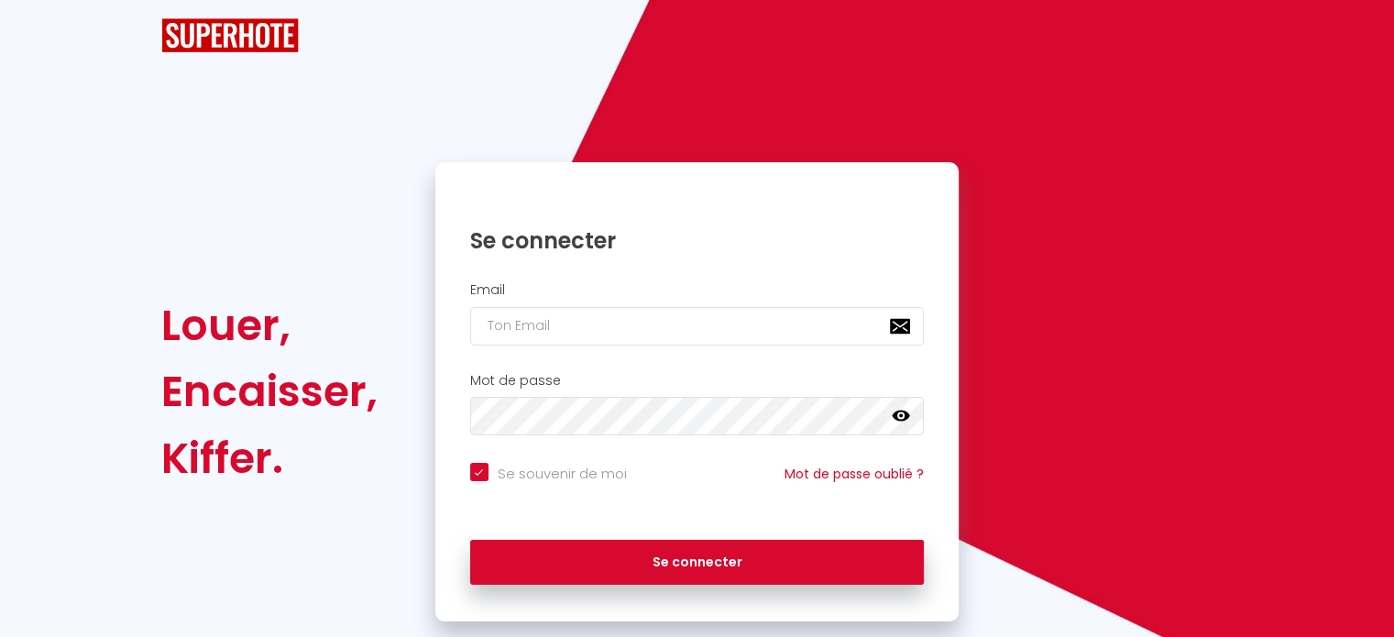
checkbox input "true"
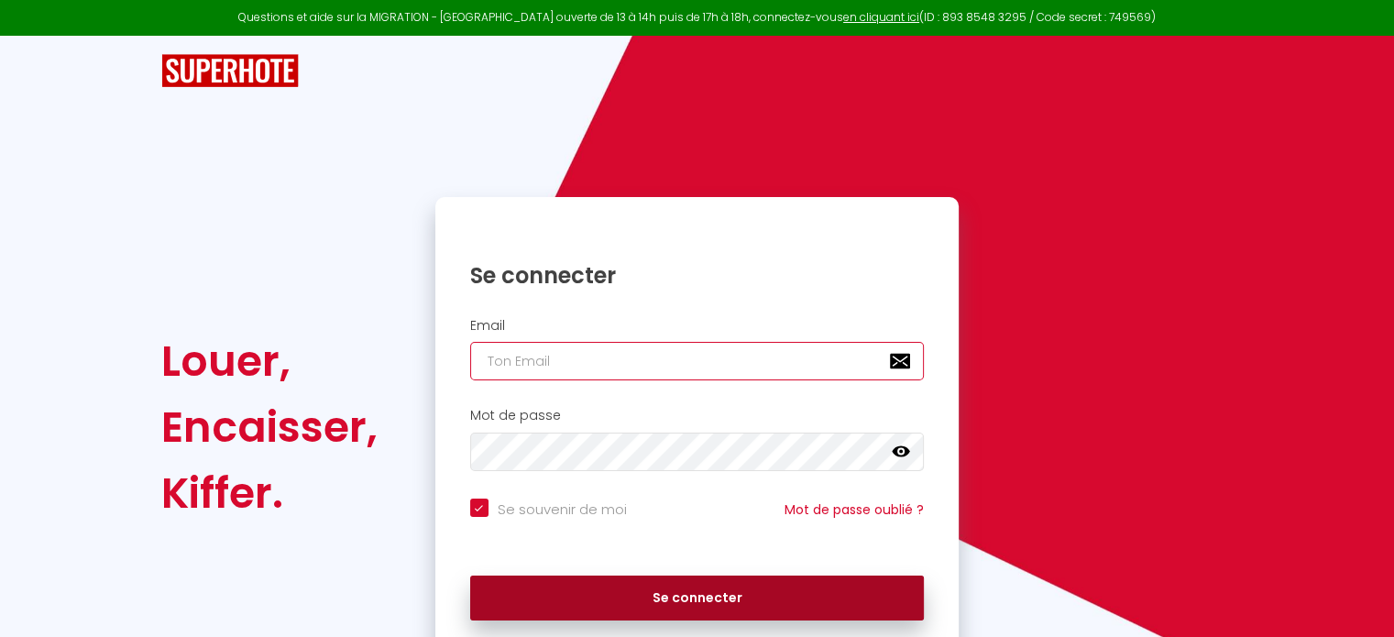
type input "[EMAIL_ADDRESS][DOMAIN_NAME]"
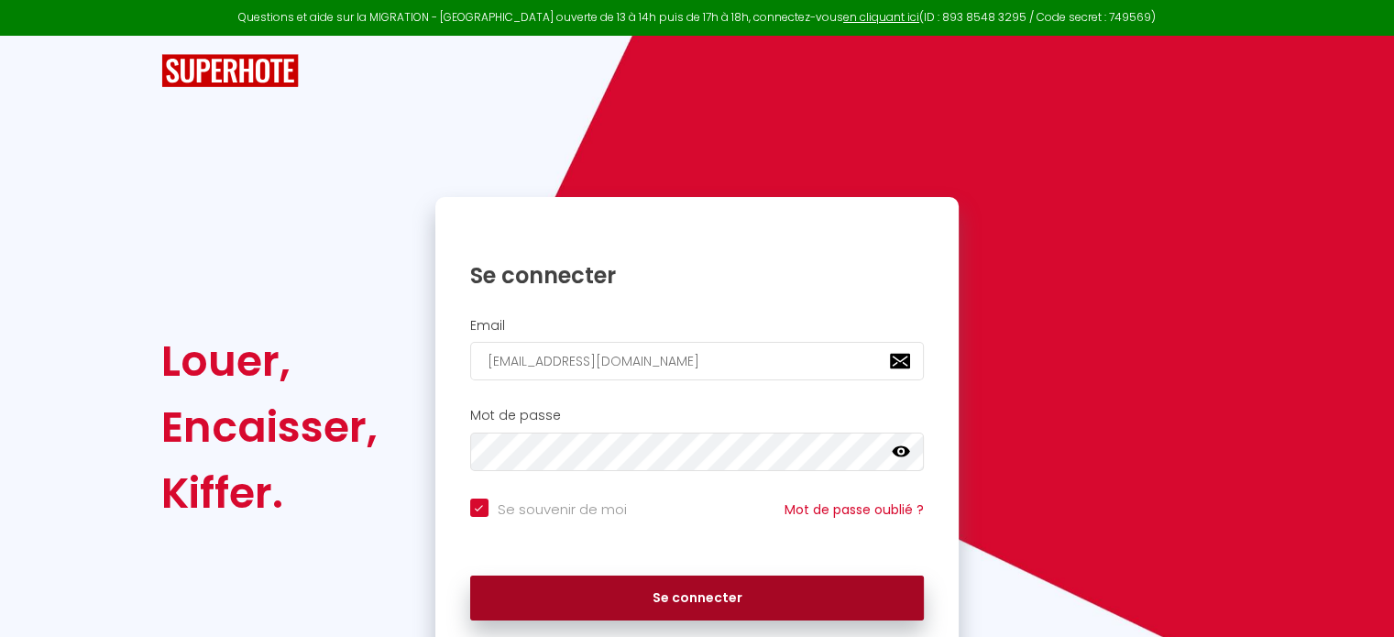
click at [586, 588] on button "Se connecter" at bounding box center [697, 599] width 455 height 46
checkbox input "true"
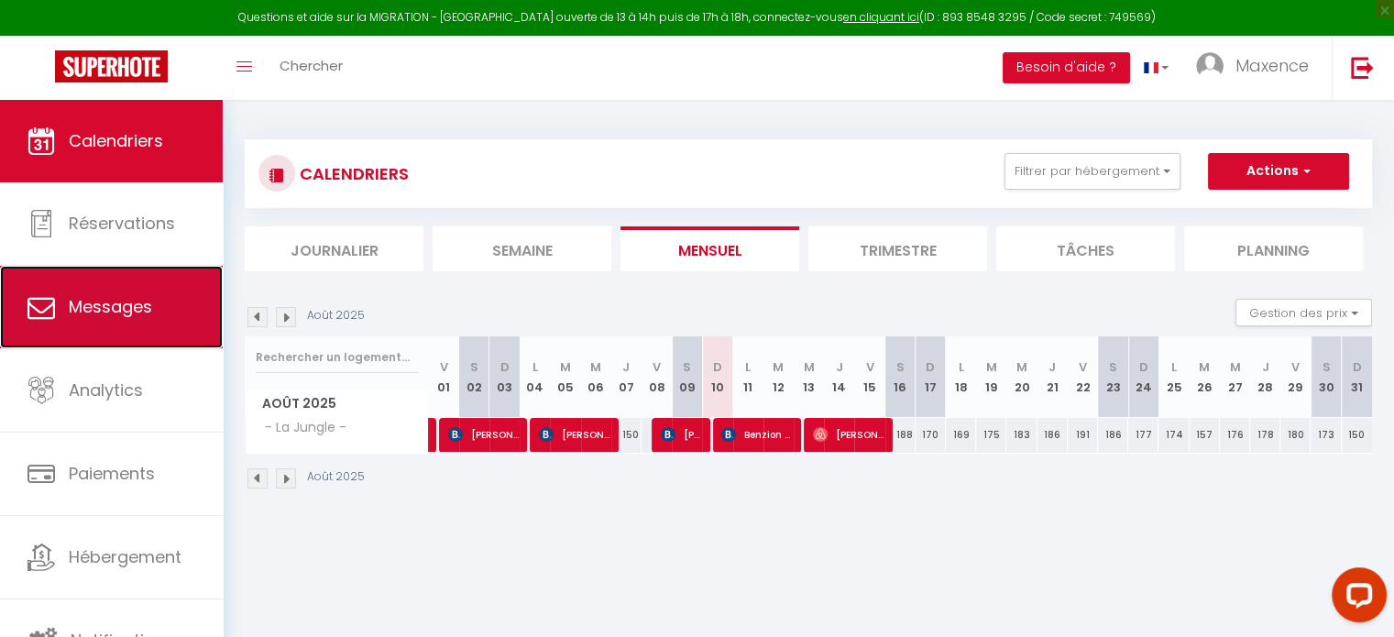
click at [121, 311] on span "Messages" at bounding box center [110, 306] width 83 height 23
select select "message"
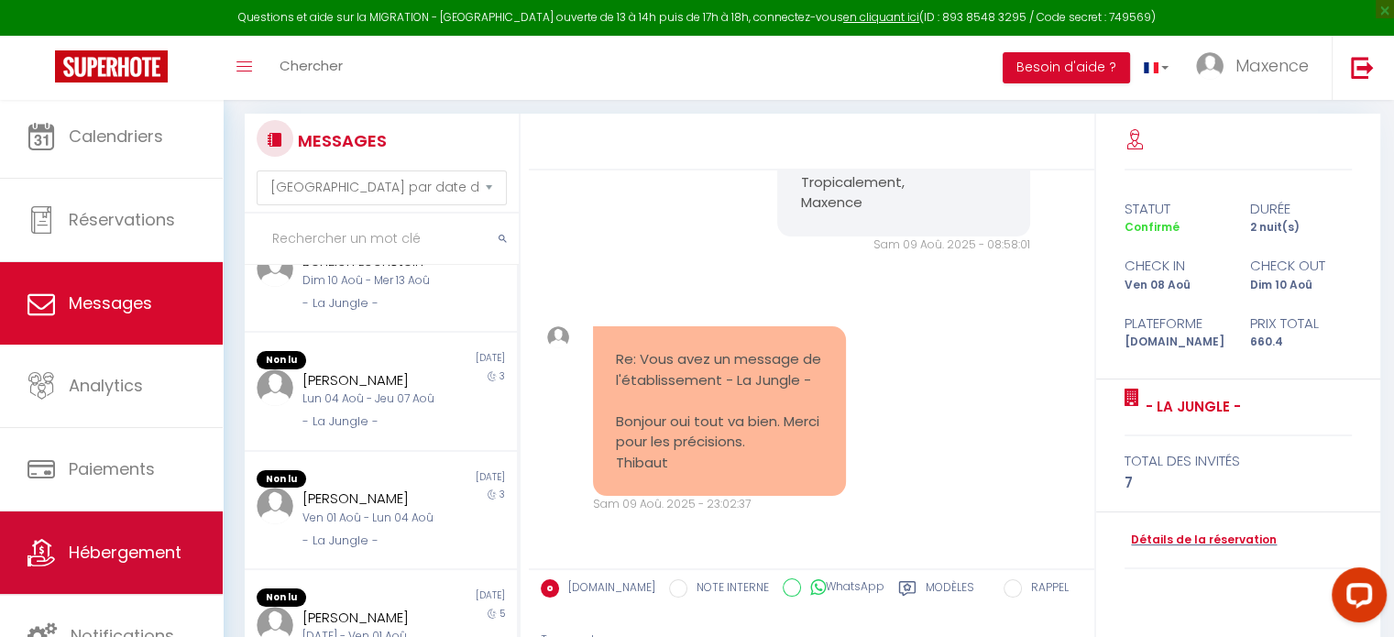
scroll to position [183, 0]
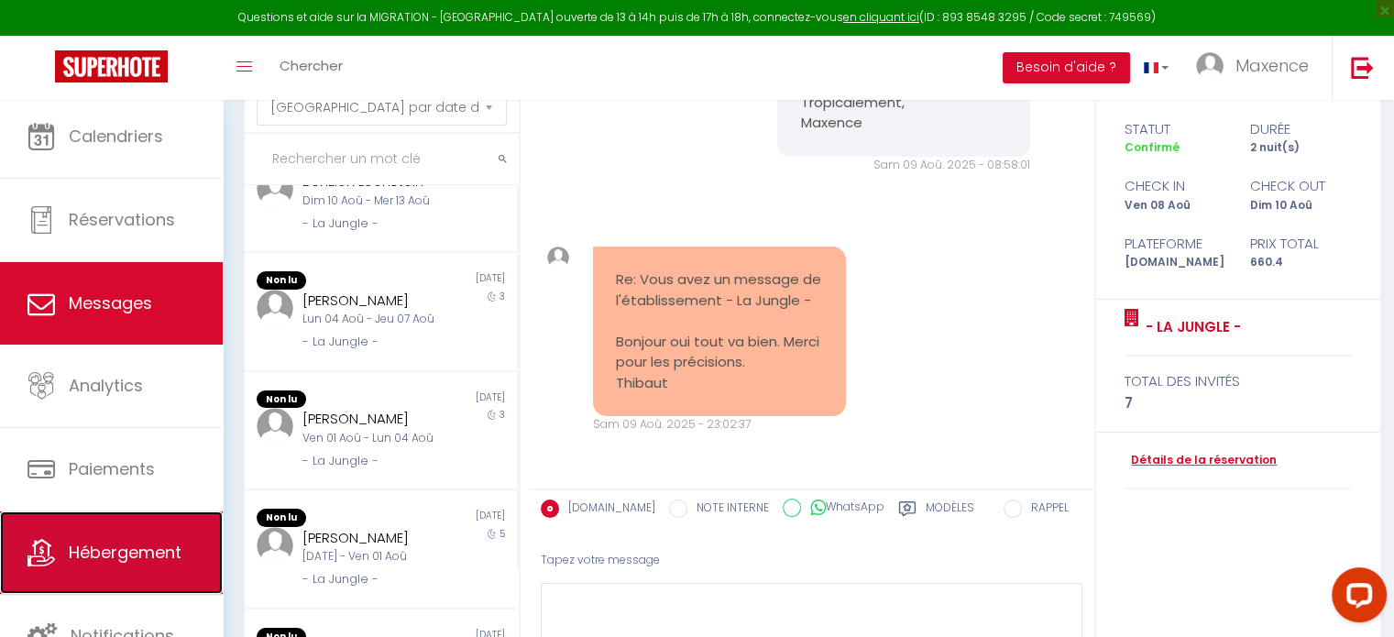
click at [128, 563] on span "Hébergement" at bounding box center [125, 552] width 113 height 23
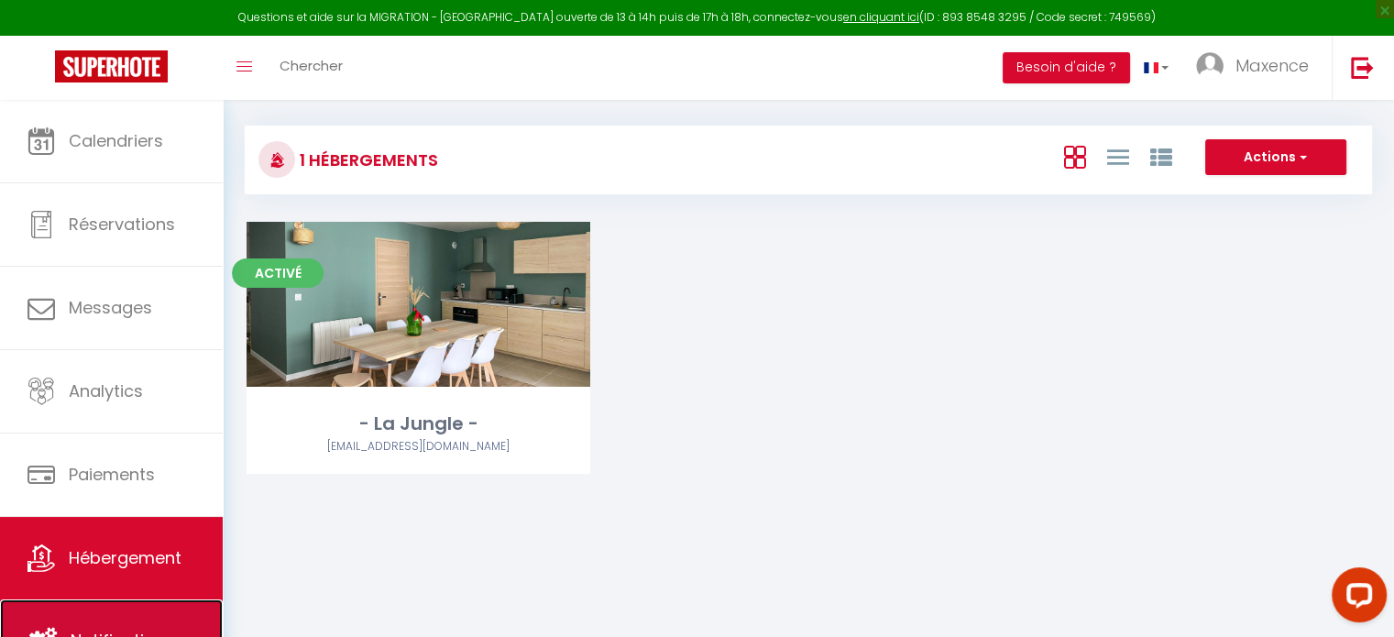
click at [147, 617] on link "Notifications" at bounding box center [111, 640] width 223 height 82
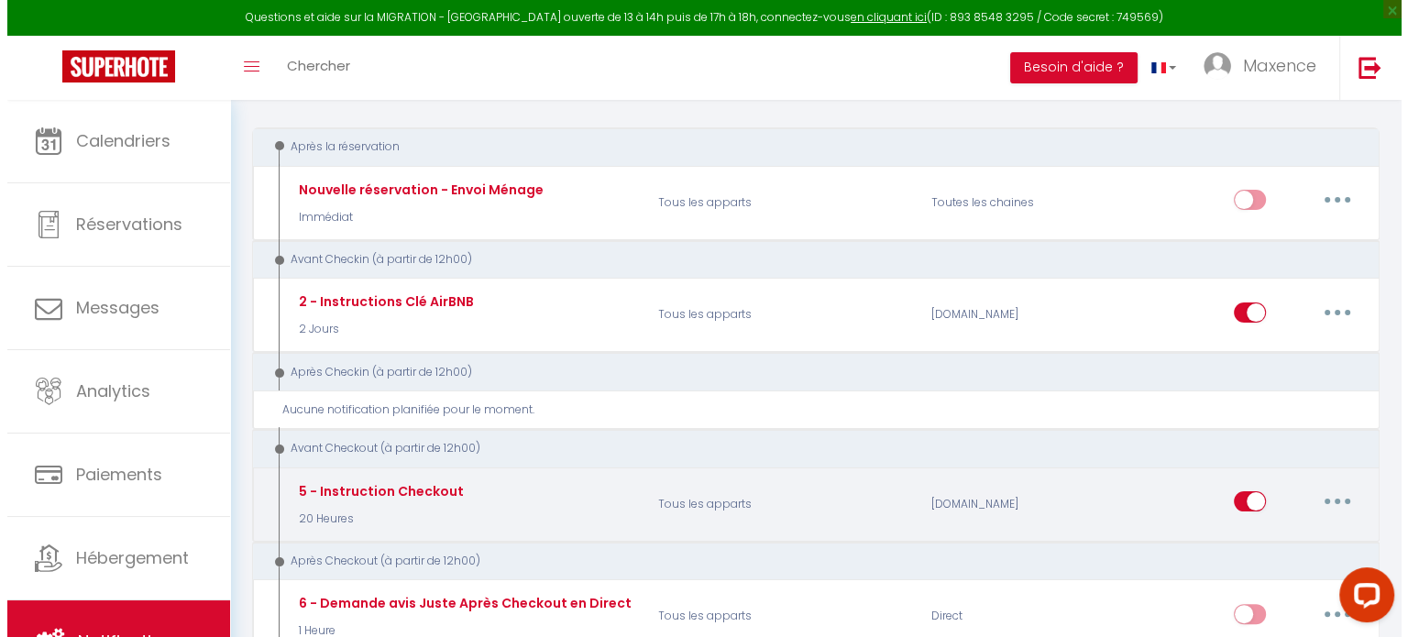
scroll to position [367, 0]
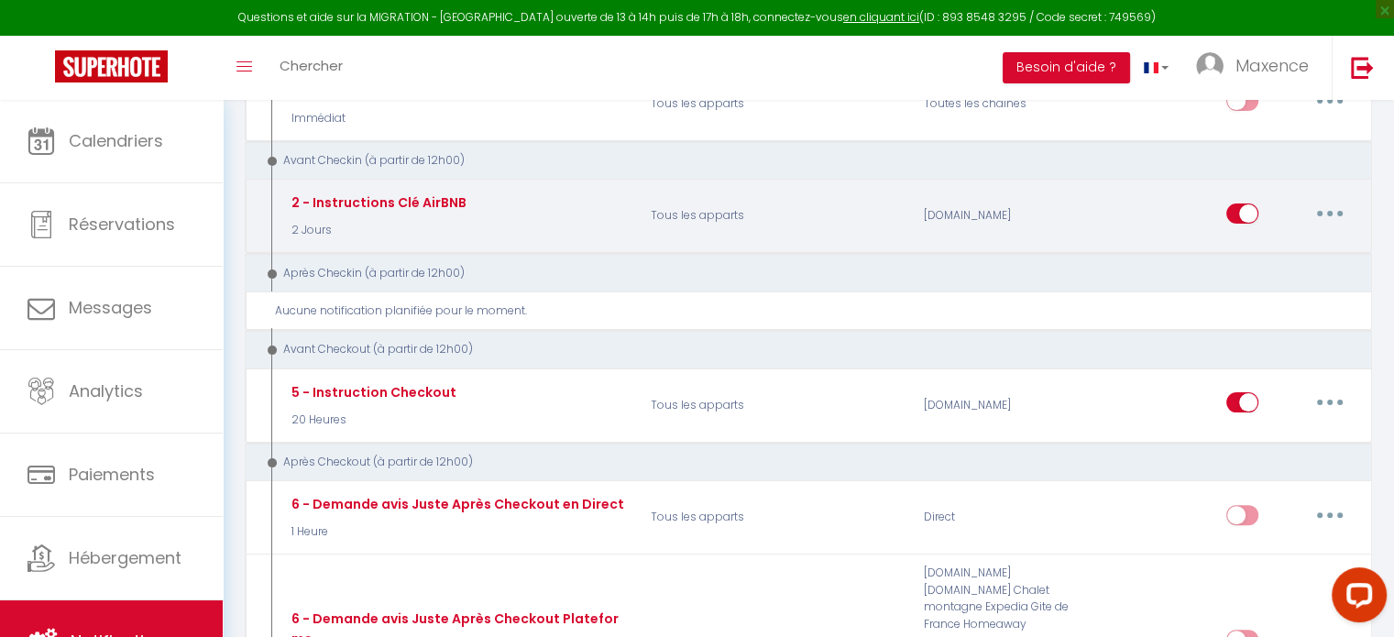
click at [530, 214] on div "2 - Instructions Clé AirBNB 2 Jours" at bounding box center [457, 216] width 364 height 53
click at [1332, 214] on button "button" at bounding box center [1329, 213] width 51 height 29
click at [1287, 248] on link "Editer" at bounding box center [1282, 254] width 136 height 31
type input "2 - Instructions Clé AirBNB"
select select "2 Jours"
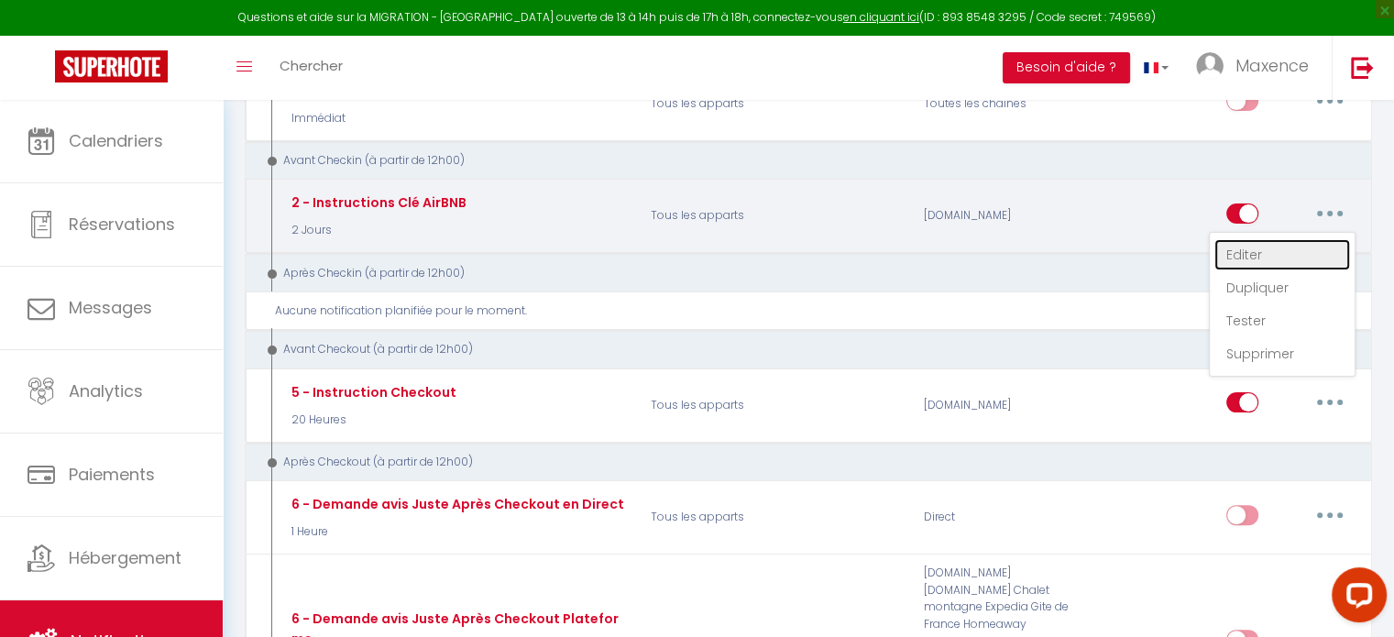
select select
checkbox input "true"
checkbox input "false"
radio input "true"
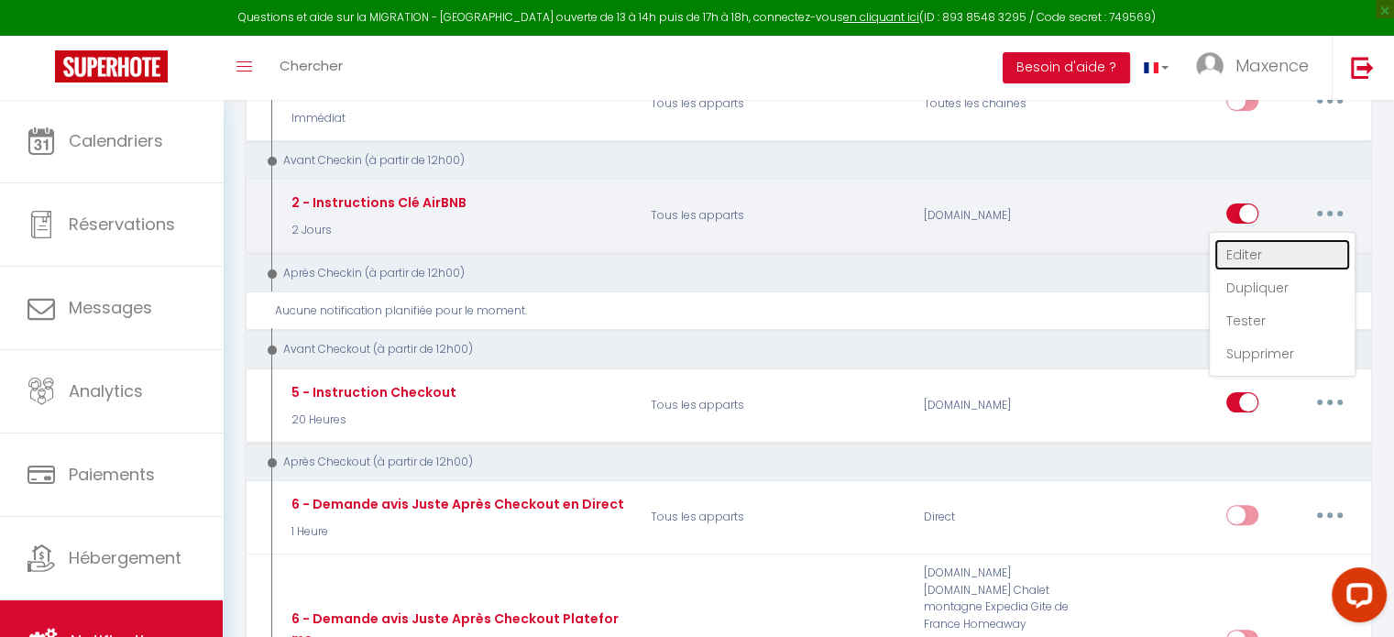
type input "Procédure pour le checkin - [RENTAL:NAME]"
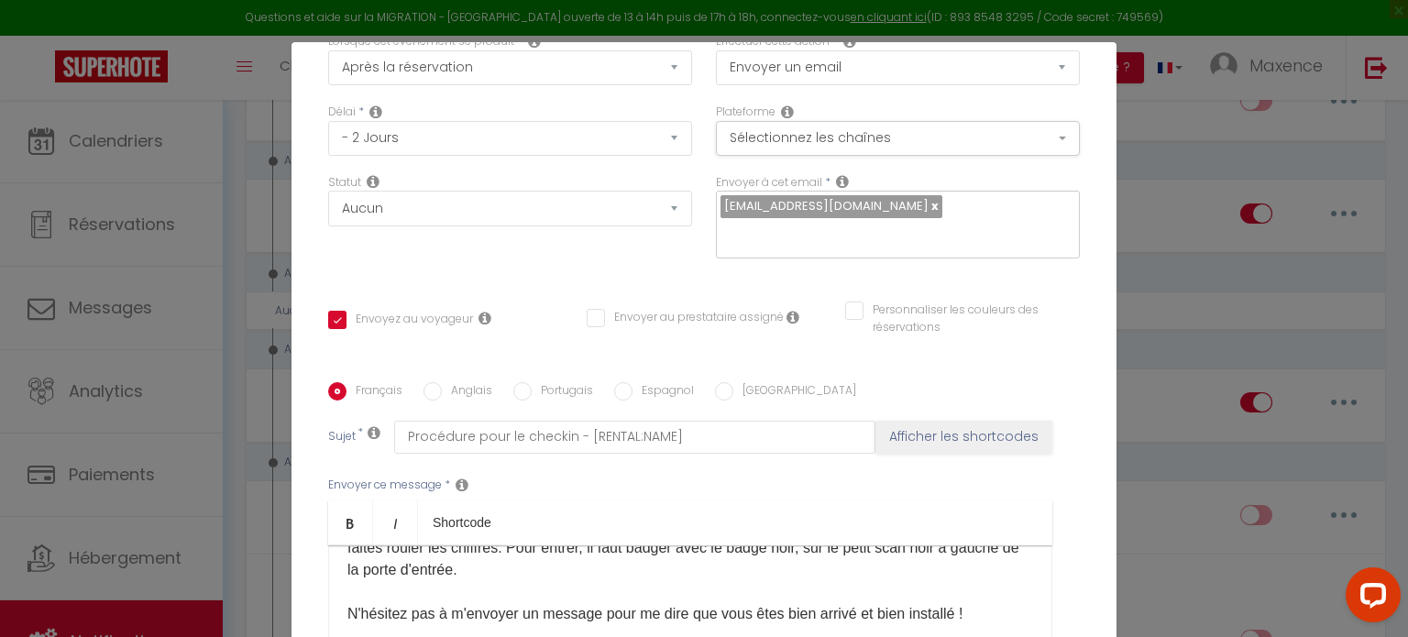
scroll to position [0, 0]
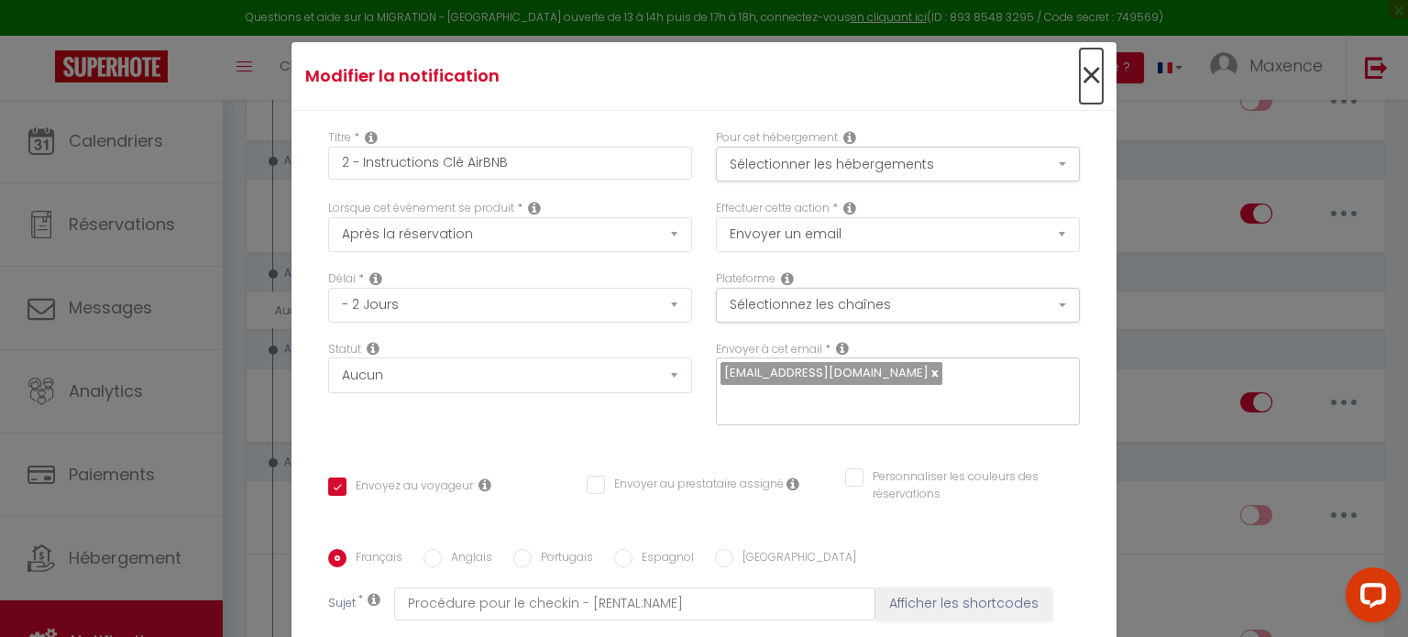
click at [1080, 81] on span "×" at bounding box center [1091, 76] width 23 height 55
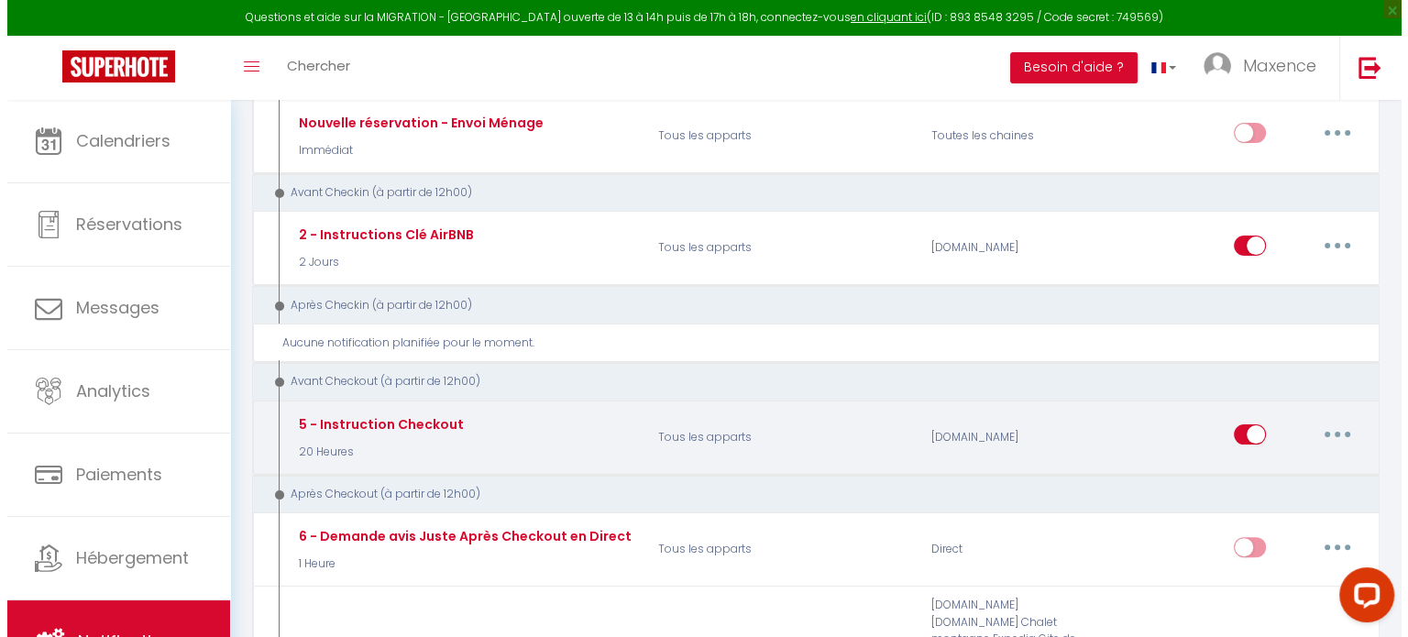
scroll to position [367, 0]
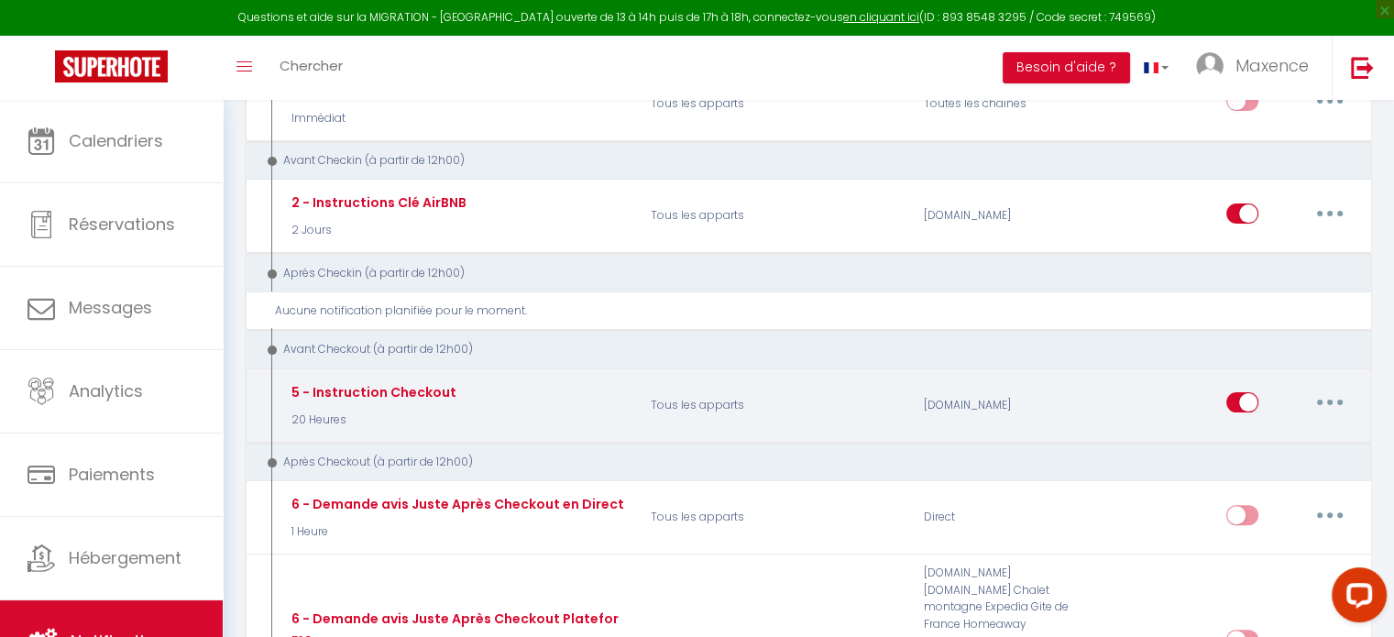
click at [1317, 393] on button "button" at bounding box center [1329, 402] width 51 height 29
click at [1283, 444] on link "Editer" at bounding box center [1282, 444] width 136 height 31
type input "5 - Instruction Checkout"
select select "4"
select select "20 Heures"
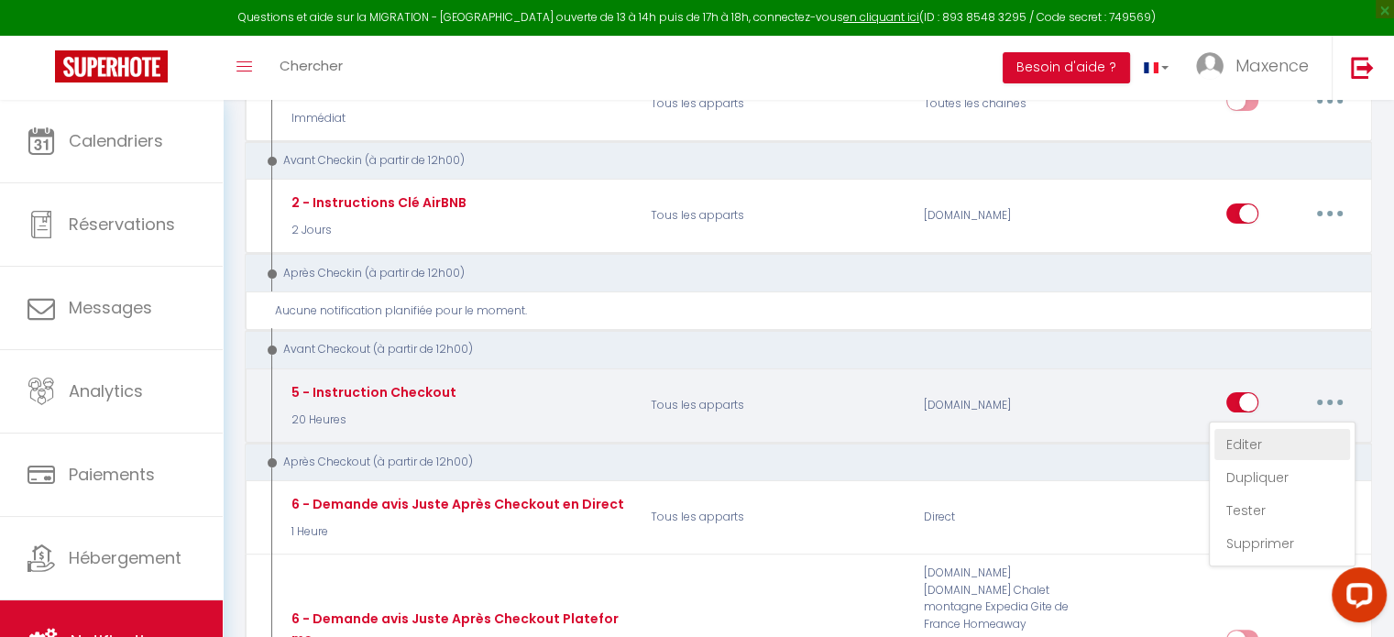
checkbox input "true"
checkbox input "false"
type input "Procédure pour votre départ - [RENTAL:NAME] - [GUEST:FIRST_NAME] [GUEST:NAME]"
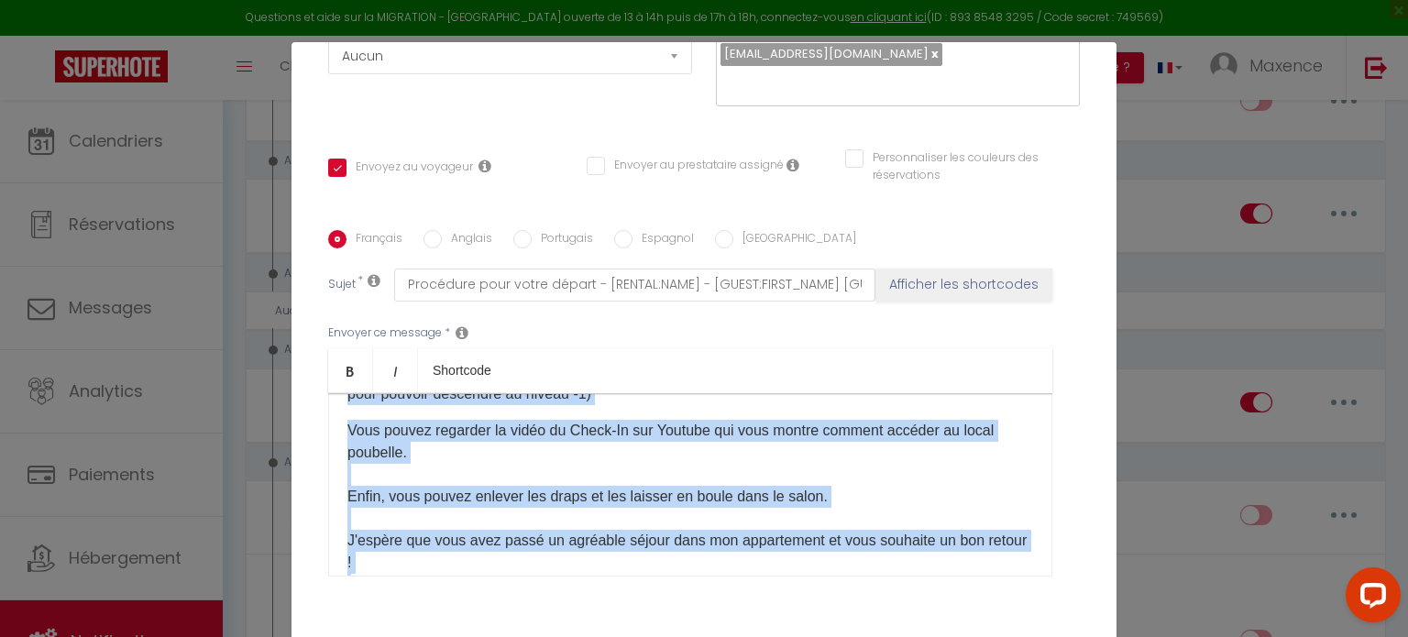
scroll to position [459, 0]
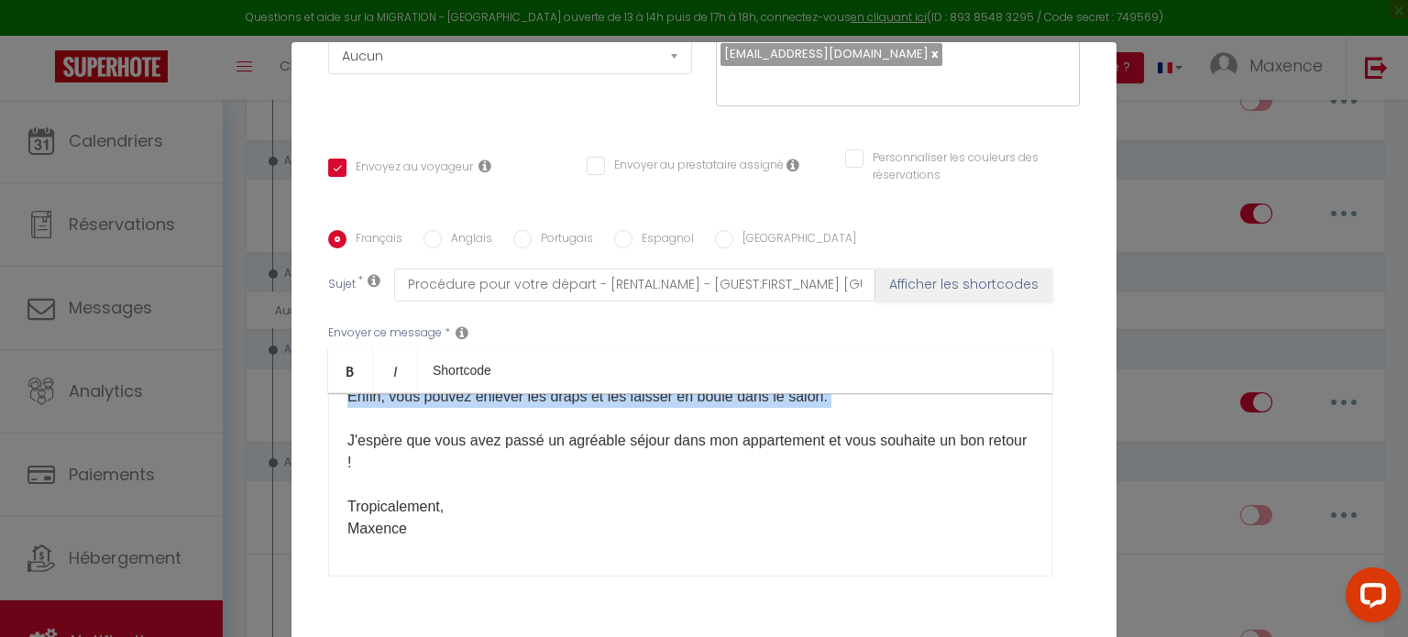
drag, startPoint x: 340, startPoint y: 500, endPoint x: 725, endPoint y: 411, distance: 395.1
click at [725, 411] on div "Bonjour [GUEST:FIRST_NAME]​ , J'espère que vous profitez de votre dernier jour …" at bounding box center [690, 484] width 724 height 183
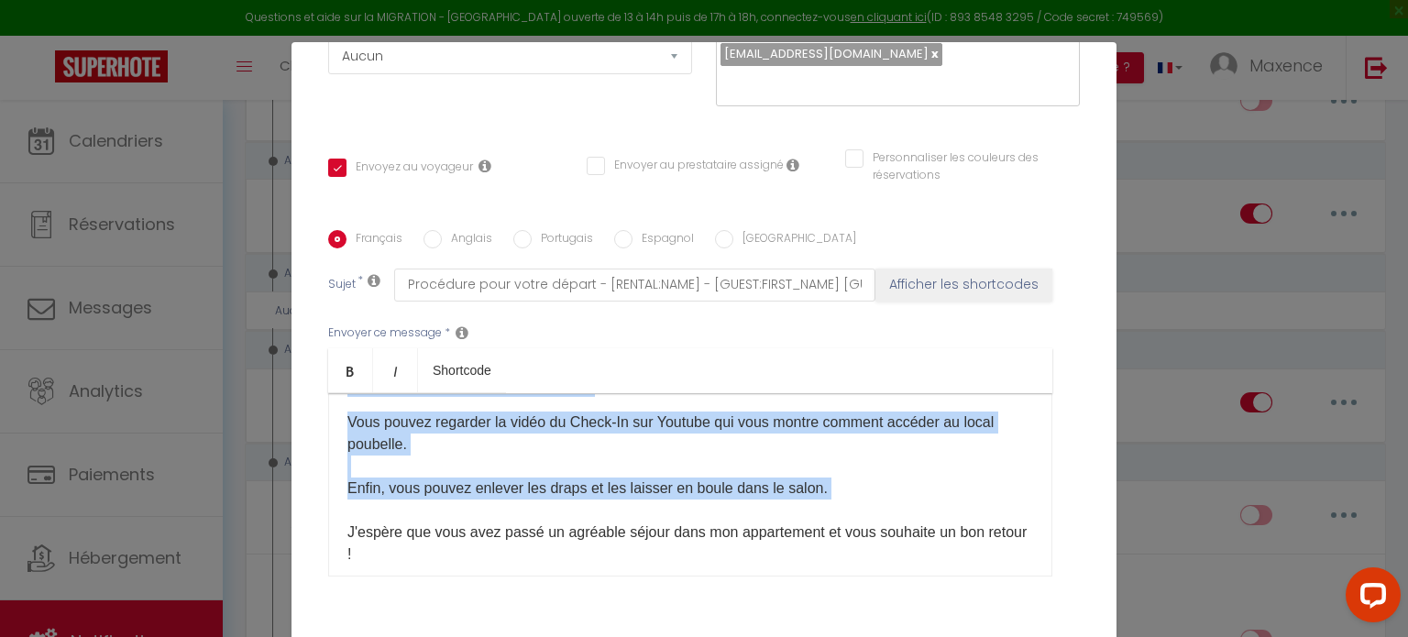
scroll to position [276, 0]
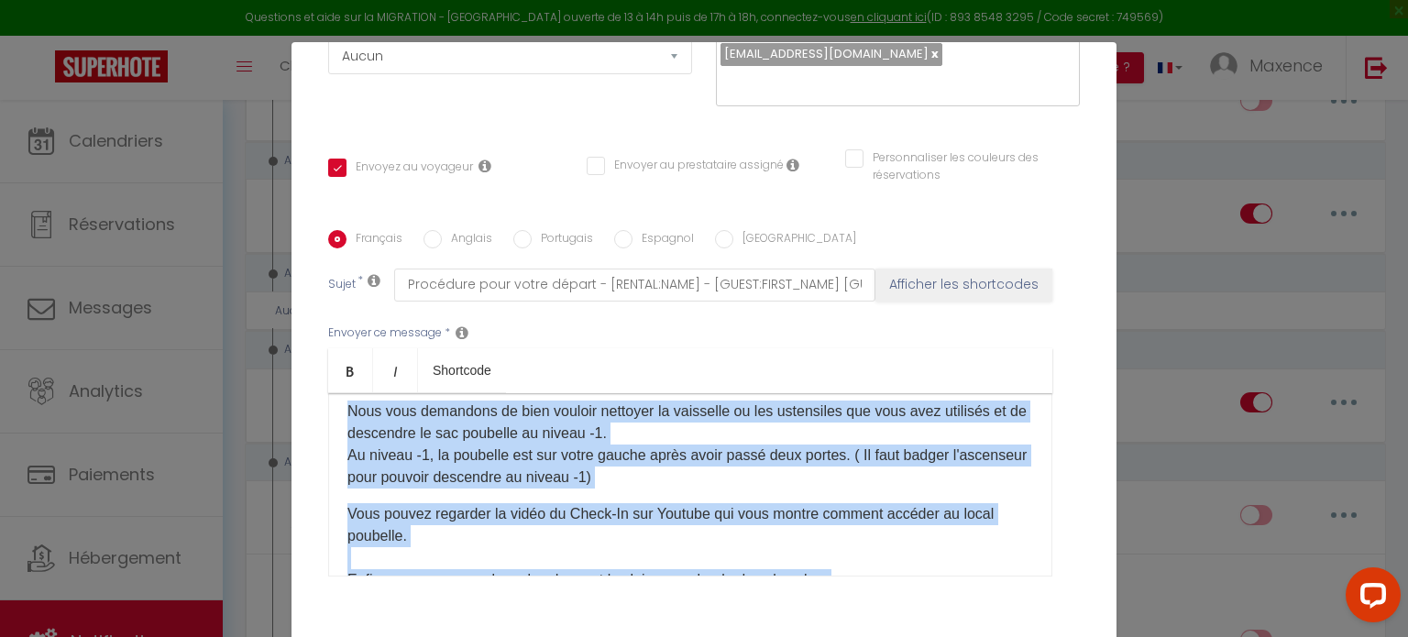
click at [433, 545] on p "Vous pouvez regarder la vidéo du Check-In sur Youtube qui vous montre comment a…" at bounding box center [690, 613] width 686 height 220
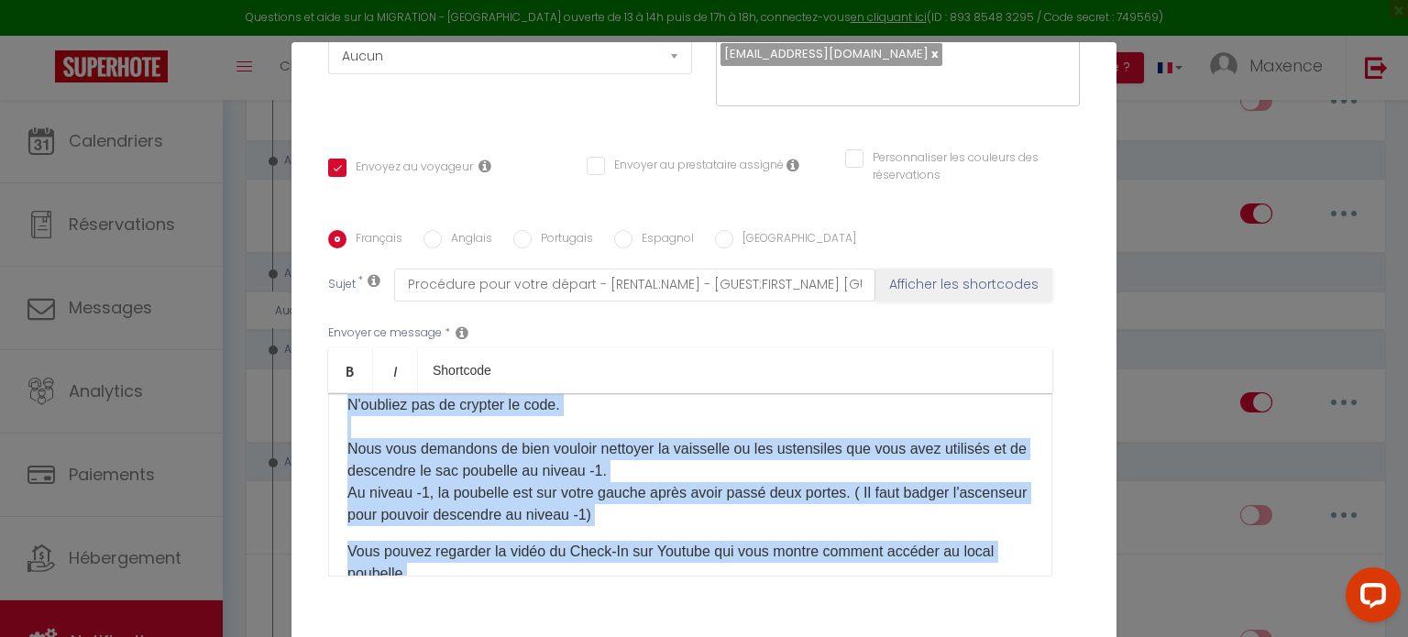
scroll to position [236, 0]
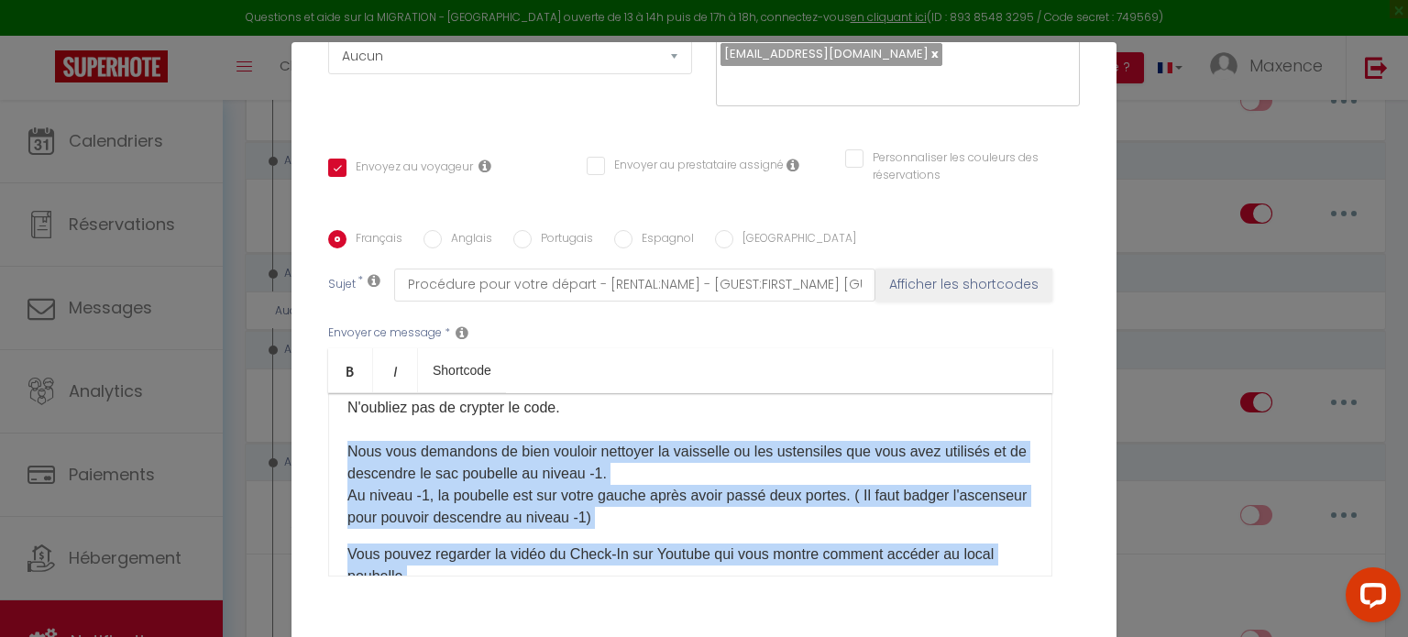
drag, startPoint x: 403, startPoint y: 541, endPoint x: 341, endPoint y: 446, distance: 113.1
click at [341, 446] on div "Bonjour [GUEST:FIRST_NAME]​ , J'espère que vous profitez de votre dernier jour …" at bounding box center [690, 484] width 724 height 183
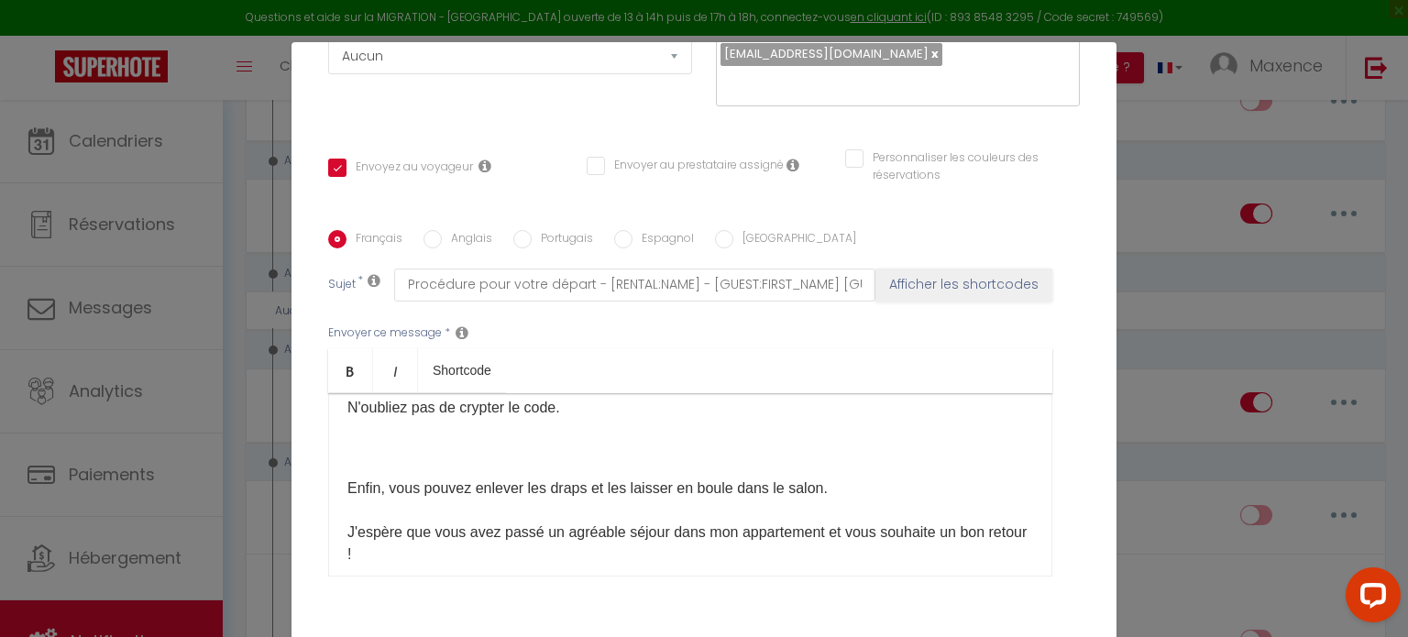
click at [613, 613] on div "Français Anglais Portugais Espagnol Italien Sujet * Procédure pour votre départ…" at bounding box center [704, 415] width 752 height 424
click at [422, 445] on div "Bonjour [GUEST:FIRST_NAME]​ , J'espère que vous profitez de votre dernier jour …" at bounding box center [690, 484] width 724 height 183
click at [358, 434] on p "Bonjour [GUEST:FIRST_NAME]​ , J'espère que vous profitez de votre dernier jour …" at bounding box center [690, 309] width 686 height 264
click at [354, 450] on div "Bonjour [GUEST:FIRST_NAME]​ , J'espère que vous profitez de votre dernier jour …" at bounding box center [690, 484] width 724 height 183
click at [354, 445] on div "Bonjour [GUEST:FIRST_NAME]​ , J'espère que vous profitez de votre dernier jour …" at bounding box center [690, 484] width 724 height 183
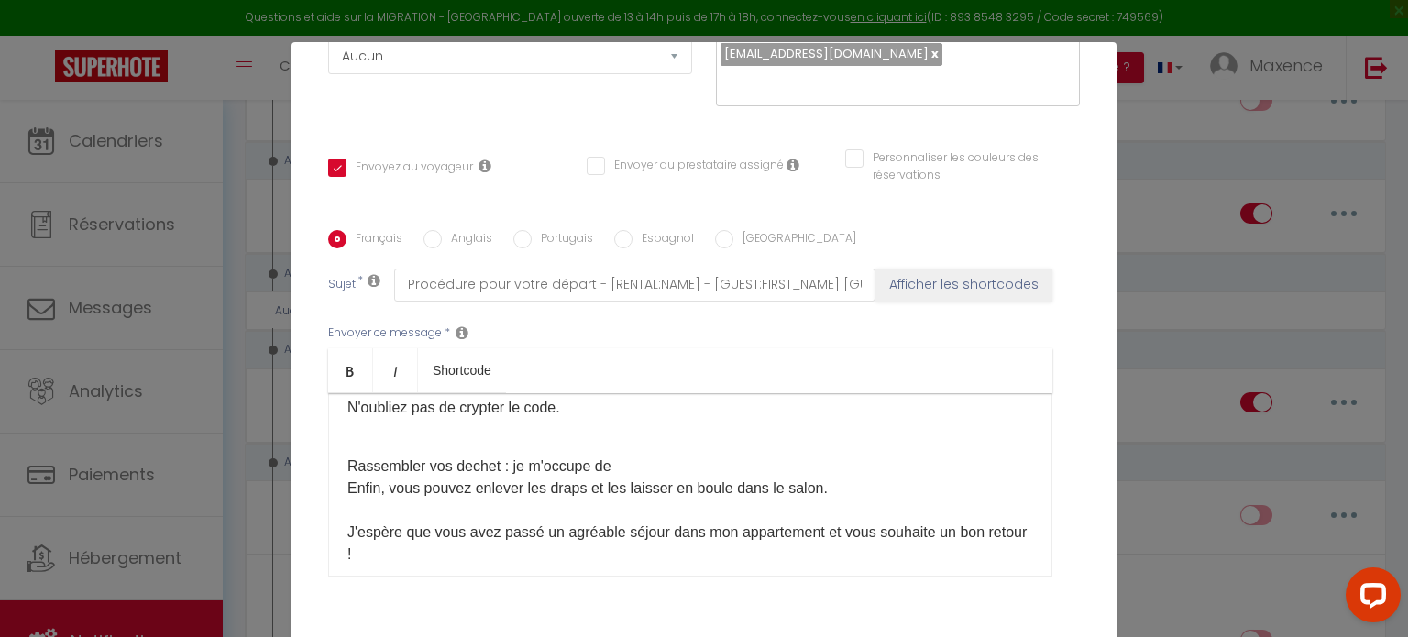
click at [491, 465] on p "Rassembler vos dechet : je m'occupe de Enfin, vous pouvez enlever les draps et …" at bounding box center [690, 544] width 686 height 176
click at [706, 462] on p "Rassembler vos dechets dans la cuisine: je m'occupe de Enfin, vous pouvez enlev…" at bounding box center [690, 544] width 686 height 176
click at [594, 464] on p "Rassembler vos dechets dans la cuisine: je m'occupe de vider les poubelles. Enf…" at bounding box center [690, 544] width 686 height 176
click at [818, 496] on span "Enfin, vous pouvez enlever les draps et les laisser en boule dans le salon." at bounding box center [587, 488] width 480 height 16
click at [778, 467] on p "Rassembler vos dechets dans la cuisine dans un sac poubelle fermé: je m'occupe …" at bounding box center [690, 544] width 686 height 176
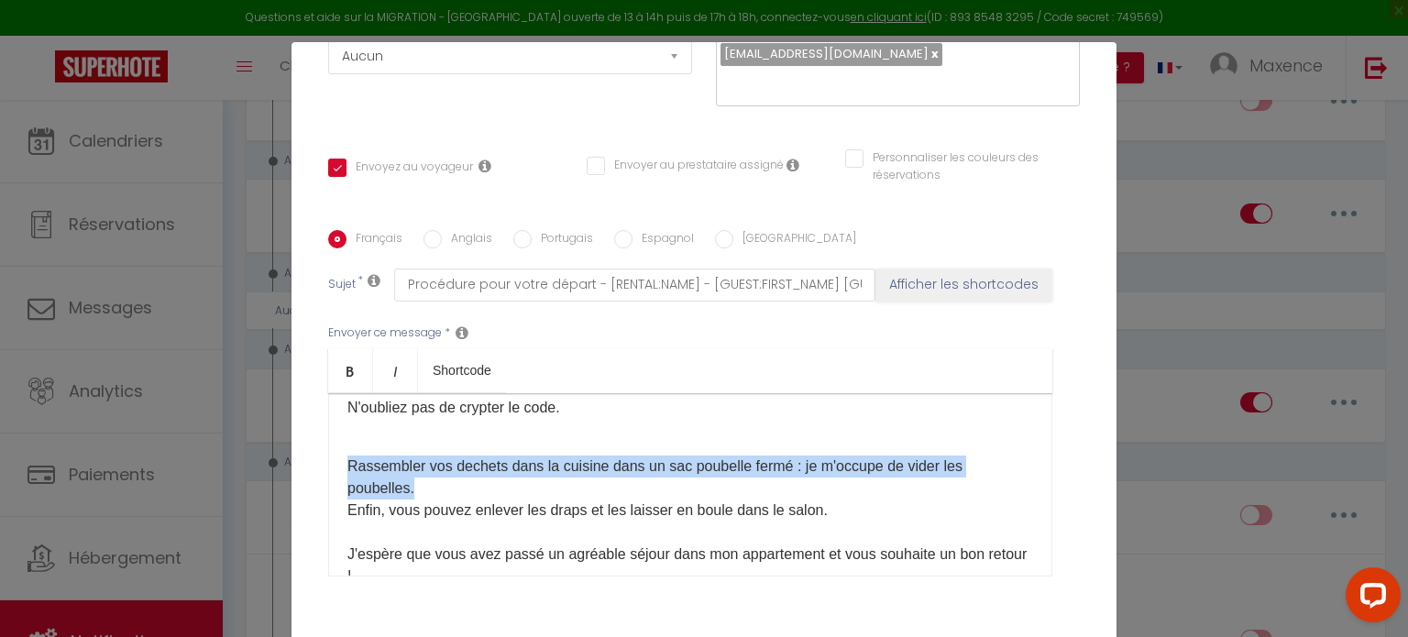
drag, startPoint x: 408, startPoint y: 487, endPoint x: 339, endPoint y: 469, distance: 70.9
click at [339, 469] on div "Bonjour [GUEST:FIRST_NAME]​ , J'espère que vous profitez de votre dernier jour …" at bounding box center [690, 484] width 724 height 183
copy p "Rassembler vos dechets dans la cuisine dans un sac poubelle fermé : je m'occupe…"
click at [467, 488] on p "Rassembler vos dechets dans la cuisine dans un sac poubelle fermé : je m'occupe…" at bounding box center [690, 555] width 686 height 198
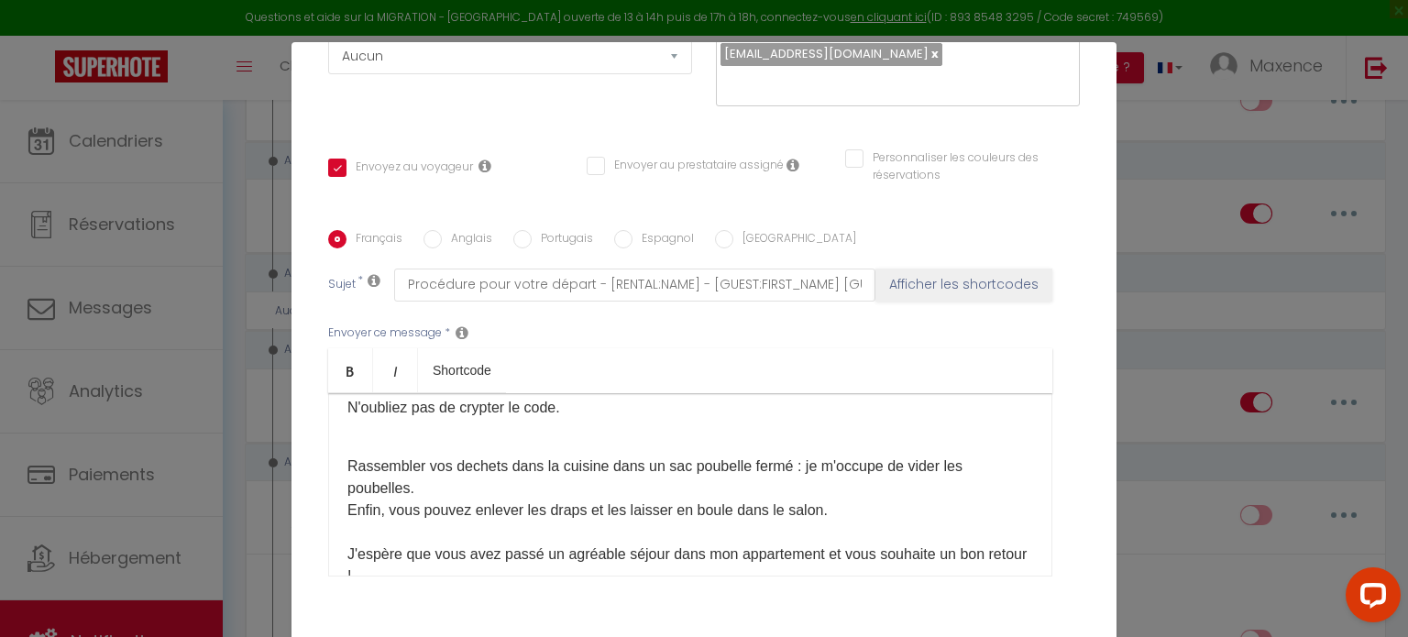
click at [594, 506] on span "Enfin, vous pouvez enlever les draps et les laisser en boule dans le salon." at bounding box center [587, 510] width 480 height 16
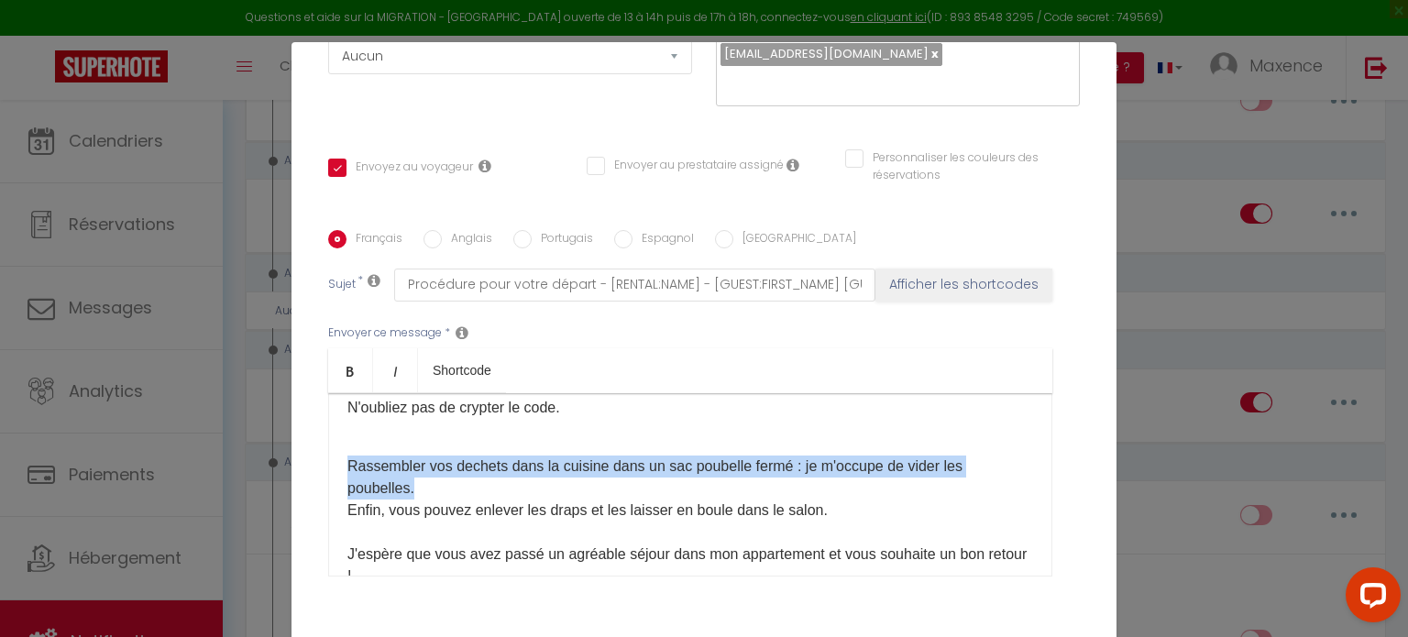
drag, startPoint x: 411, startPoint y: 489, endPoint x: 334, endPoint y: 461, distance: 81.8
click at [334, 461] on div "Bonjour [GUEST:FIRST_NAME]​ , J'espère que vous profitez de votre dernier jour …" at bounding box center [690, 484] width 724 height 183
copy p "Rassembler vos dechets dans la cuisine dans un sac poubelle fermé : je m'occupe…"
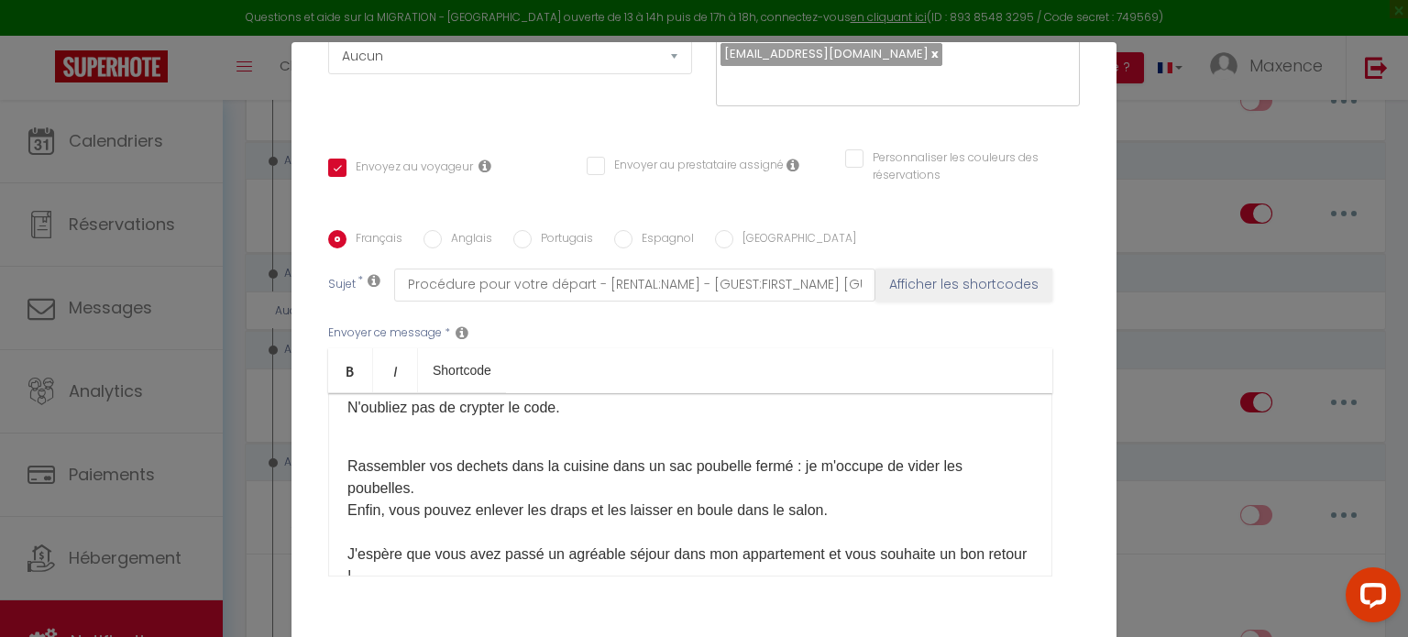
click at [426, 434] on p "Bonjour [GUEST:FIRST_NAME]​ , J'espère que vous profitez de votre dernier jour …" at bounding box center [690, 309] width 686 height 264
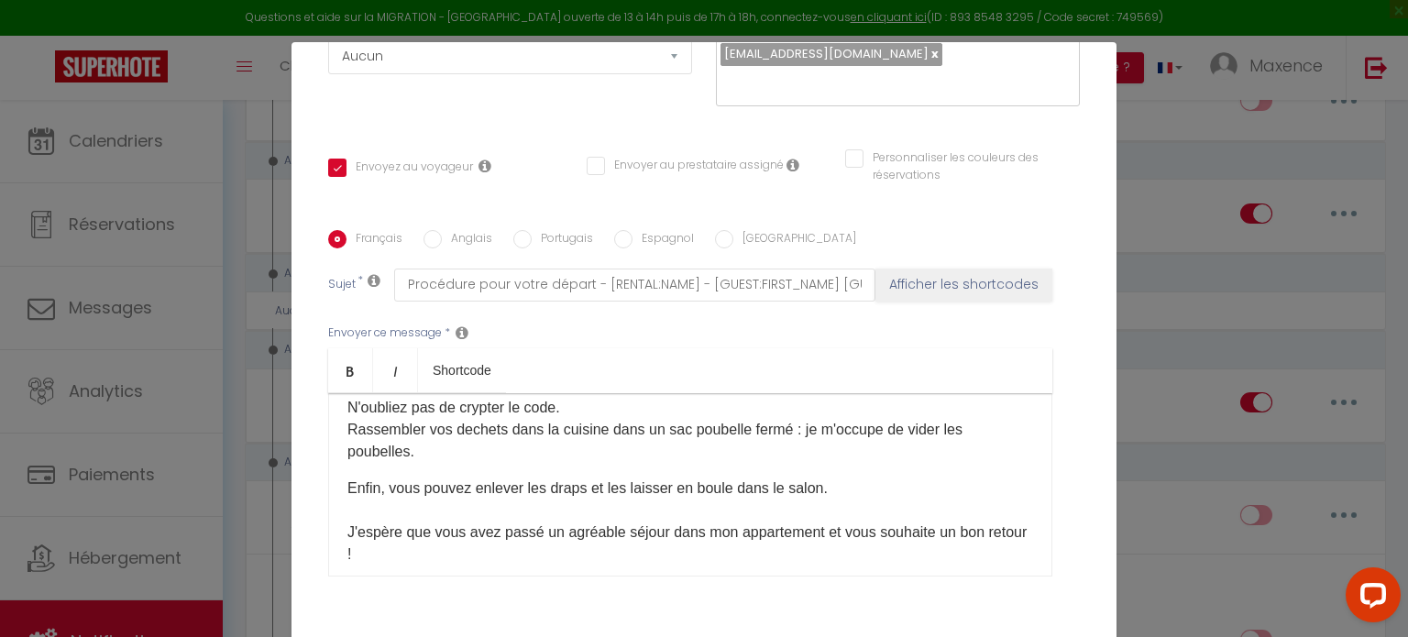
click at [581, 410] on p "Bonjour [GUEST:FIRST_NAME]​ , J'espère que vous profitez de votre dernier jour …" at bounding box center [690, 320] width 686 height 286
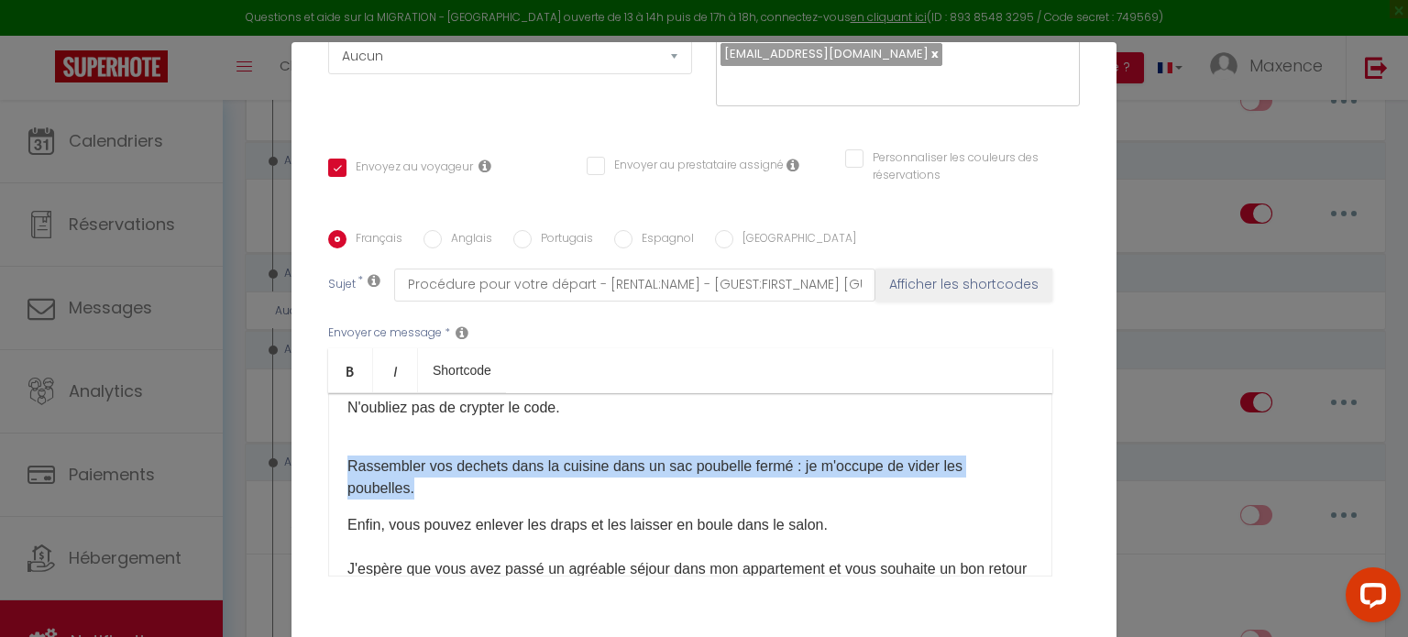
drag, startPoint x: 404, startPoint y: 490, endPoint x: 337, endPoint y: 461, distance: 73.1
click at [337, 461] on div "Bonjour [GUEST:FIRST_NAME]​ , J'espère que vous profitez de votre dernier jour …" at bounding box center [690, 484] width 724 height 183
copy p "Rassembler vos dechets dans la cuisine dans un sac poubelle fermé : je m'occupe…"
click at [492, 490] on p "Rassembler vos dechets dans la cuisine dans un sac poubelle fermé : je m'occupe…" at bounding box center [690, 467] width 686 height 66
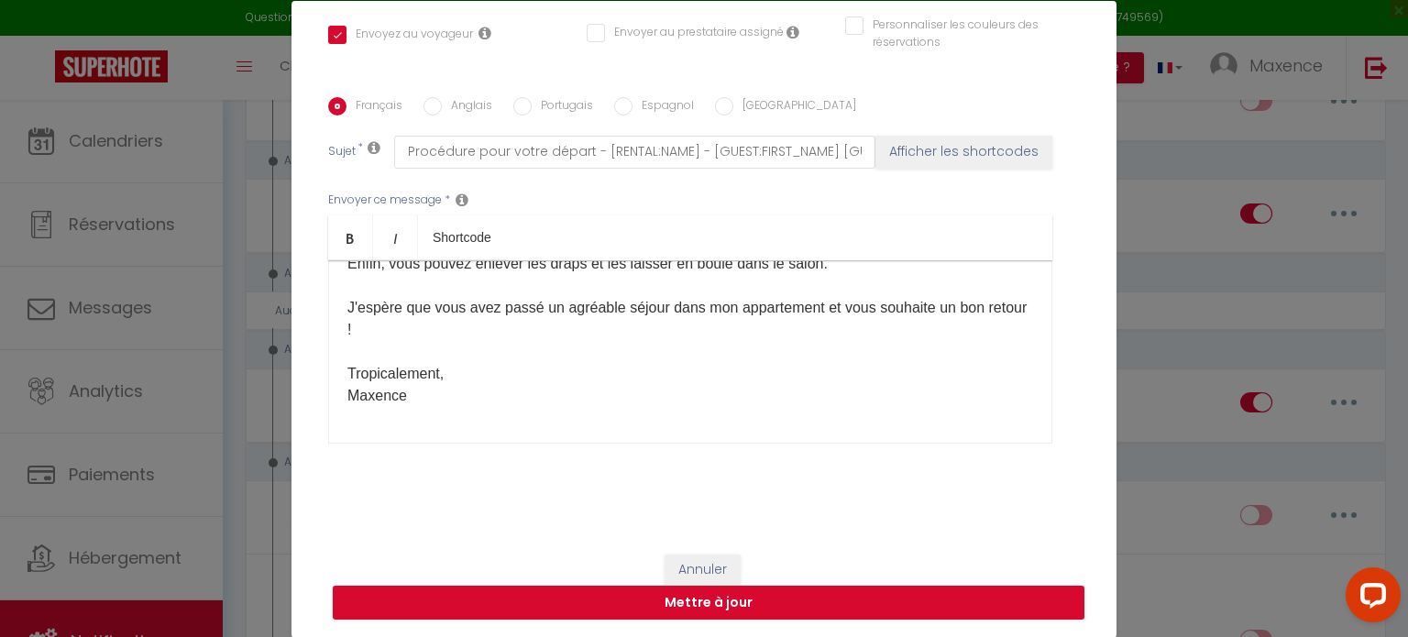
scroll to position [83, 0]
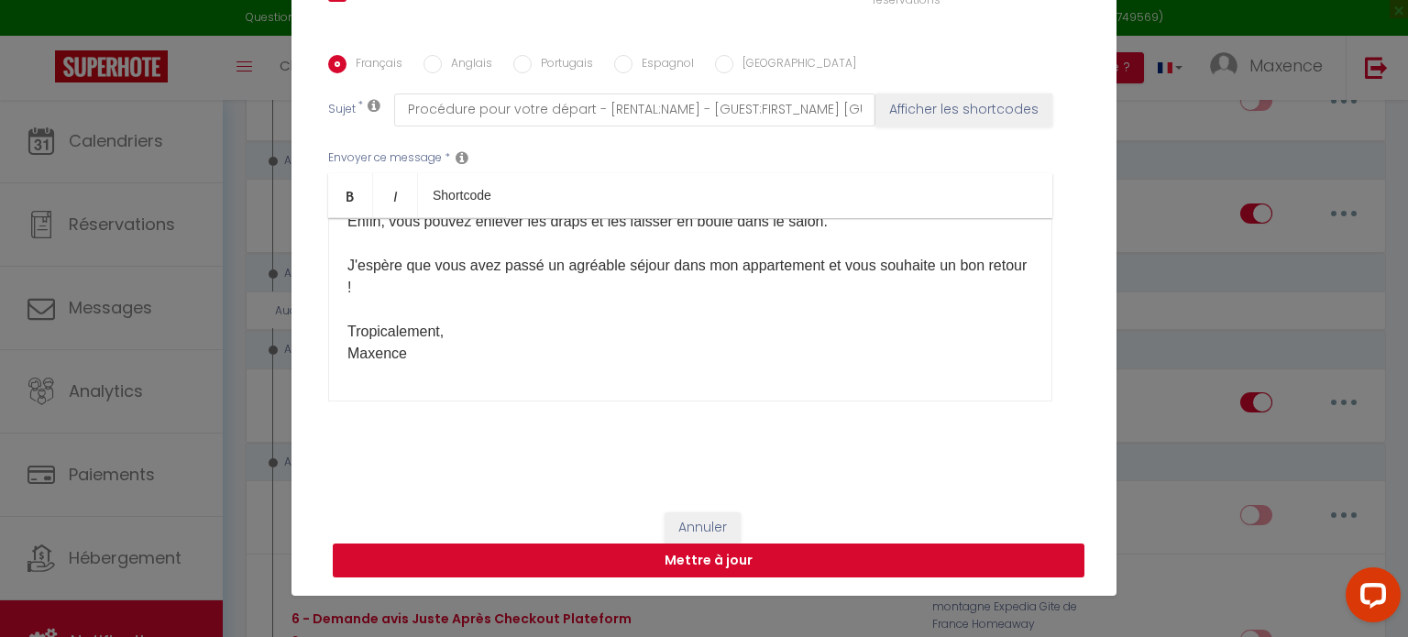
click at [696, 555] on button "Mettre à jour" at bounding box center [709, 561] width 752 height 35
checkbox input "true"
checkbox input "false"
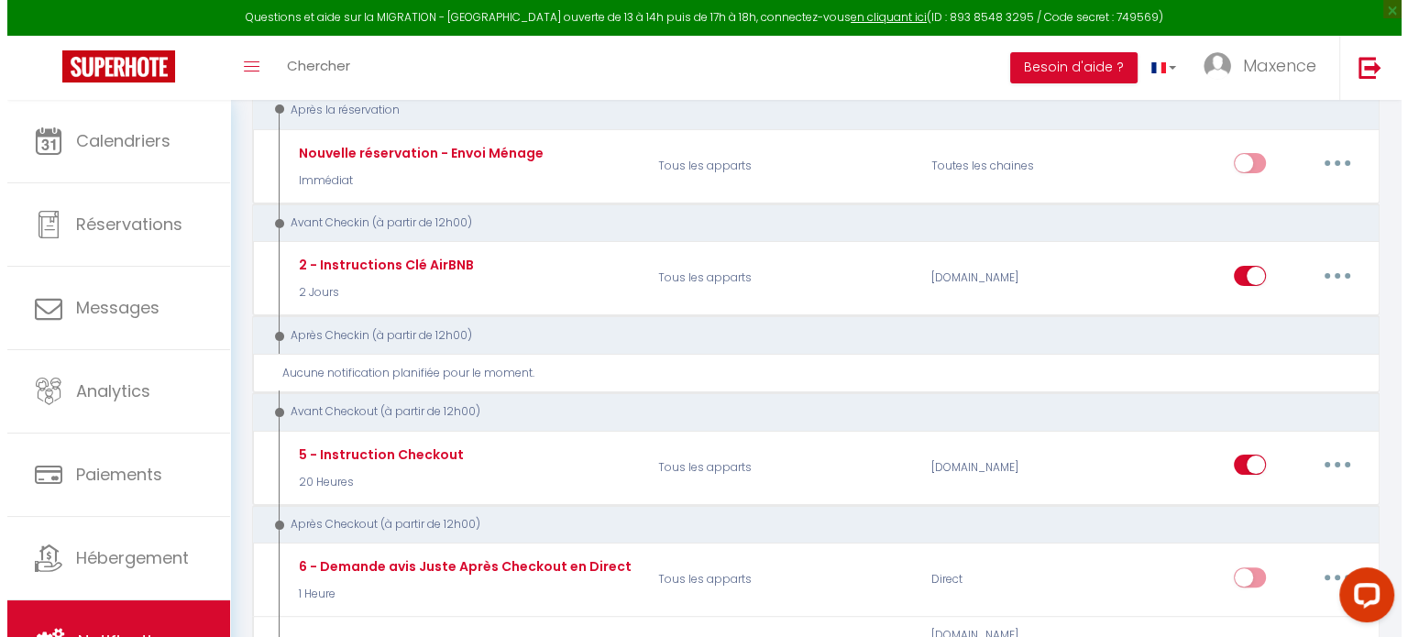
scroll to position [275, 0]
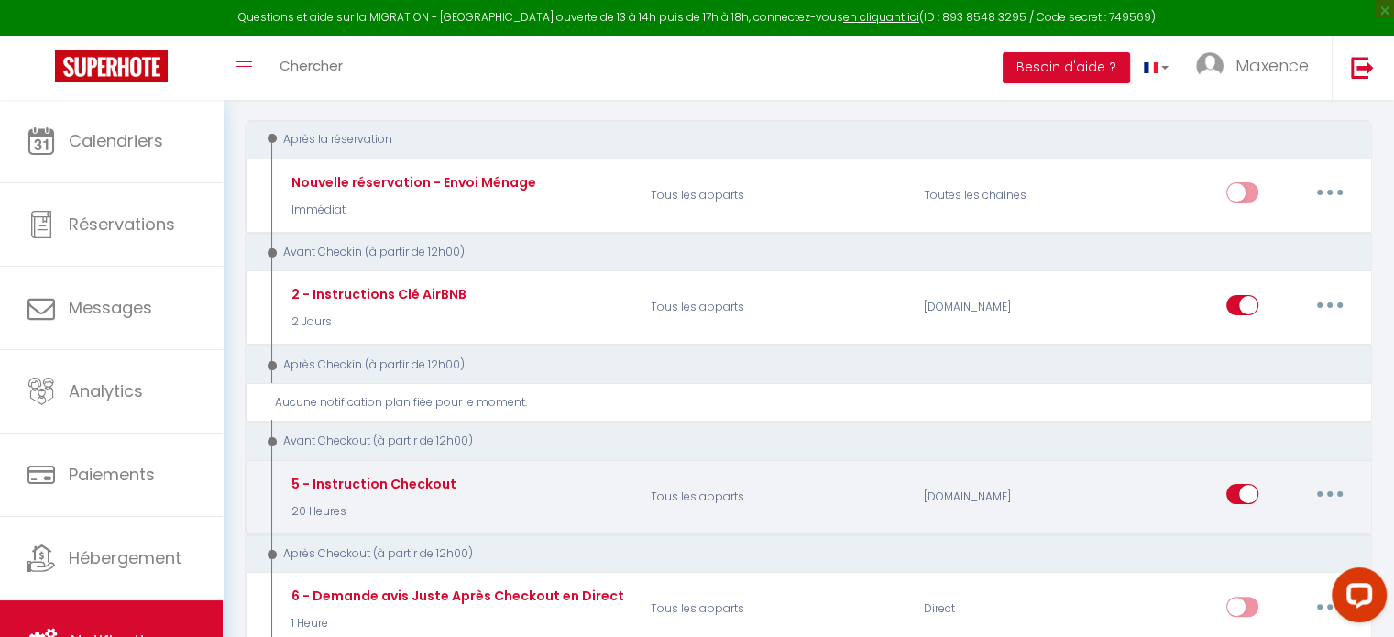
click at [1324, 495] on button "button" at bounding box center [1329, 493] width 51 height 29
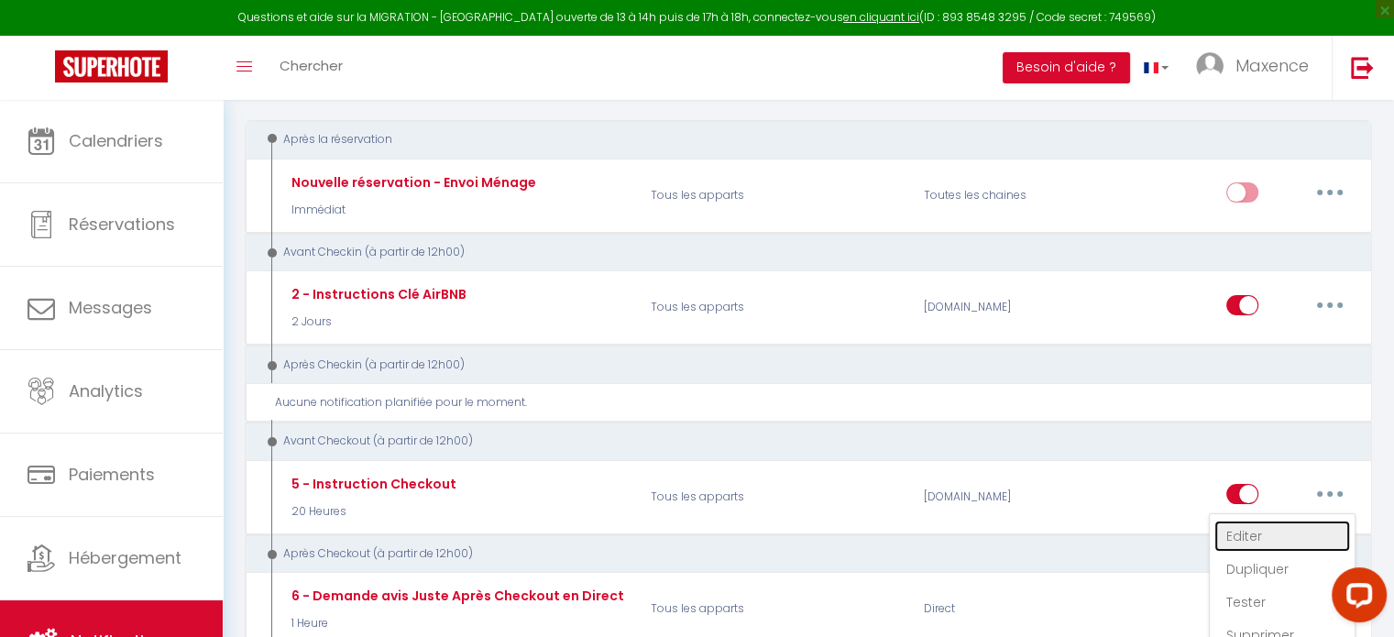
click at [1269, 534] on link "Editer" at bounding box center [1282, 536] width 136 height 31
type input "5 - Instruction Checkout"
select select "4"
select select "20 Heures"
select select
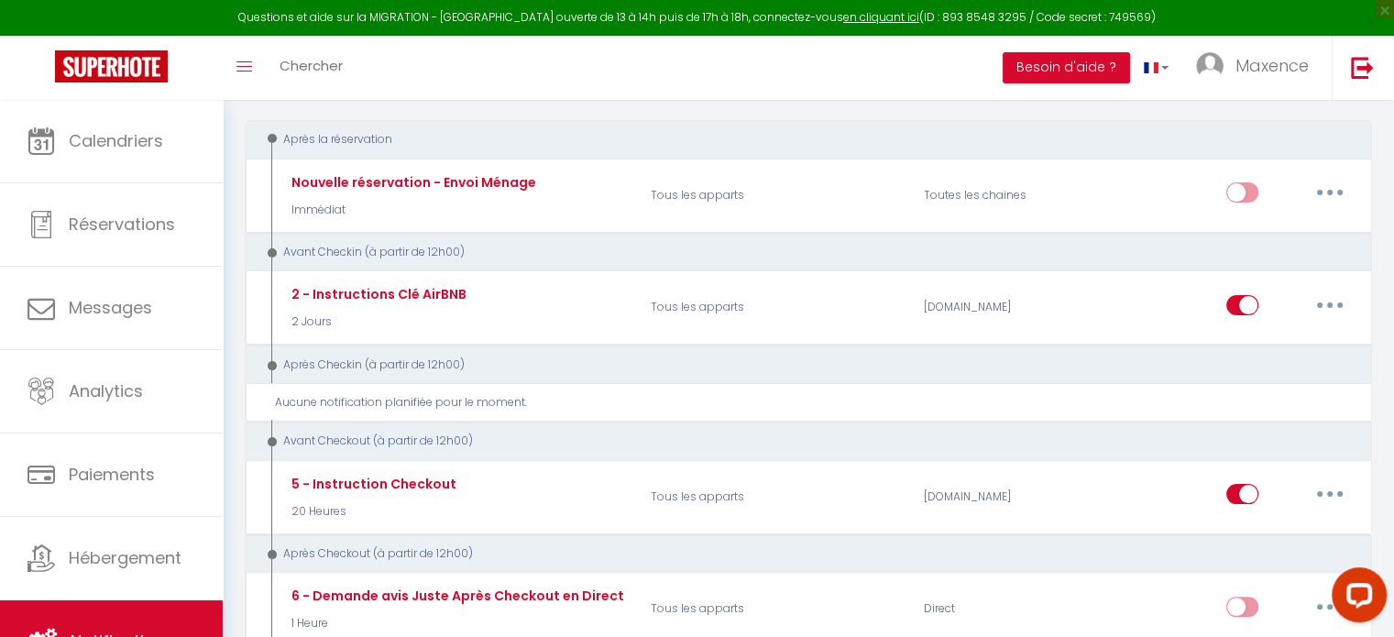
checkbox input "true"
checkbox input "false"
radio input "true"
type input "Procédure pour votre départ - [RENTAL:NAME] - [GUEST:FIRST_NAME] [GUEST:NAME]"
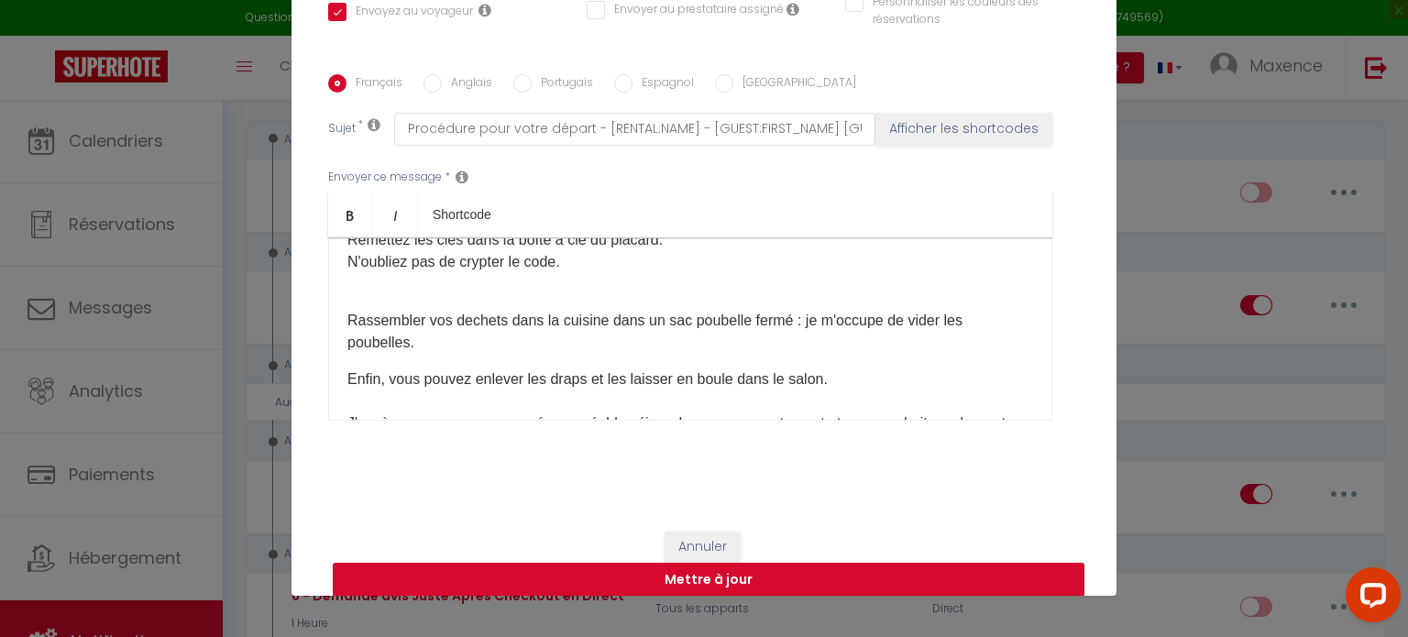
scroll to position [181, 0]
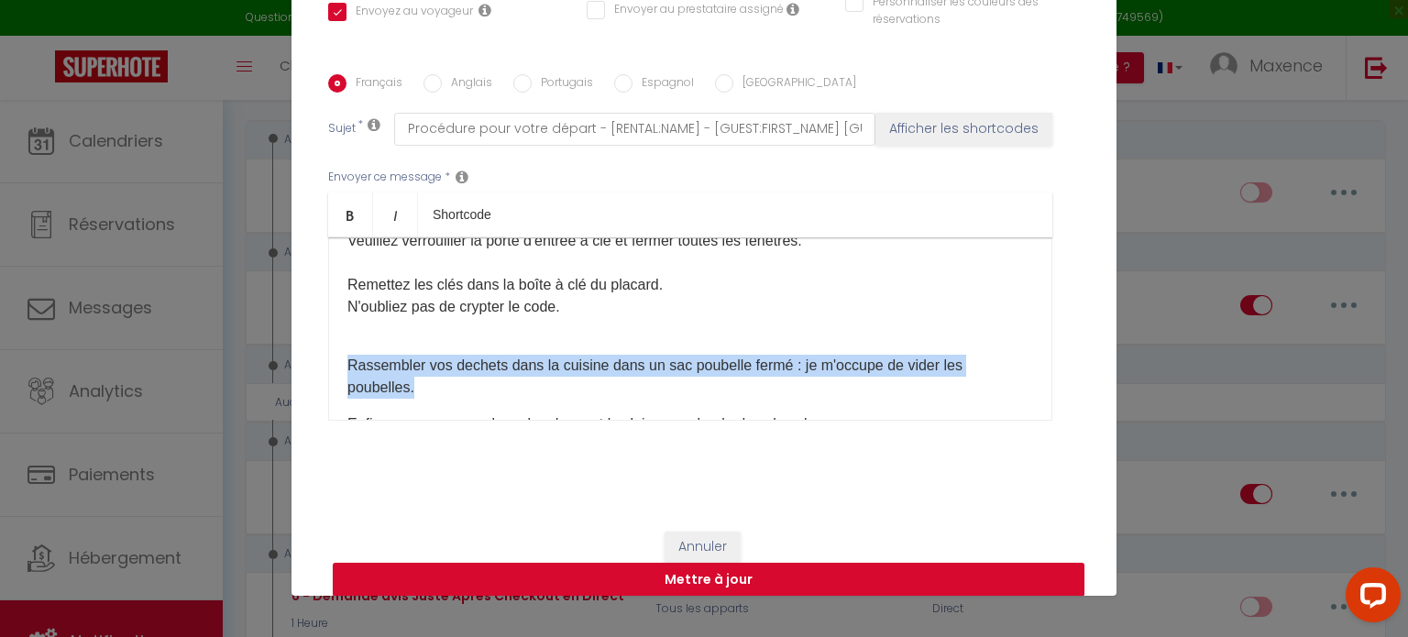
drag, startPoint x: 412, startPoint y: 384, endPoint x: 342, endPoint y: 362, distance: 73.9
click at [347, 362] on p "Rassembler vos dechets dans la cuisine dans un sac poubelle fermé : je m'occupe…" at bounding box center [690, 366] width 686 height 66
copy p "Rassembler vos dechets dans la cuisine dans un sac poubelle fermé : je m'occupe…"
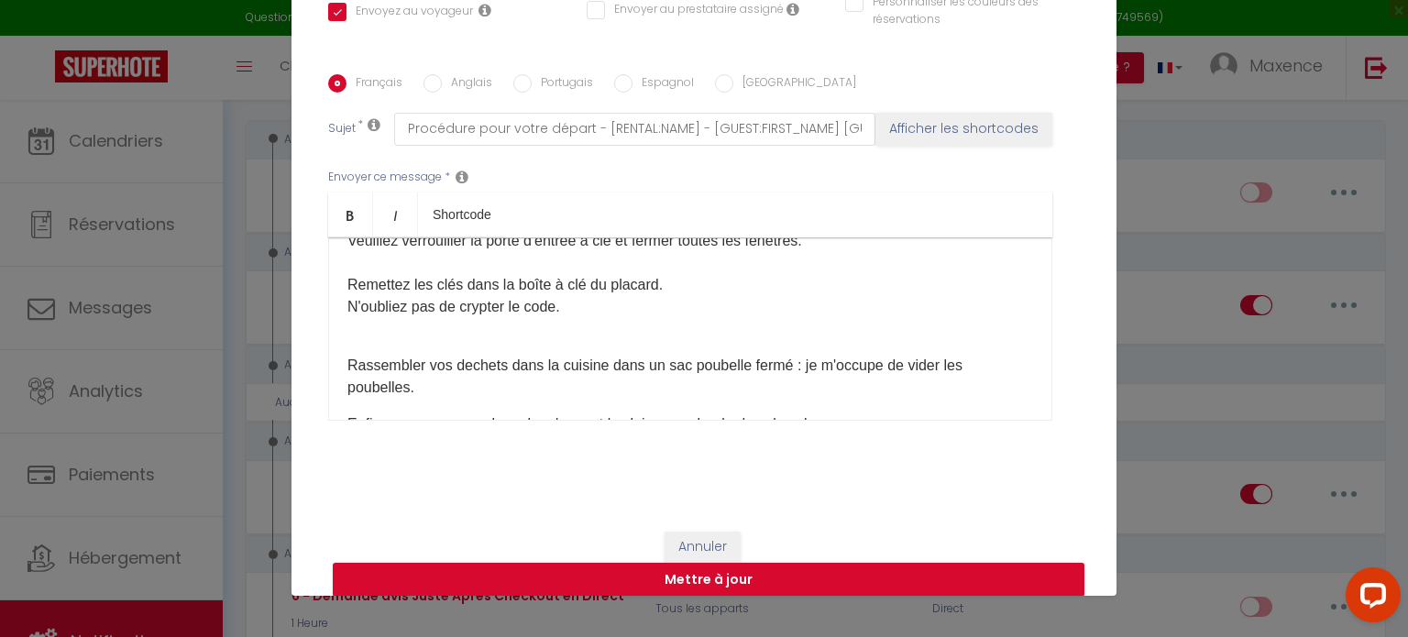
click at [1141, 153] on div "Modifier la notification × Titre * 5 - Instruction Checkout Pour cet hébergemen…" at bounding box center [704, 318] width 1408 height 637
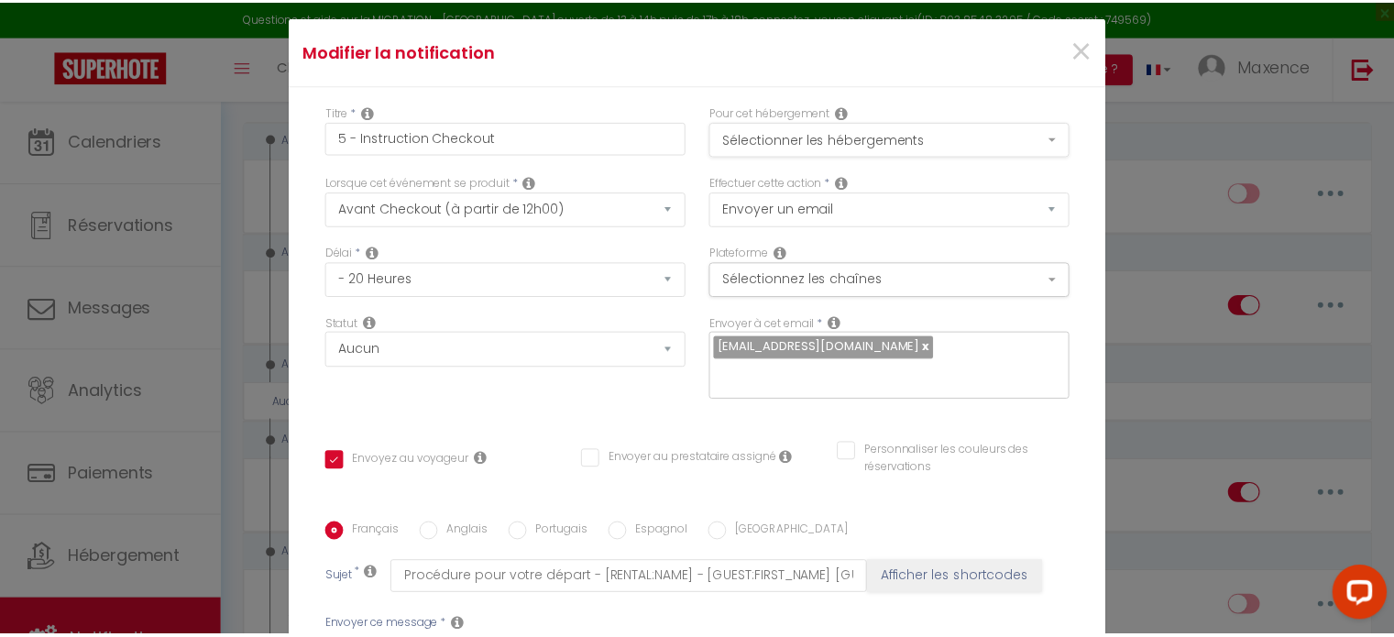
scroll to position [0, 0]
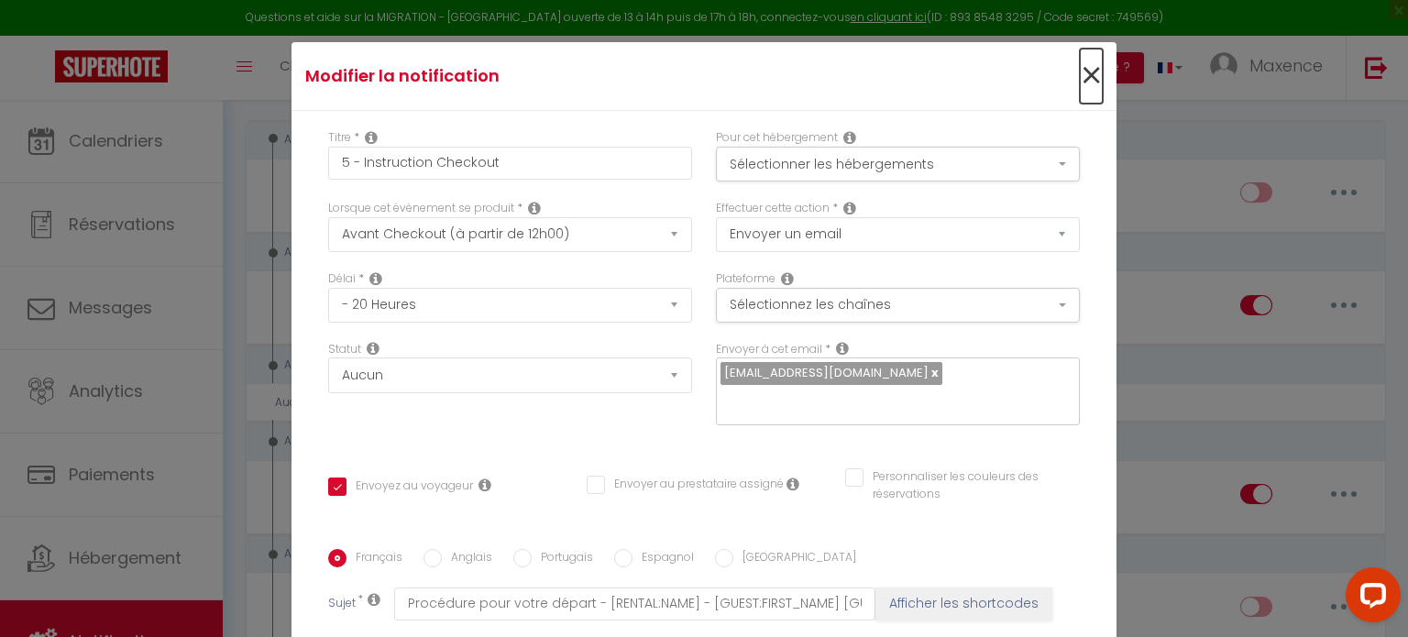
click at [1080, 87] on span "×" at bounding box center [1091, 76] width 23 height 55
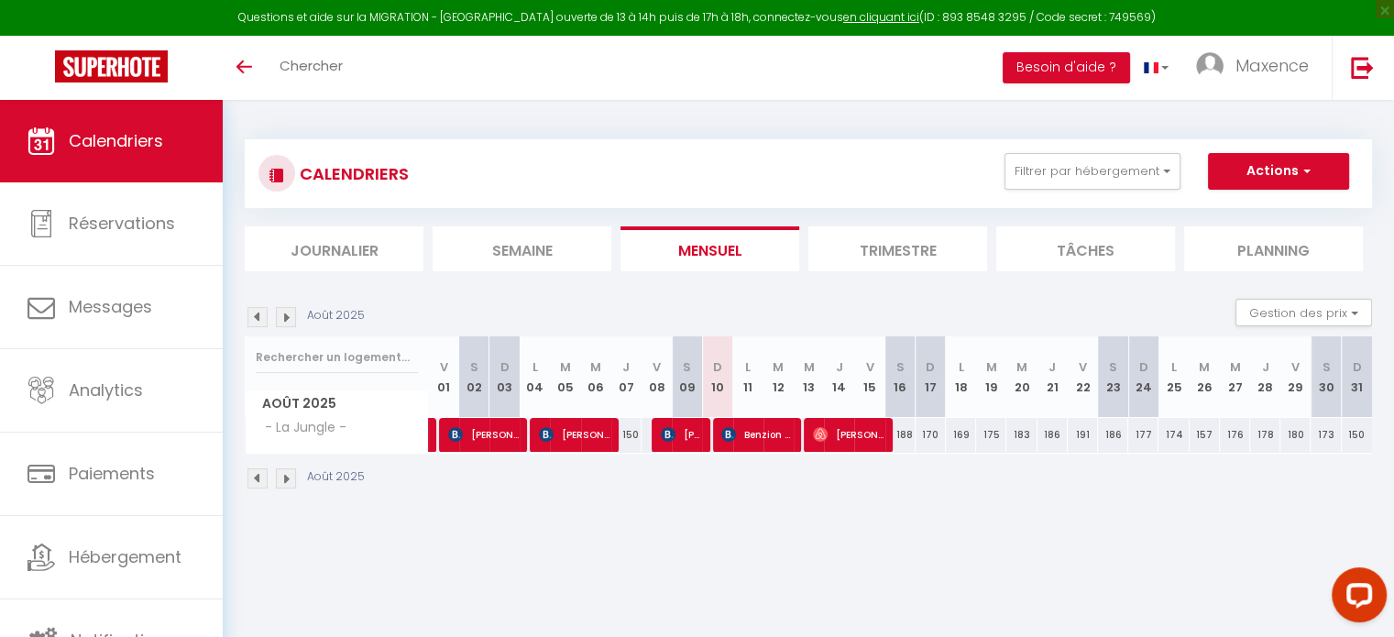
click at [294, 476] on img at bounding box center [286, 478] width 20 height 20
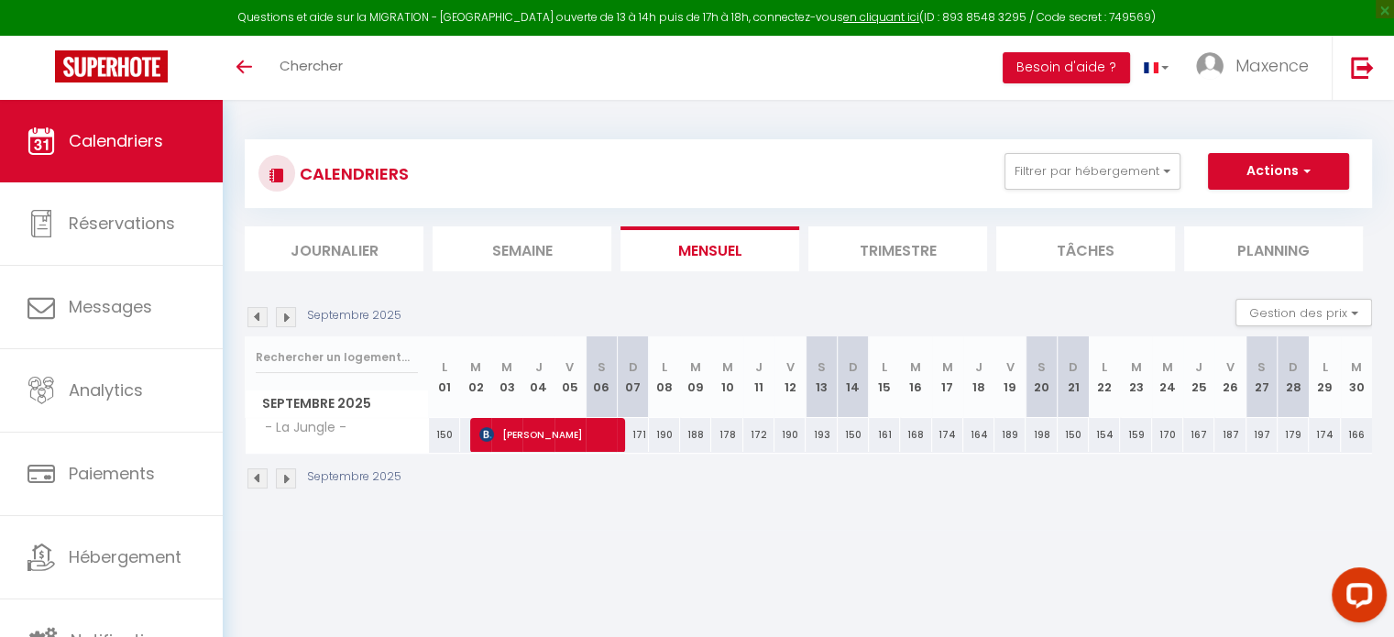
click at [294, 476] on img at bounding box center [286, 478] width 20 height 20
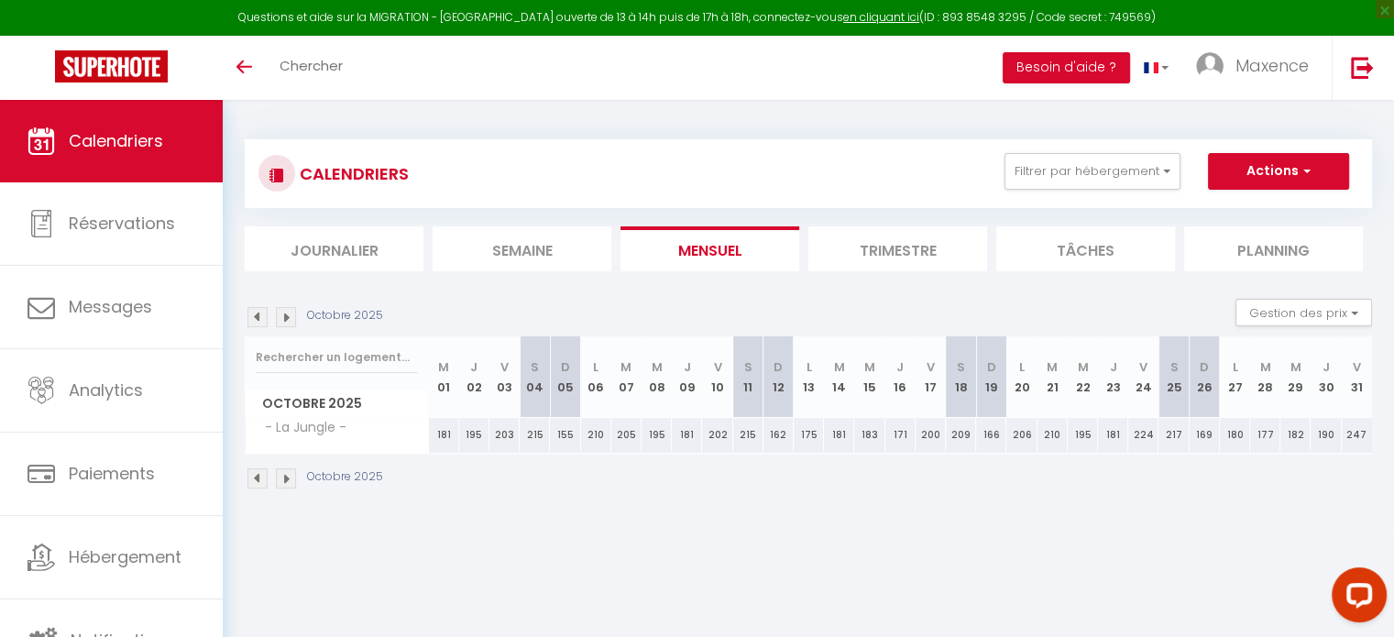
click at [294, 476] on img at bounding box center [286, 478] width 20 height 20
select select
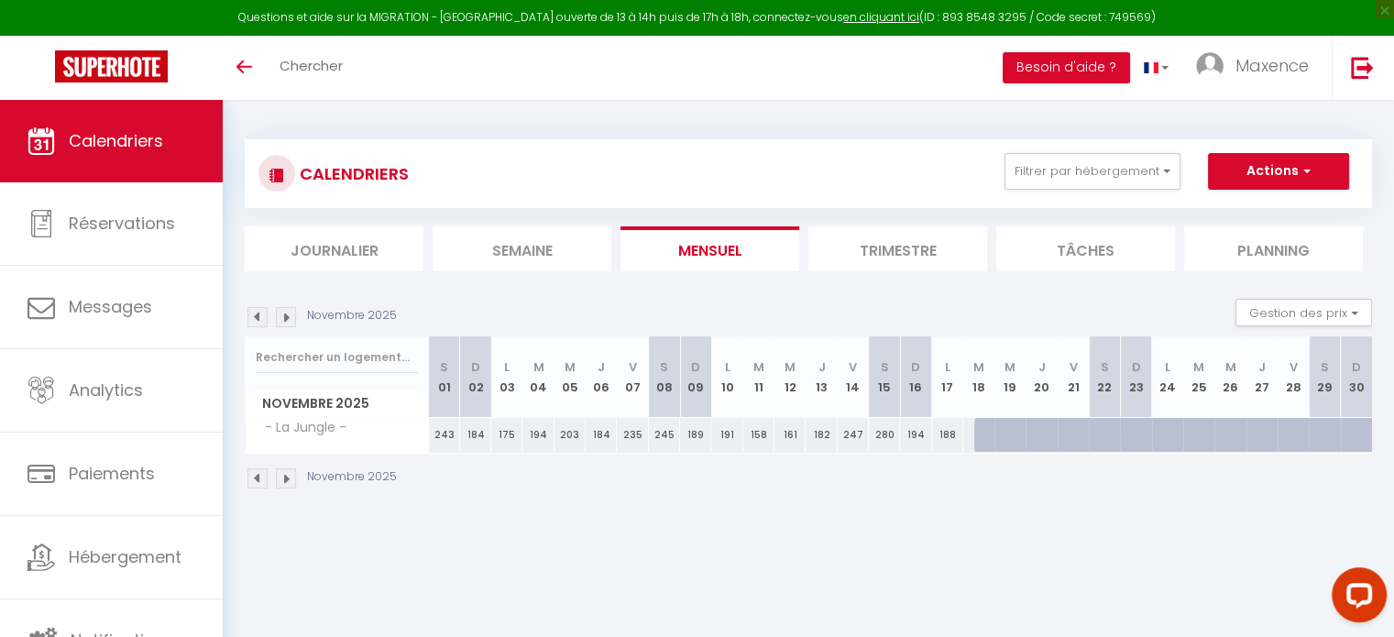
click at [983, 426] on div at bounding box center [989, 435] width 31 height 35
type input "212"
select select "1"
type input "Mar 18 Novembre 2025"
type input "Mer 19 Novembre 2025"
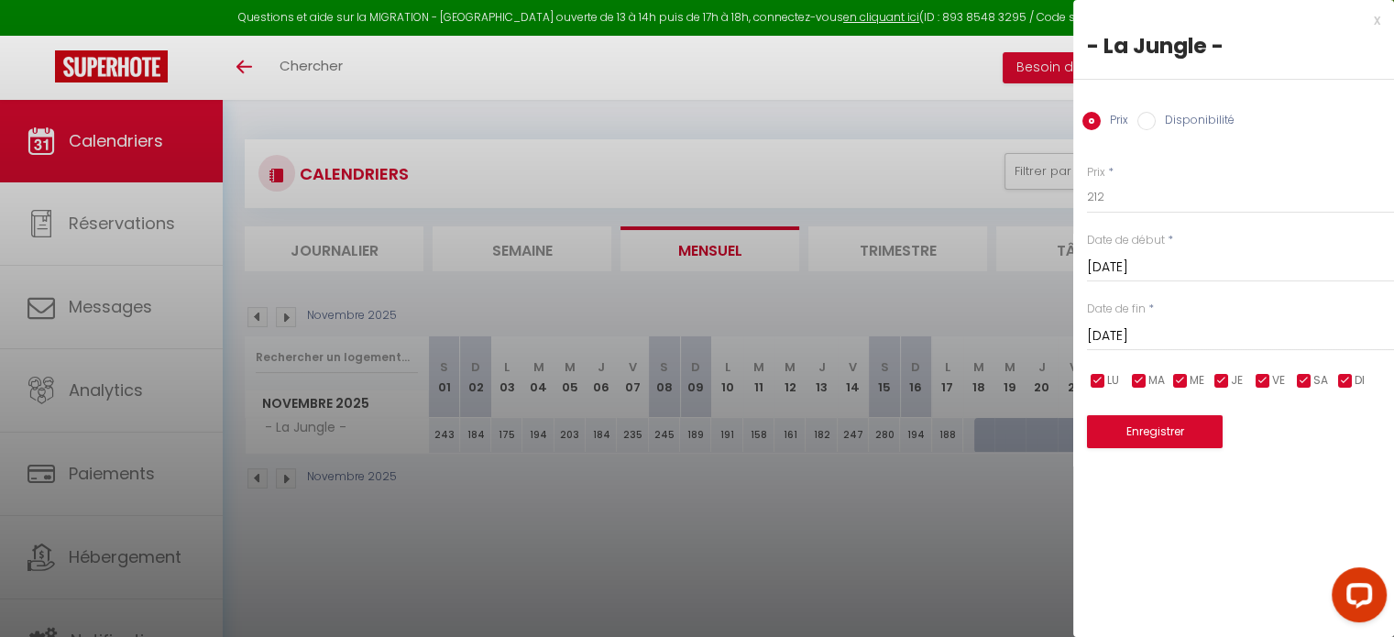
click at [1157, 122] on label "Disponibilité" at bounding box center [1195, 122] width 79 height 20
click at [1156, 122] on input "Disponibilité" at bounding box center [1146, 121] width 18 height 18
radio input "true"
radio input "false"
click at [1133, 332] on input "Mer 19 Novembre 2025" at bounding box center [1240, 338] width 307 height 24
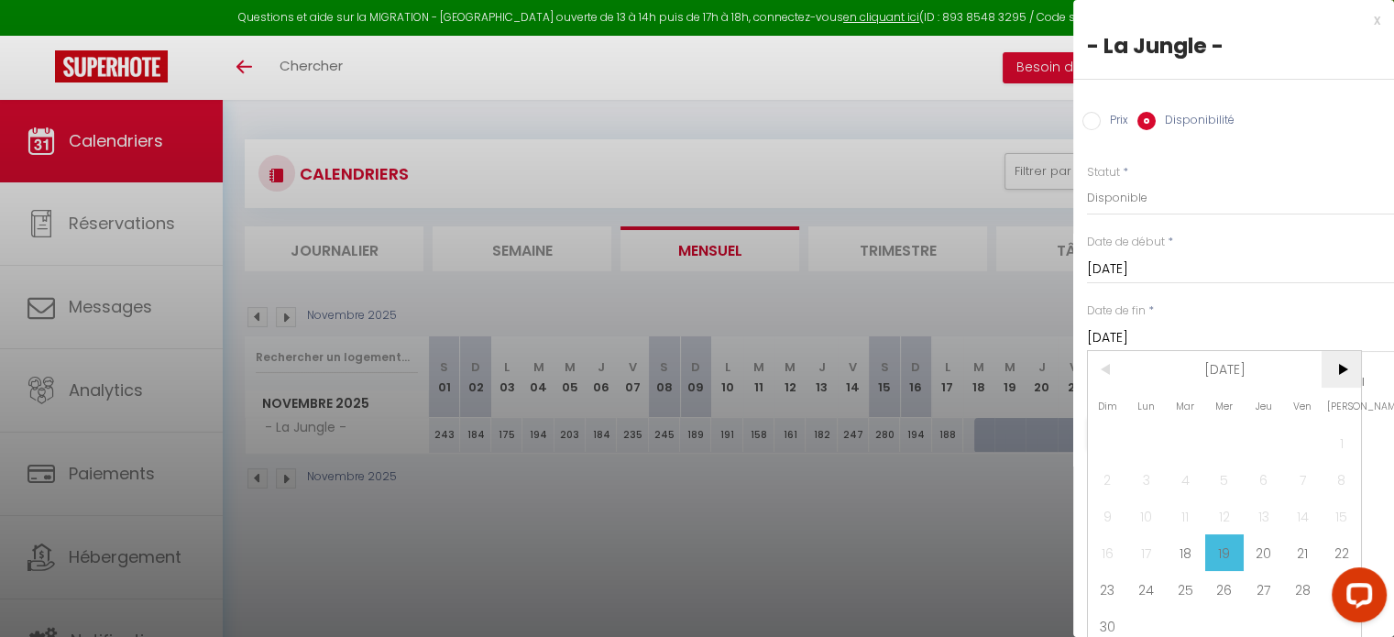
click at [1346, 373] on span ">" at bounding box center [1341, 369] width 39 height 37
click at [1185, 588] on span "30" at bounding box center [1185, 589] width 39 height 37
type input "Mar 30 Décembre 2025"
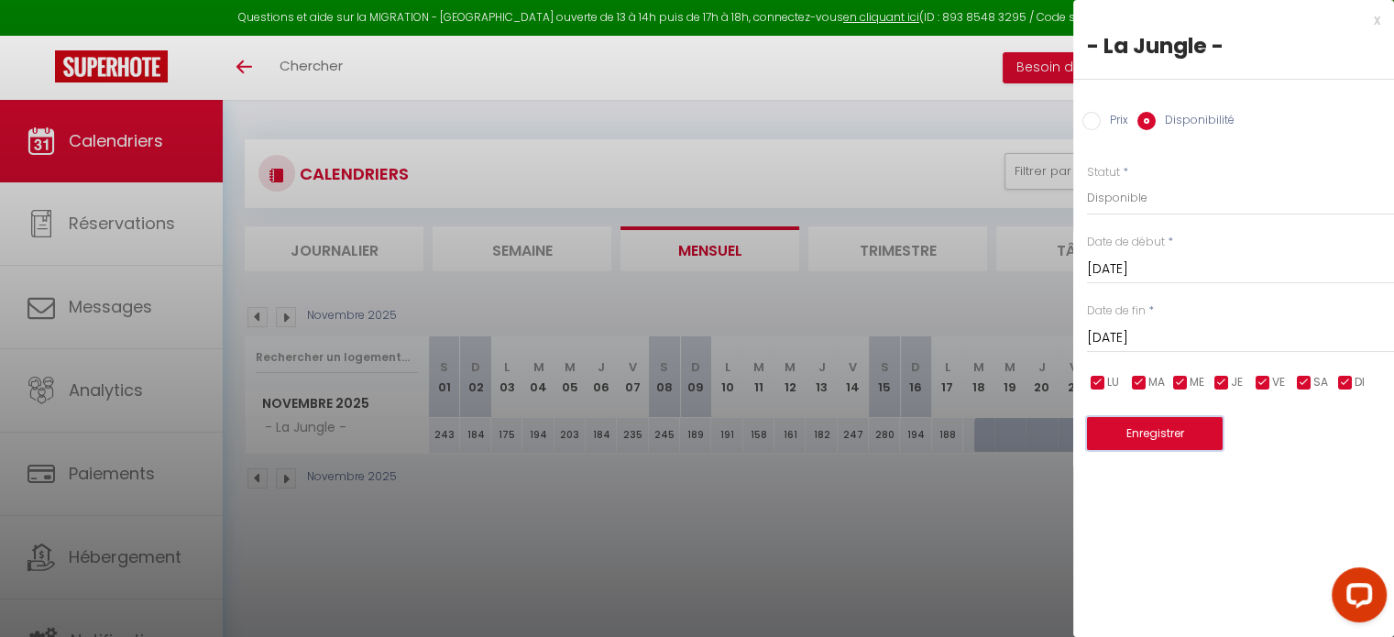
click at [1133, 429] on button "Enregistrer" at bounding box center [1155, 433] width 136 height 33
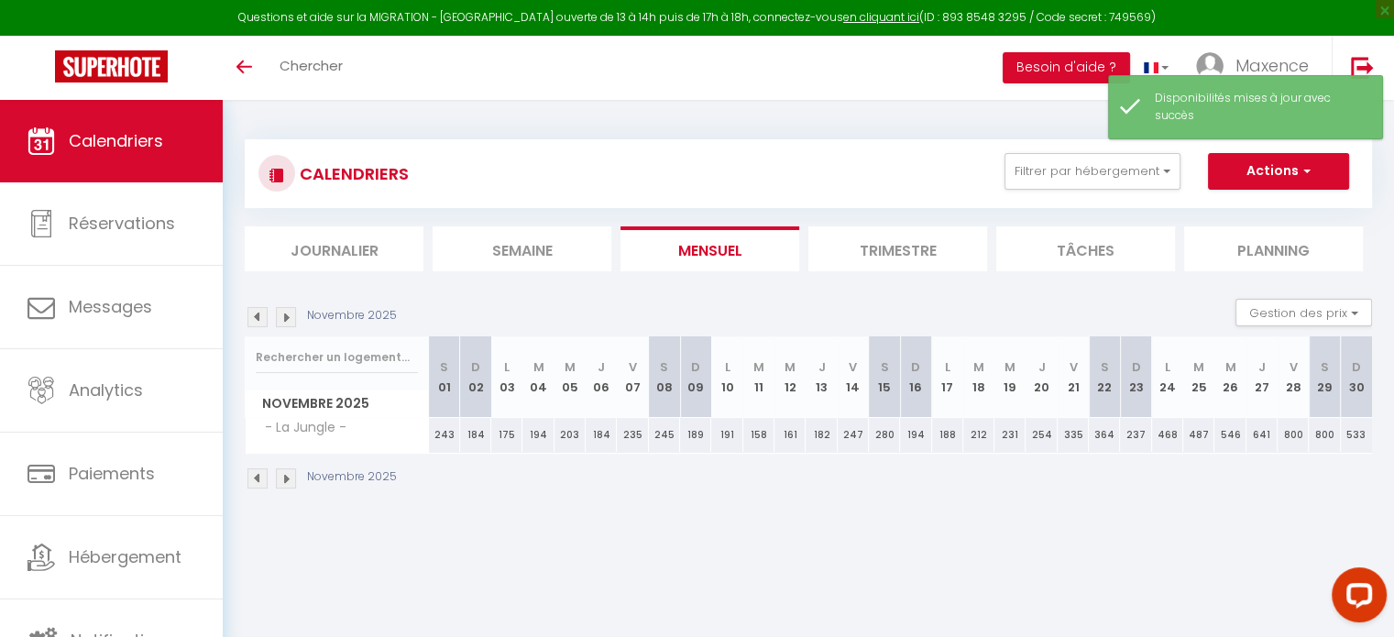
click at [286, 472] on img at bounding box center [286, 478] width 20 height 20
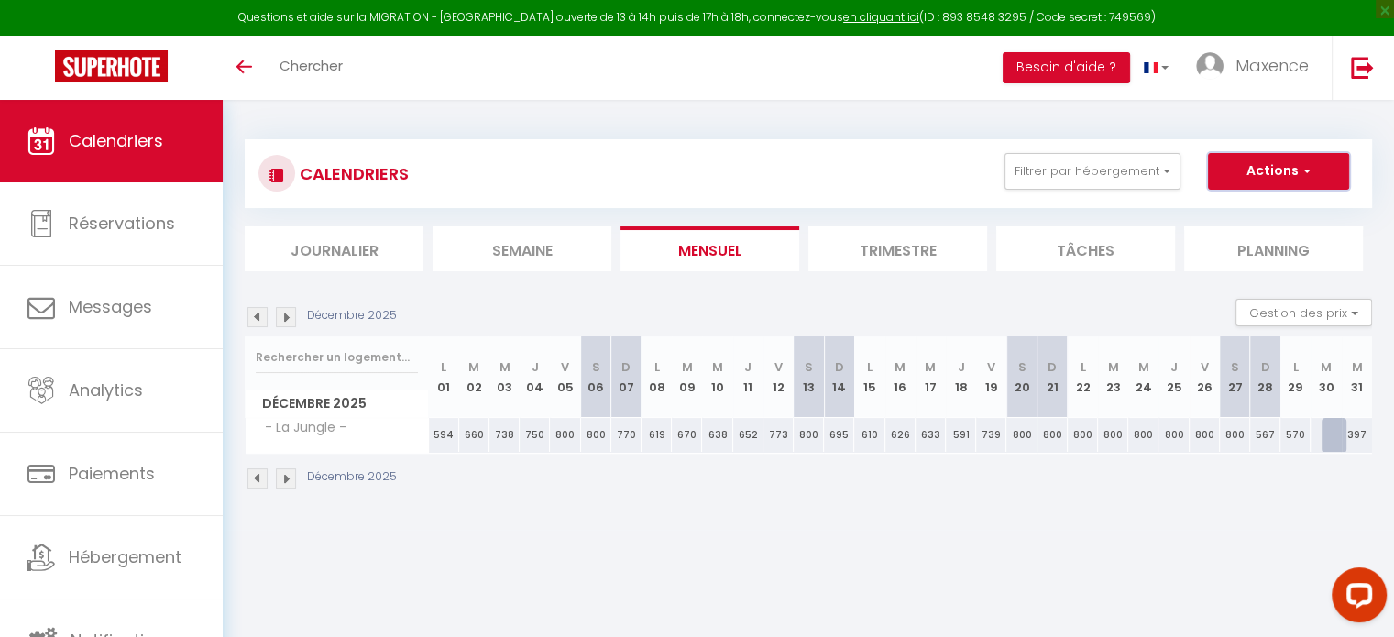
click at [1303, 174] on span "button" at bounding box center [1304, 170] width 11 height 18
click at [786, 160] on div "CALENDRIERS Filtrer par hébergement Tous - La Jungle - Effacer Sauvegarder Acti…" at bounding box center [808, 173] width 1100 height 41
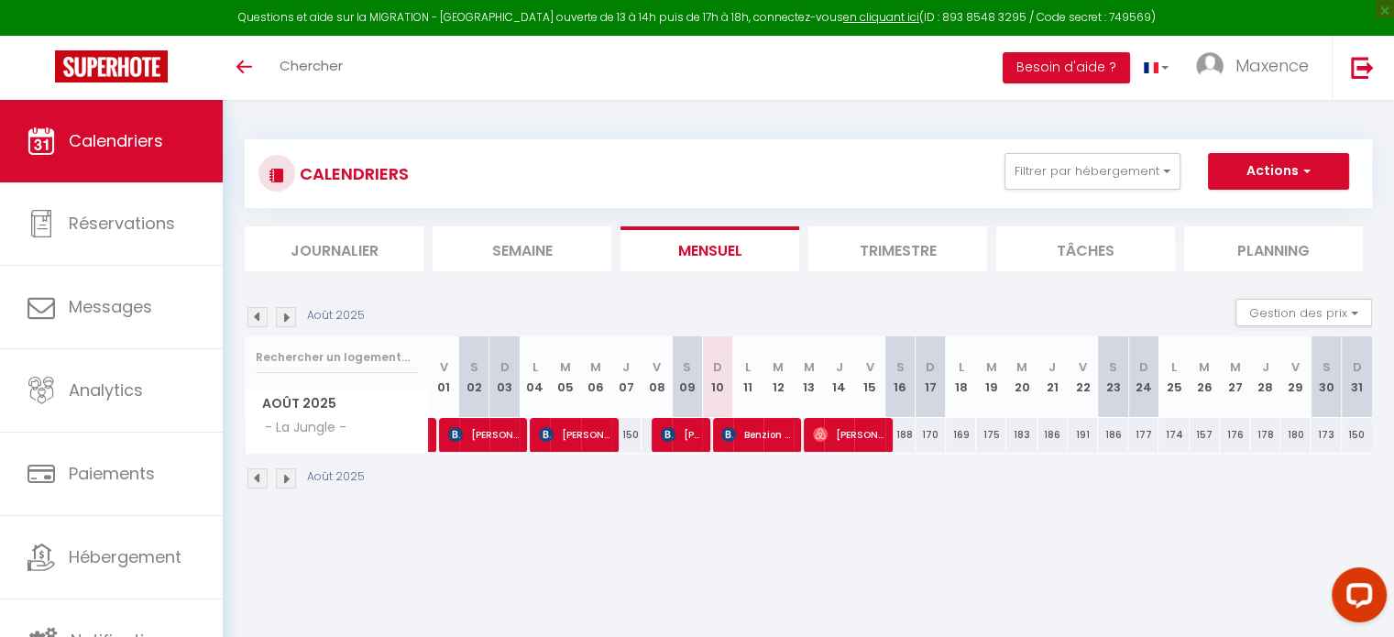
click at [286, 312] on img at bounding box center [286, 317] width 20 height 20
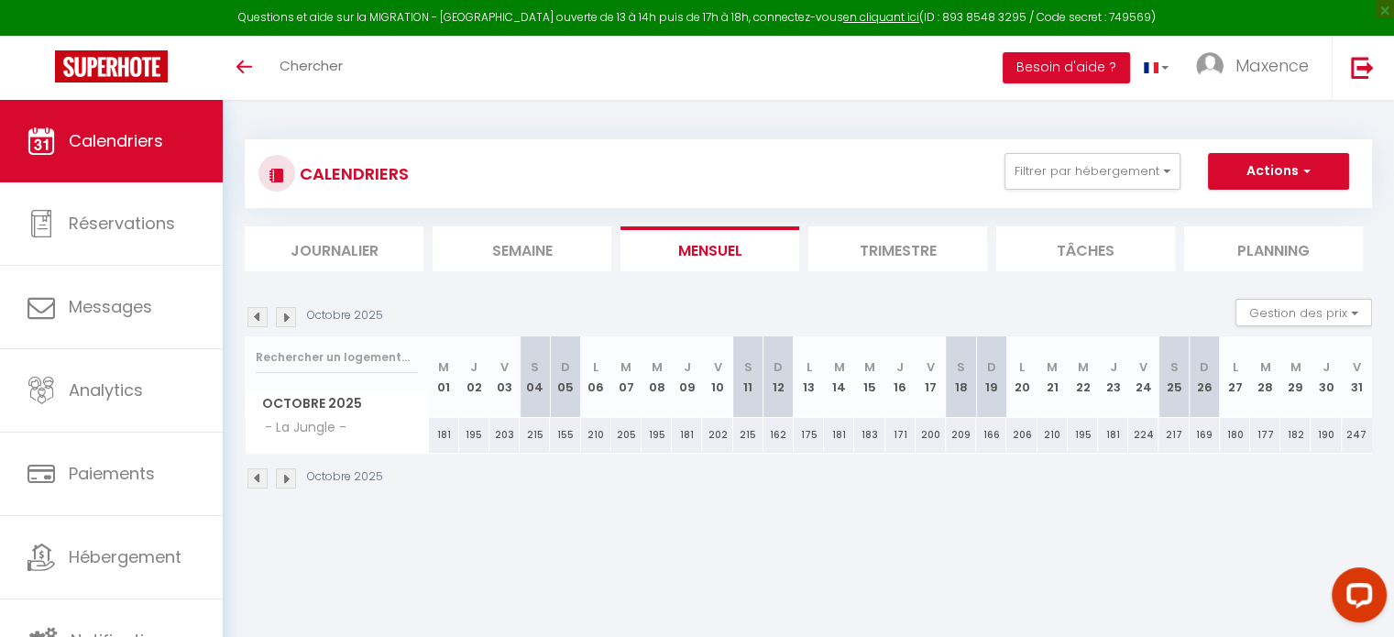
click at [286, 312] on img at bounding box center [286, 317] width 20 height 20
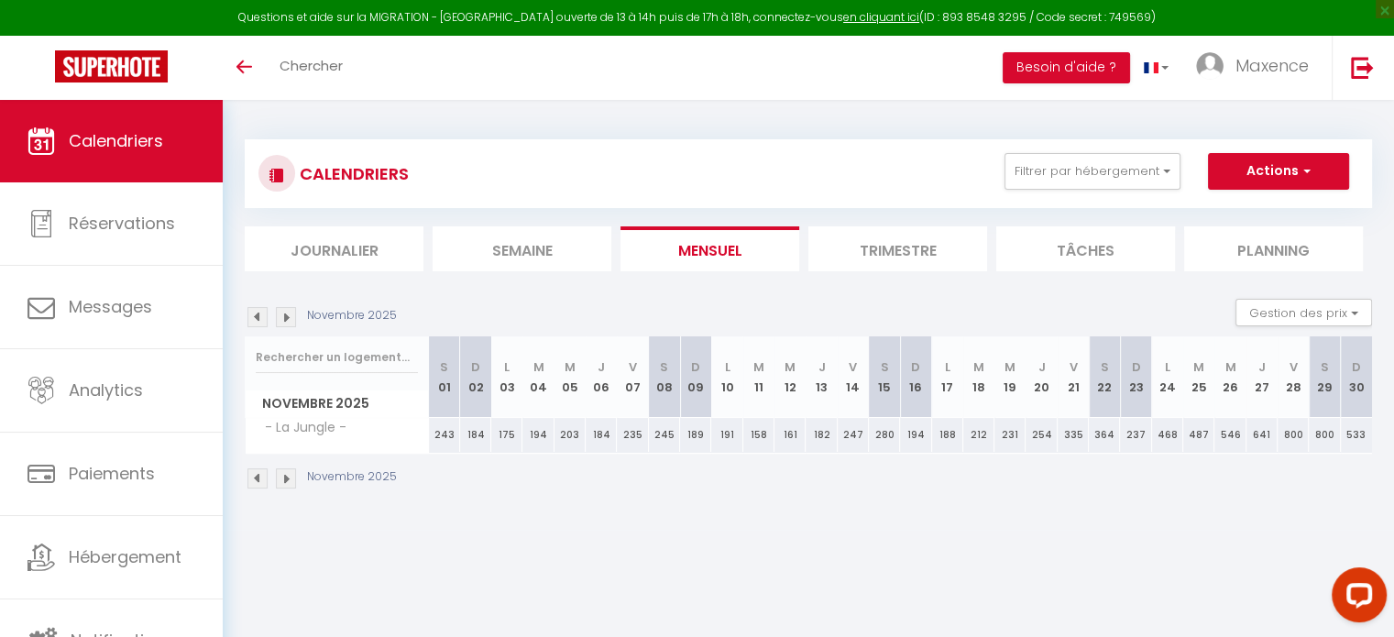
click at [286, 312] on img at bounding box center [286, 317] width 20 height 20
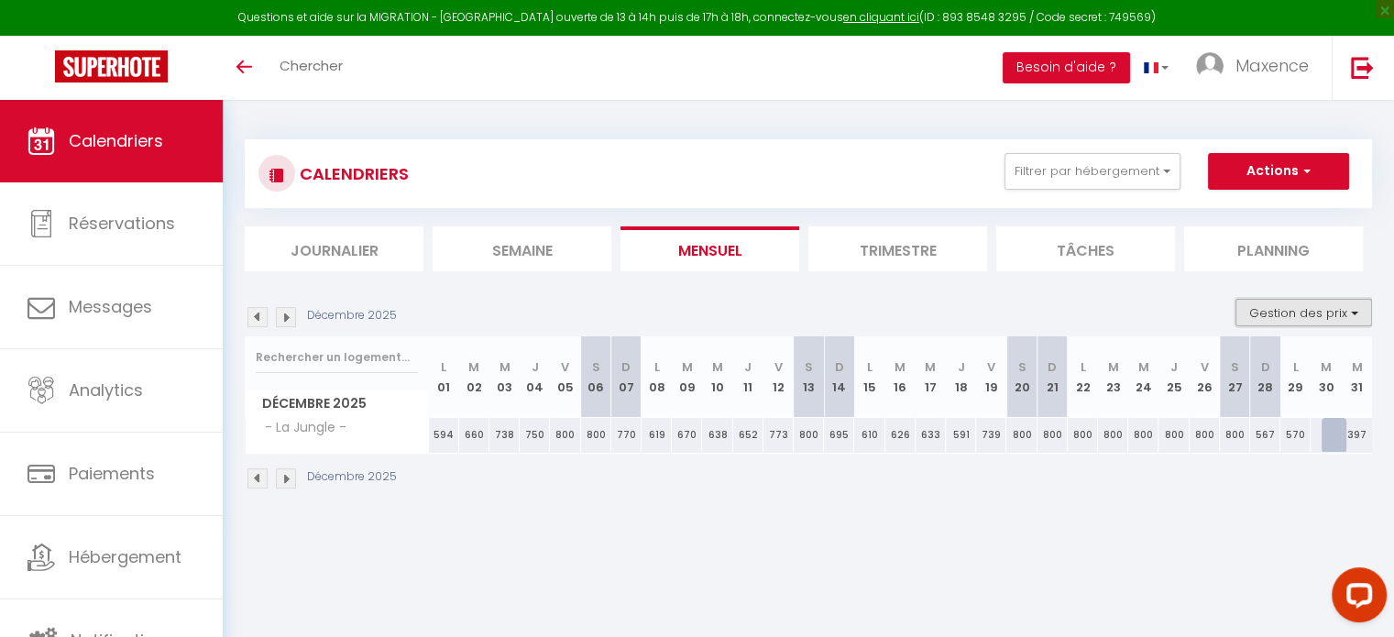
click at [1316, 322] on button "Gestion des prix" at bounding box center [1304, 312] width 137 height 27
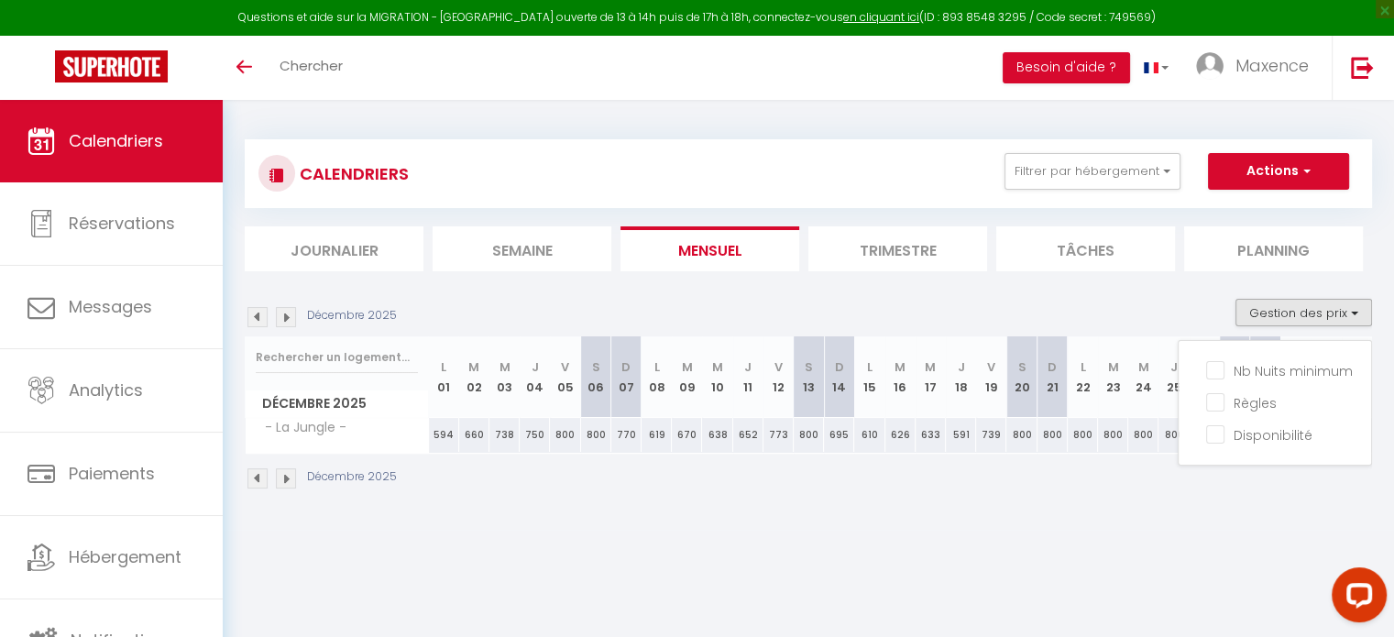
click at [1139, 304] on div "Décembre 2025 Gestion des prix Nb Nuits minimum Règles Disponibilité" at bounding box center [808, 318] width 1127 height 38
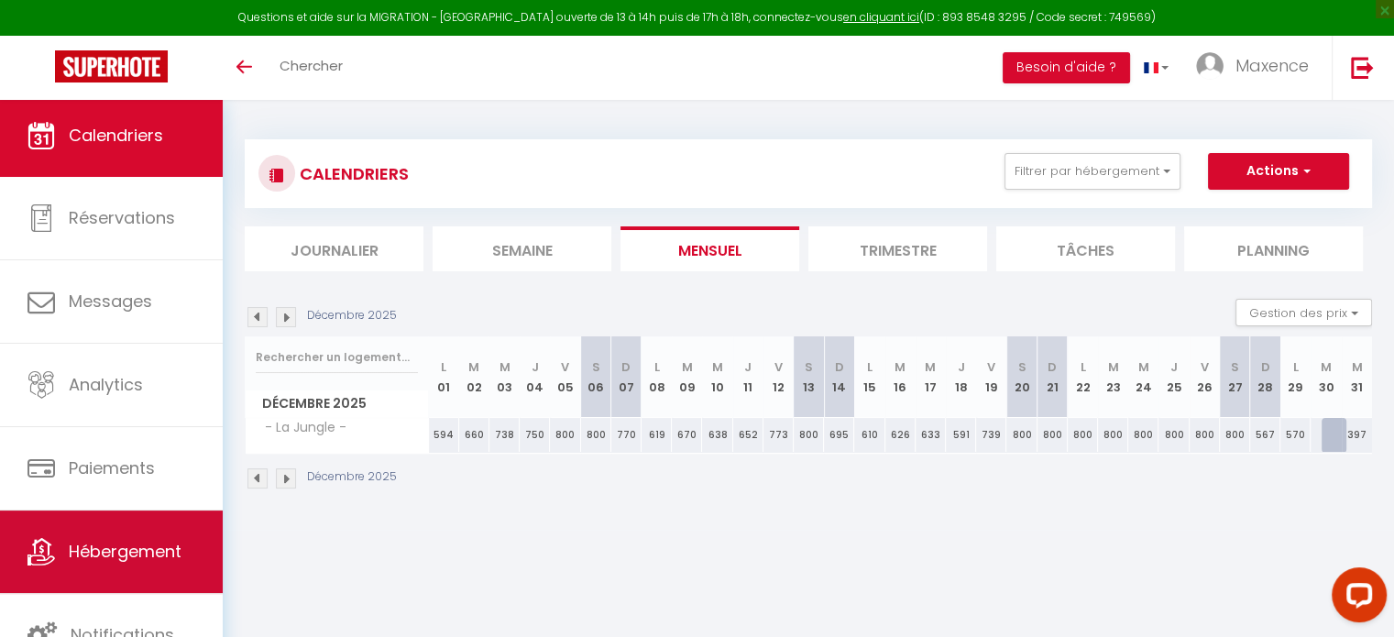
click at [189, 538] on link "Hébergement" at bounding box center [111, 552] width 223 height 82
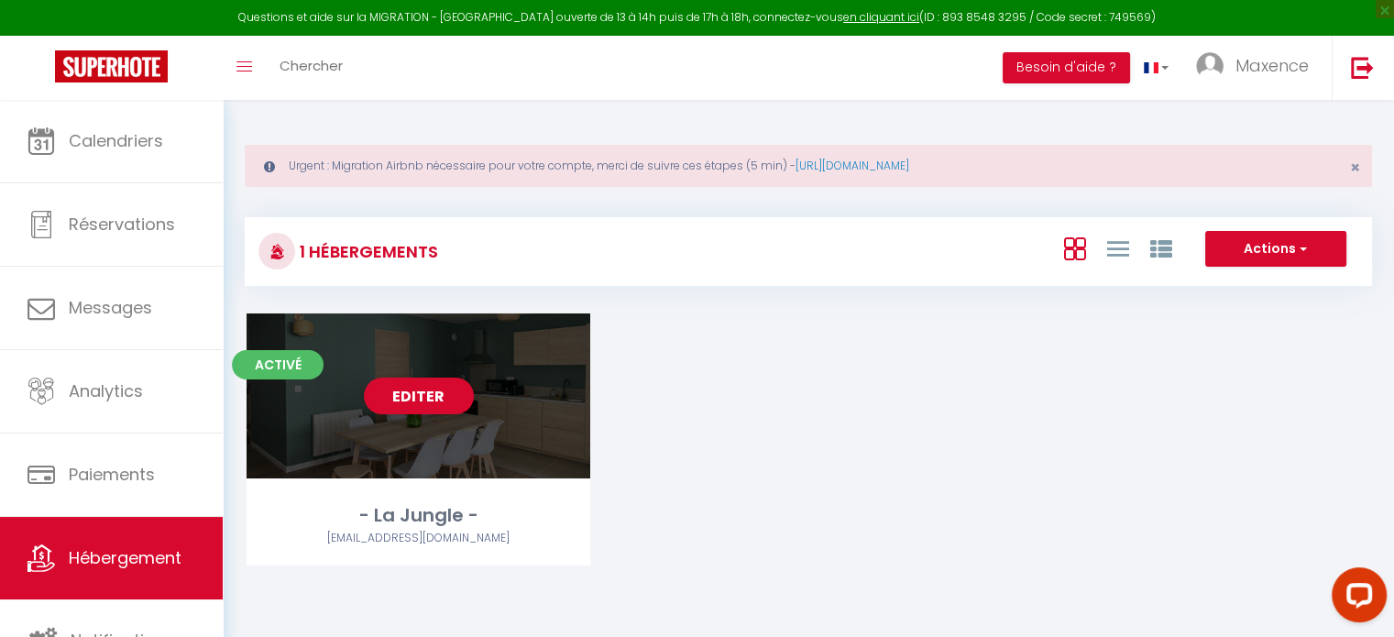
click at [505, 380] on div "Editer" at bounding box center [419, 395] width 344 height 165
select select "3"
select select "2"
select select "1"
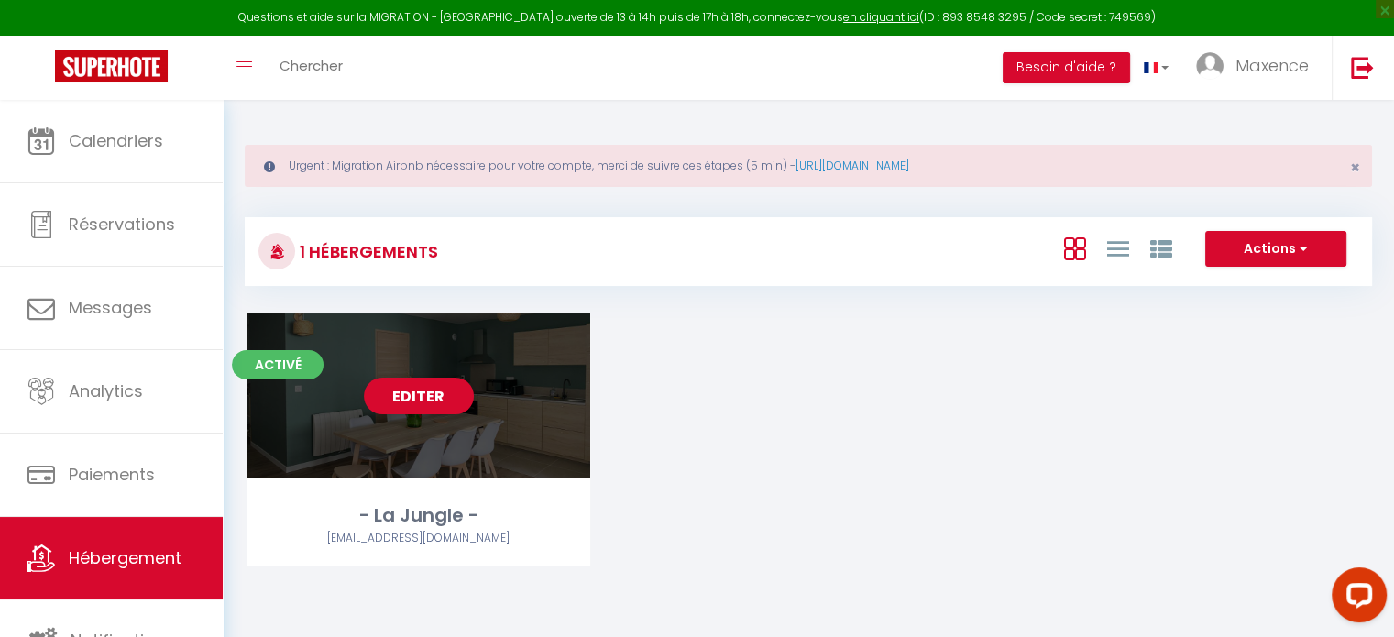
select select
select select "28"
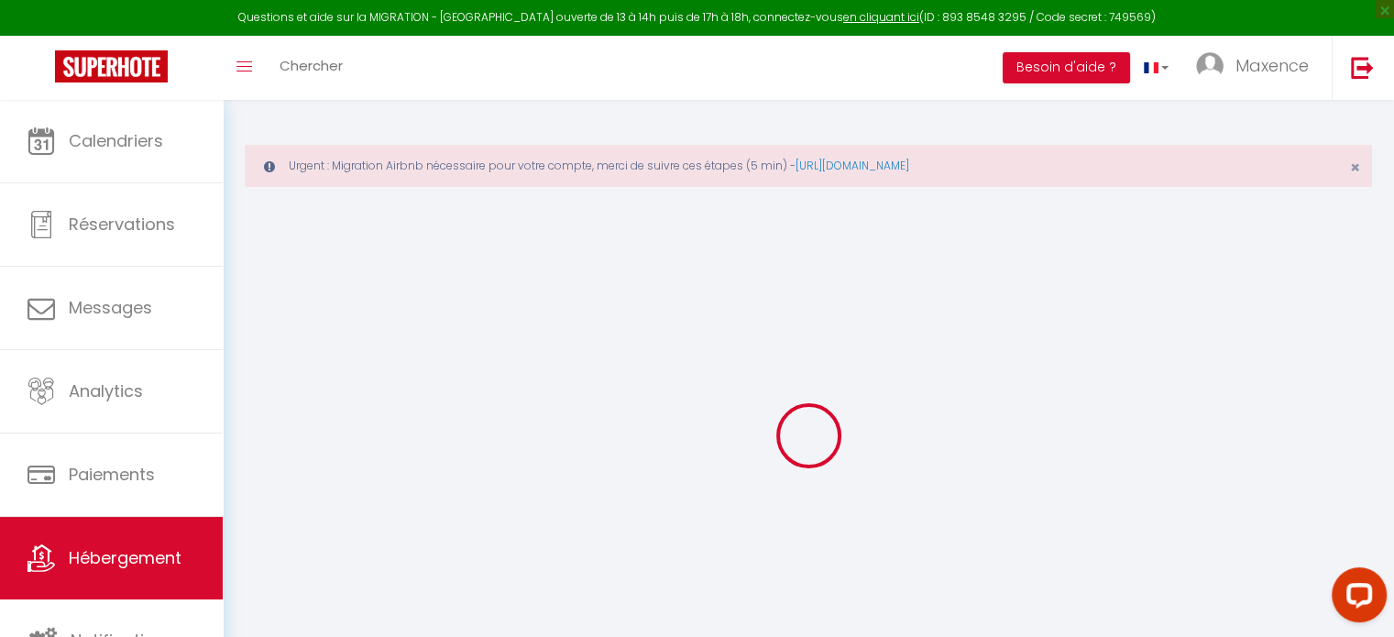
select select
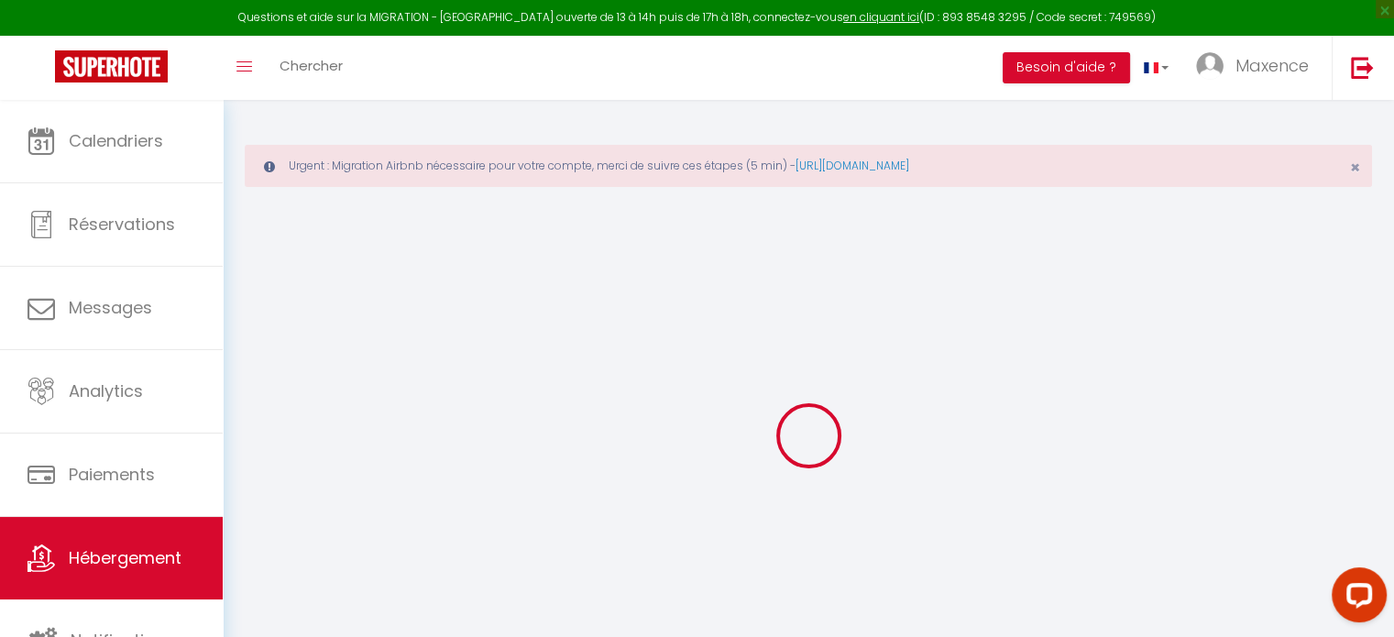
select select
checkbox input "false"
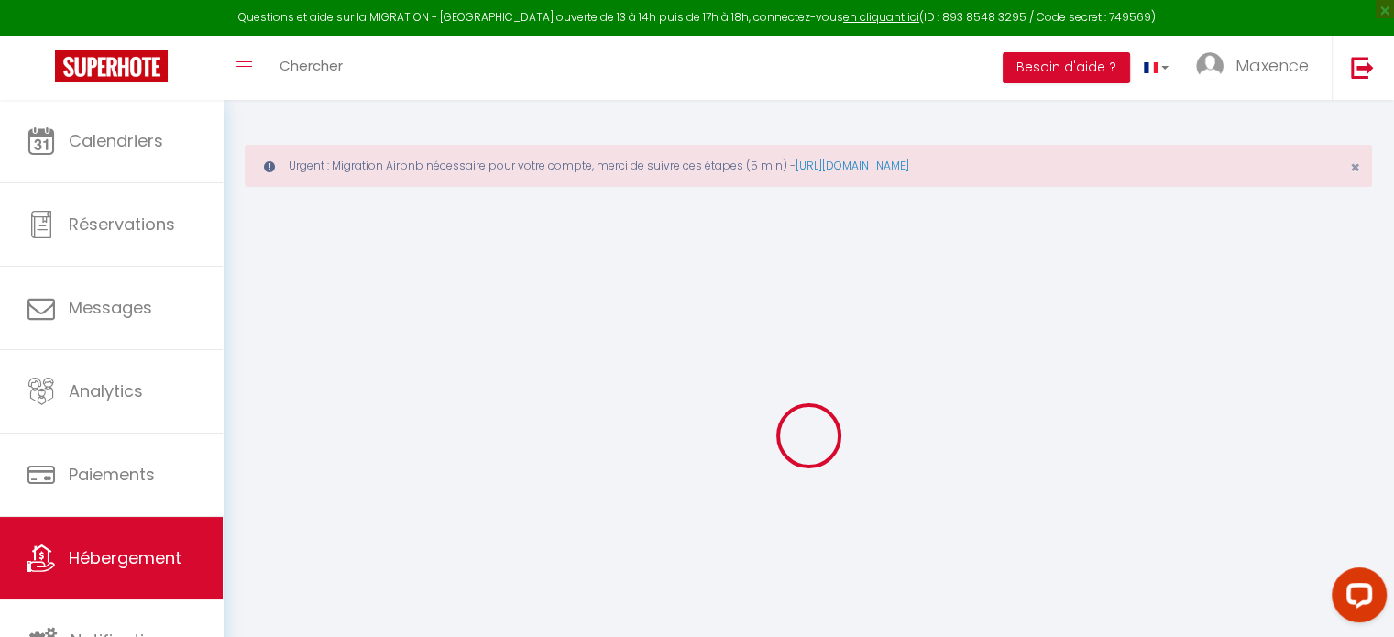
select select
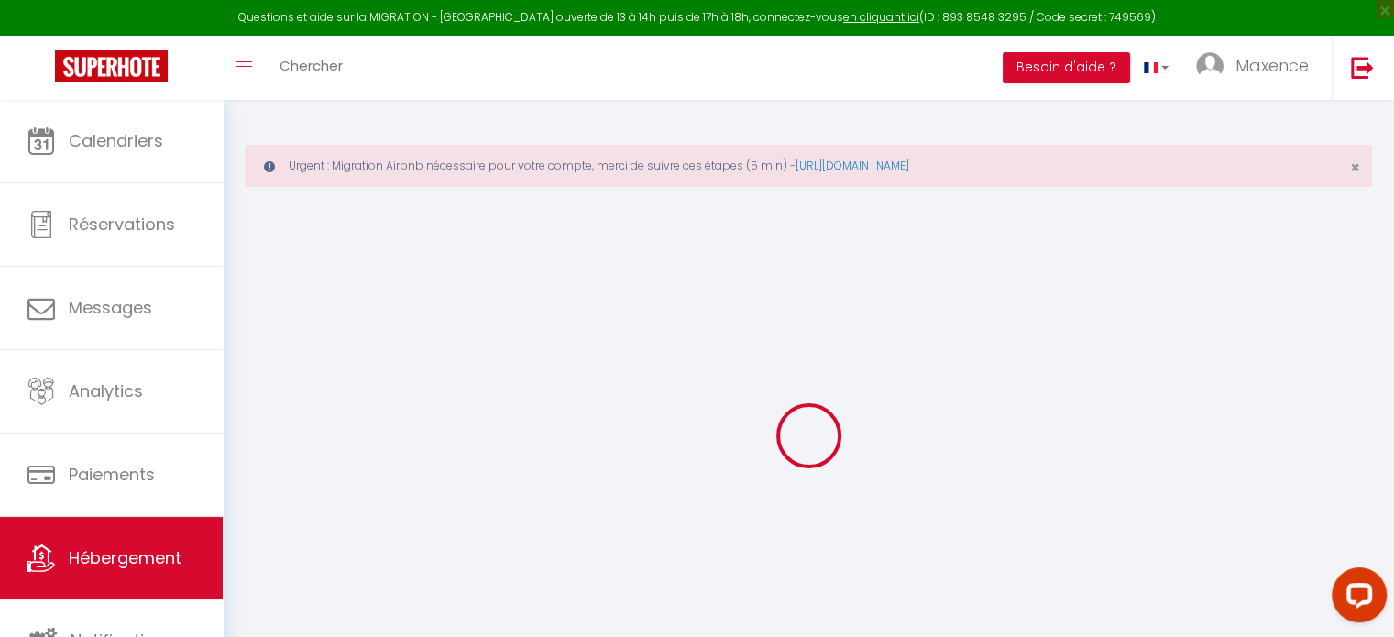
select select
checkbox input "false"
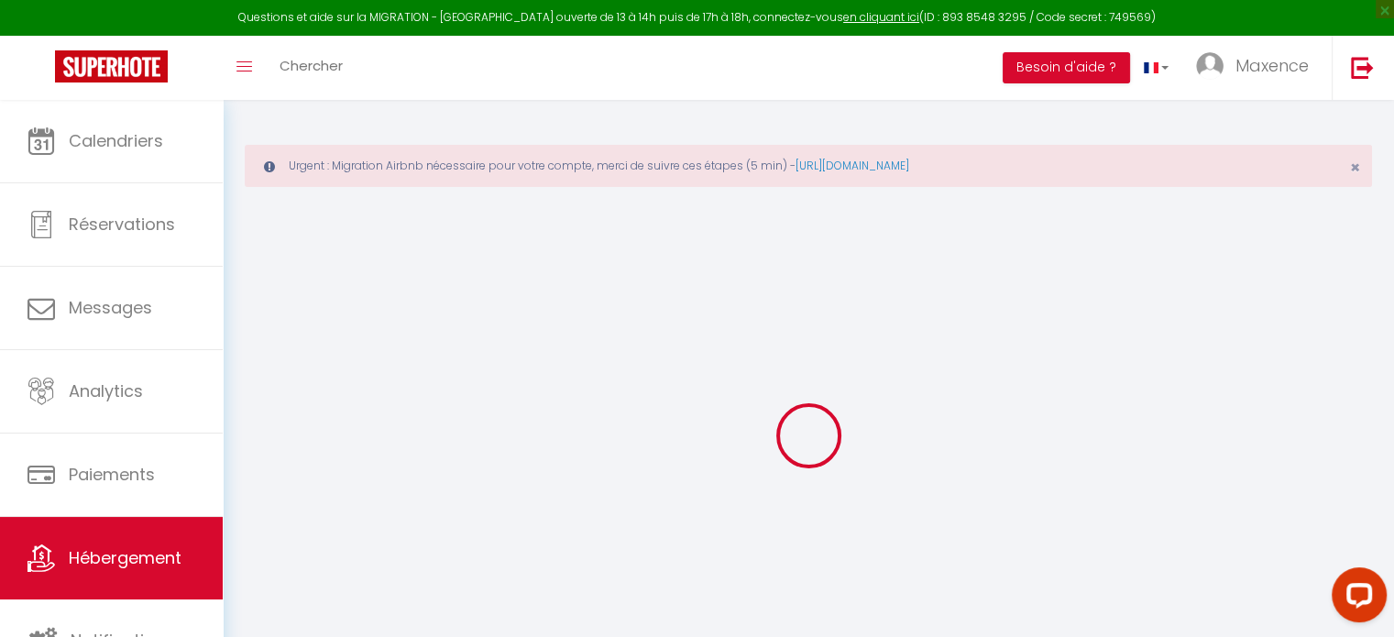
checkbox input "false"
select select
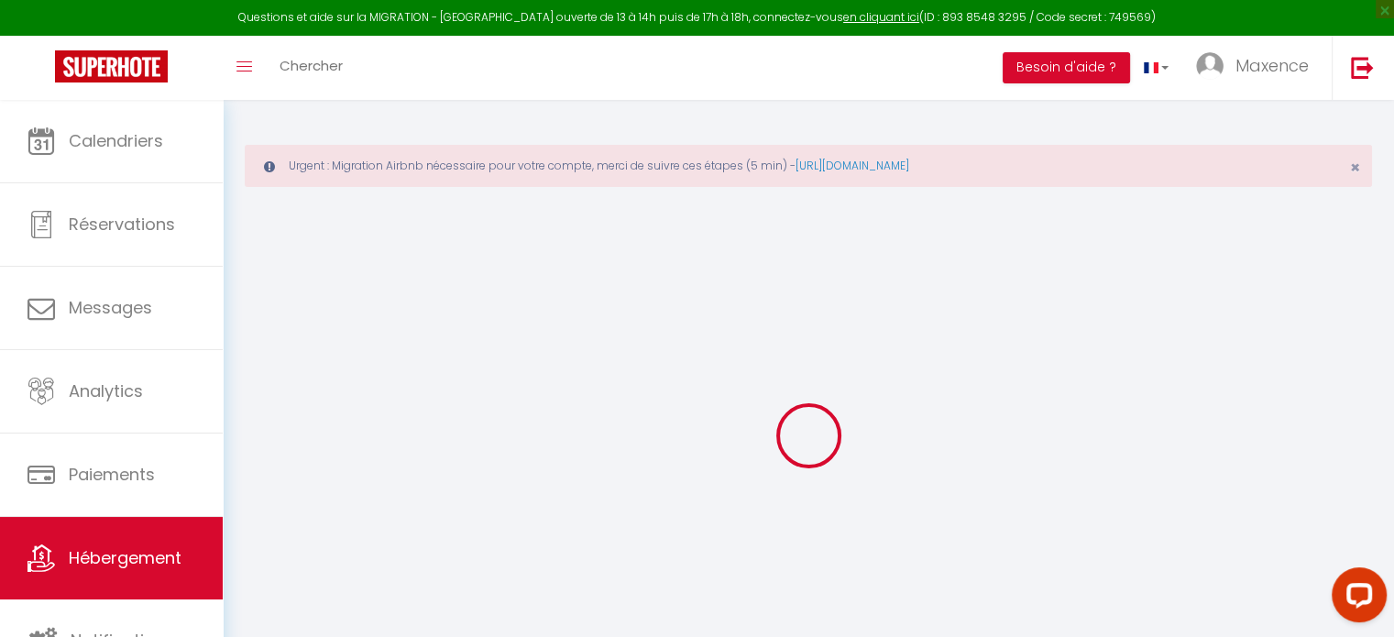
select select
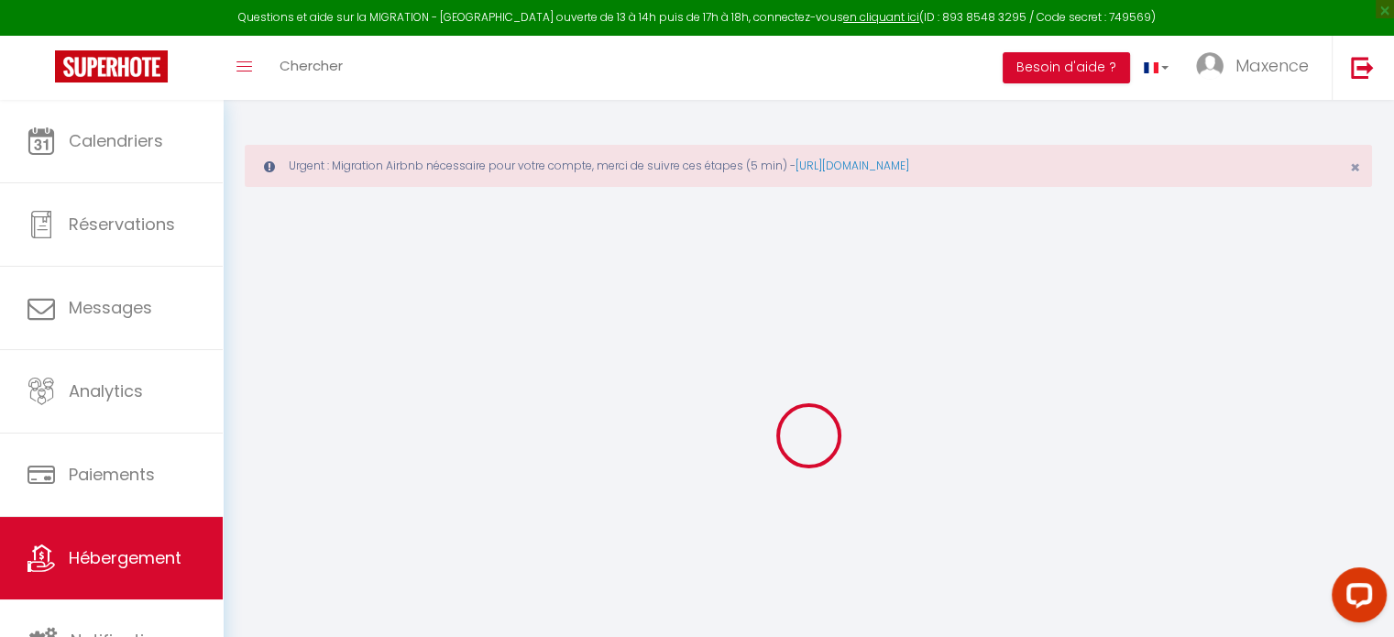
checkbox input "false"
select select
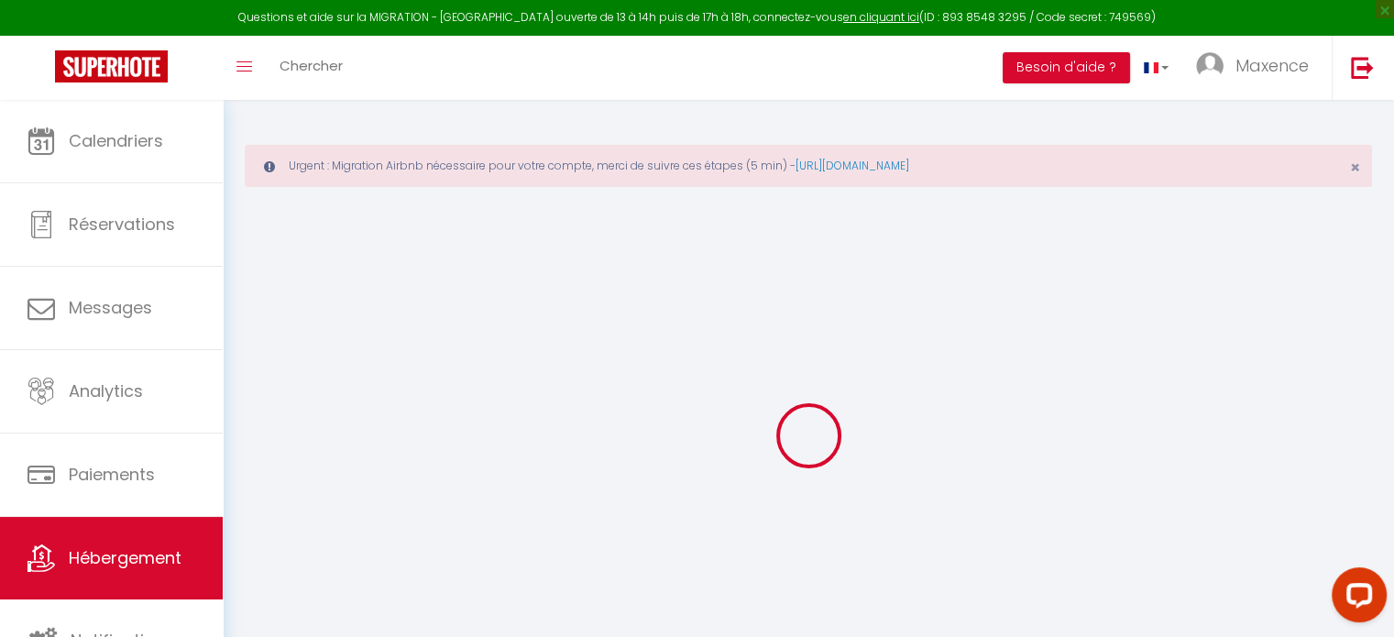
select select
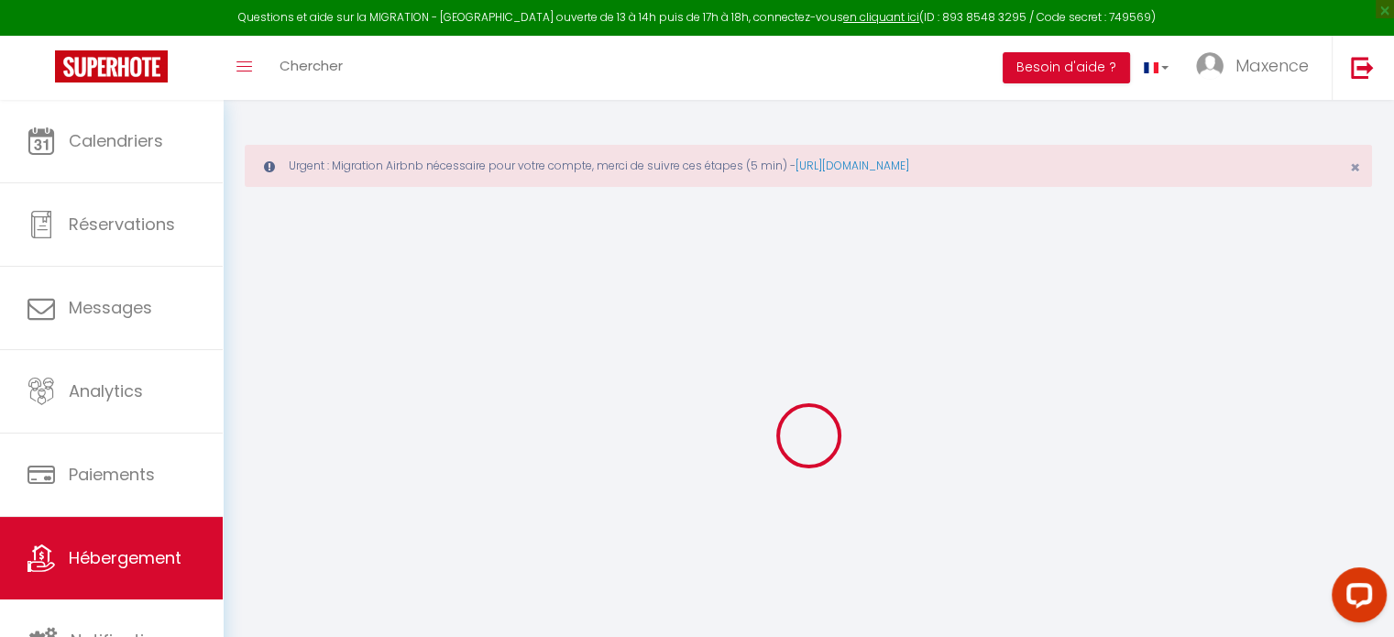
select select
checkbox input "false"
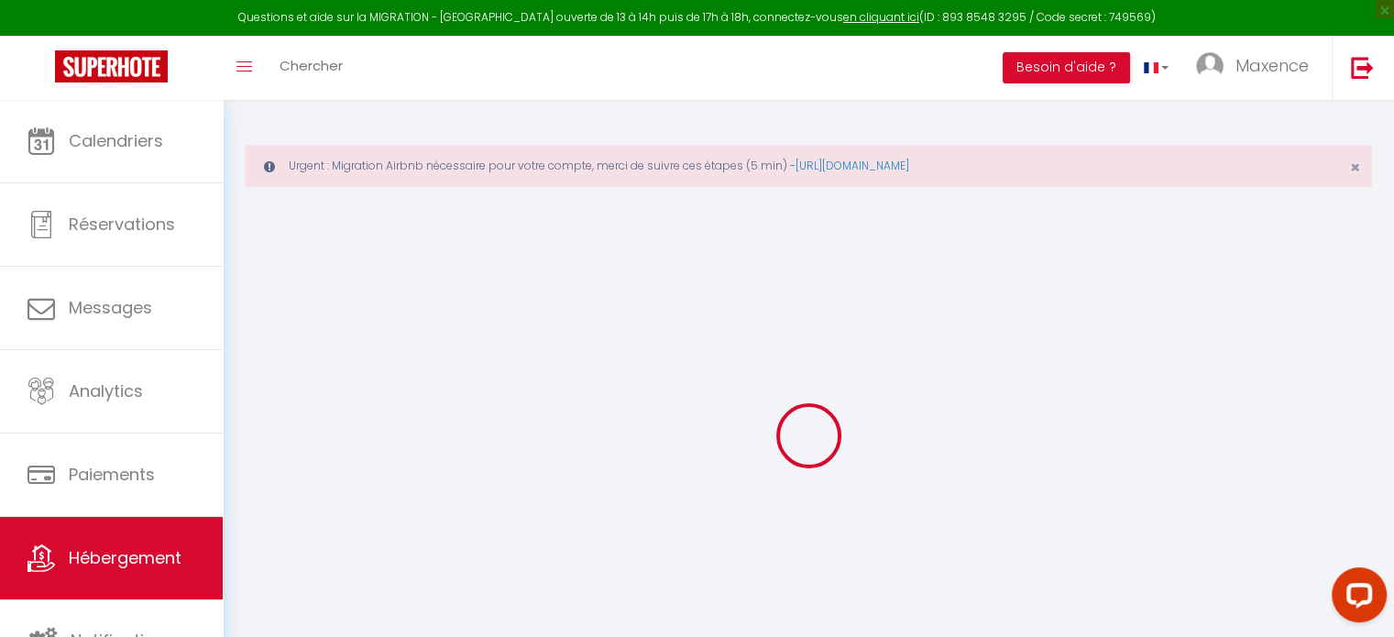
checkbox input "false"
select select
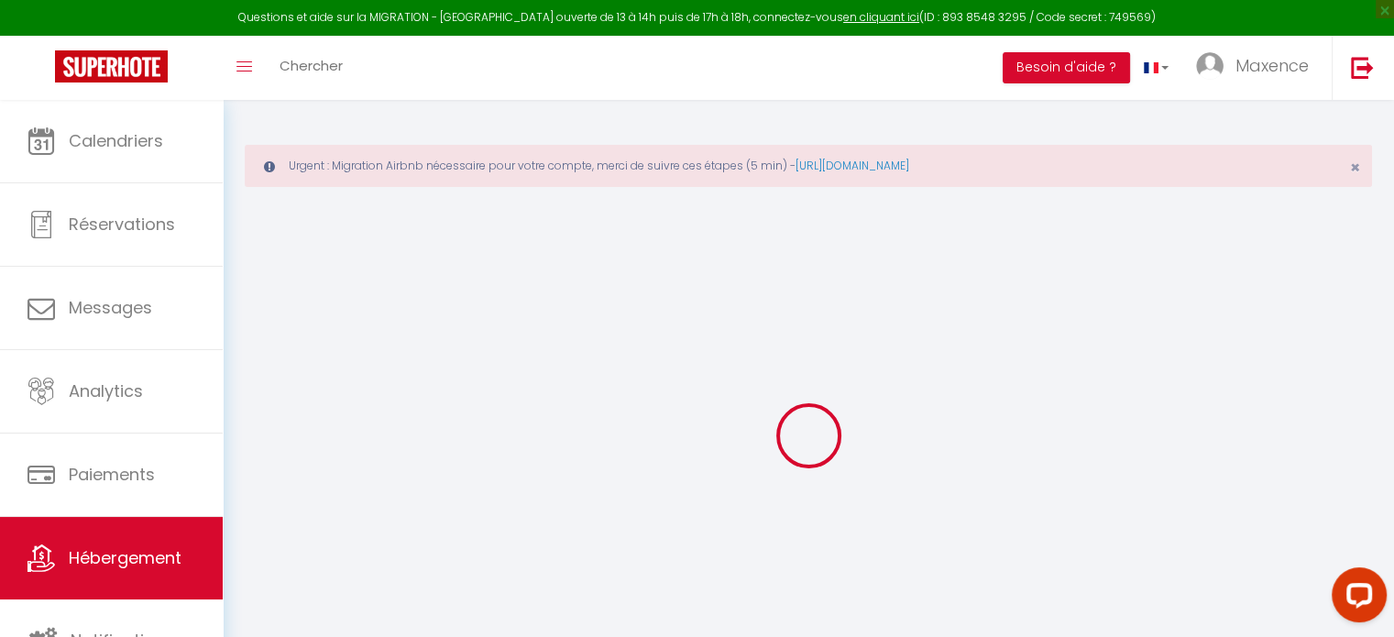
select select
checkbox input "false"
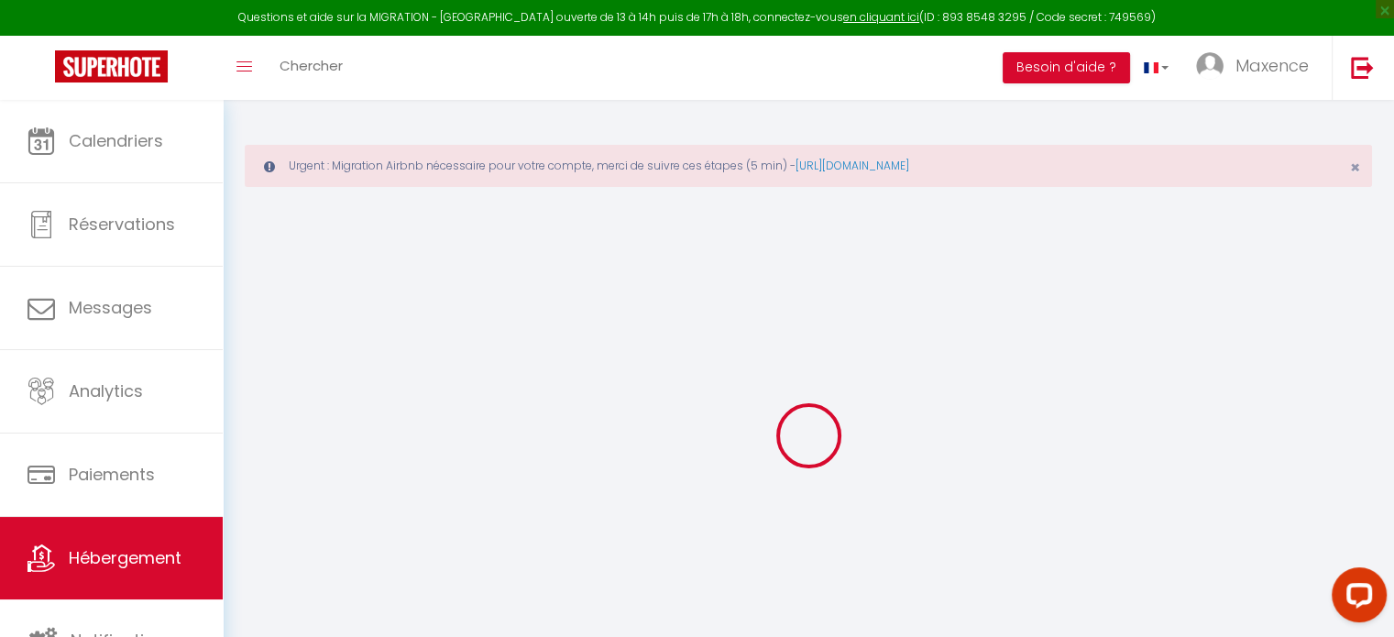
checkbox input "false"
select select
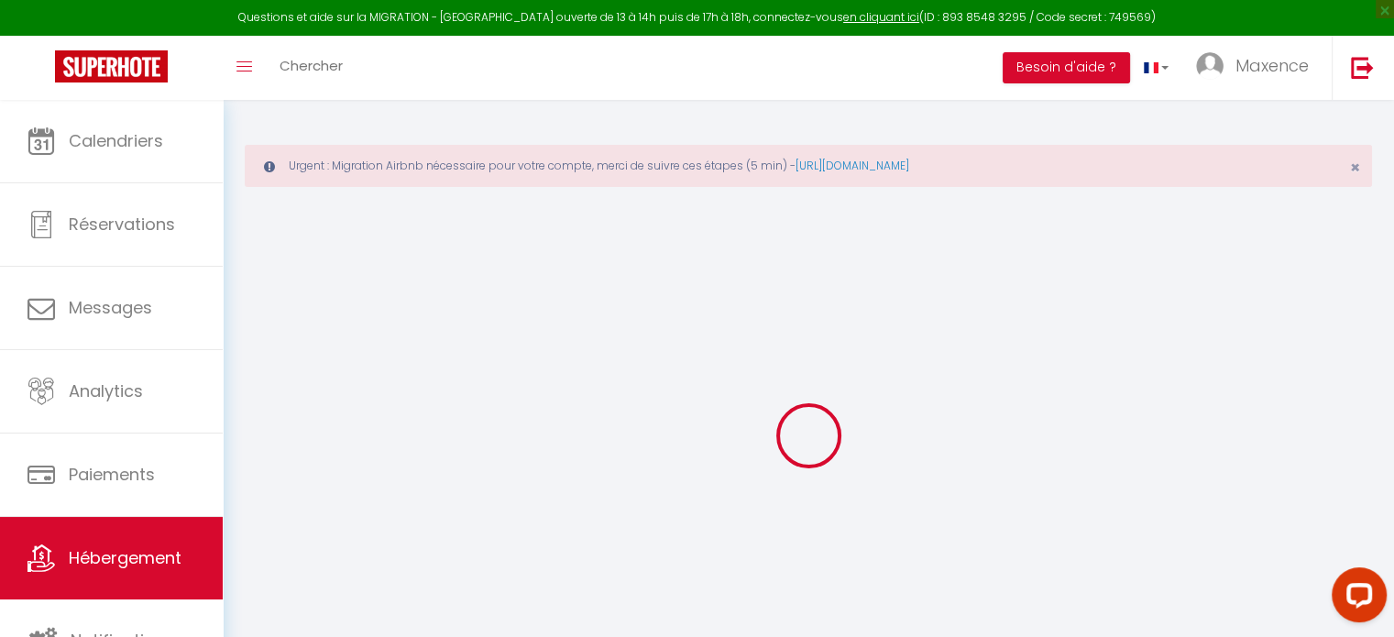
type input "- La Jungle -"
type input "Maxence"
select select "8"
select select "6"
select select "3"
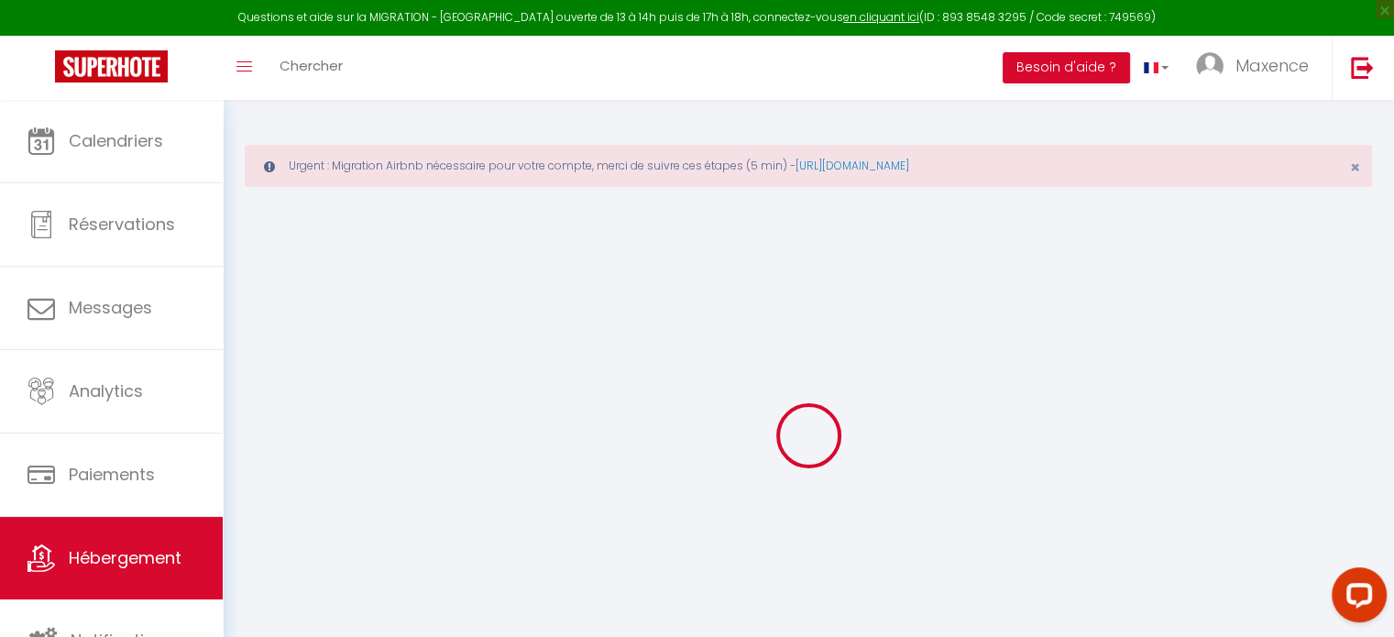
select select "2"
type input "200"
type input "50"
type input "40"
select select
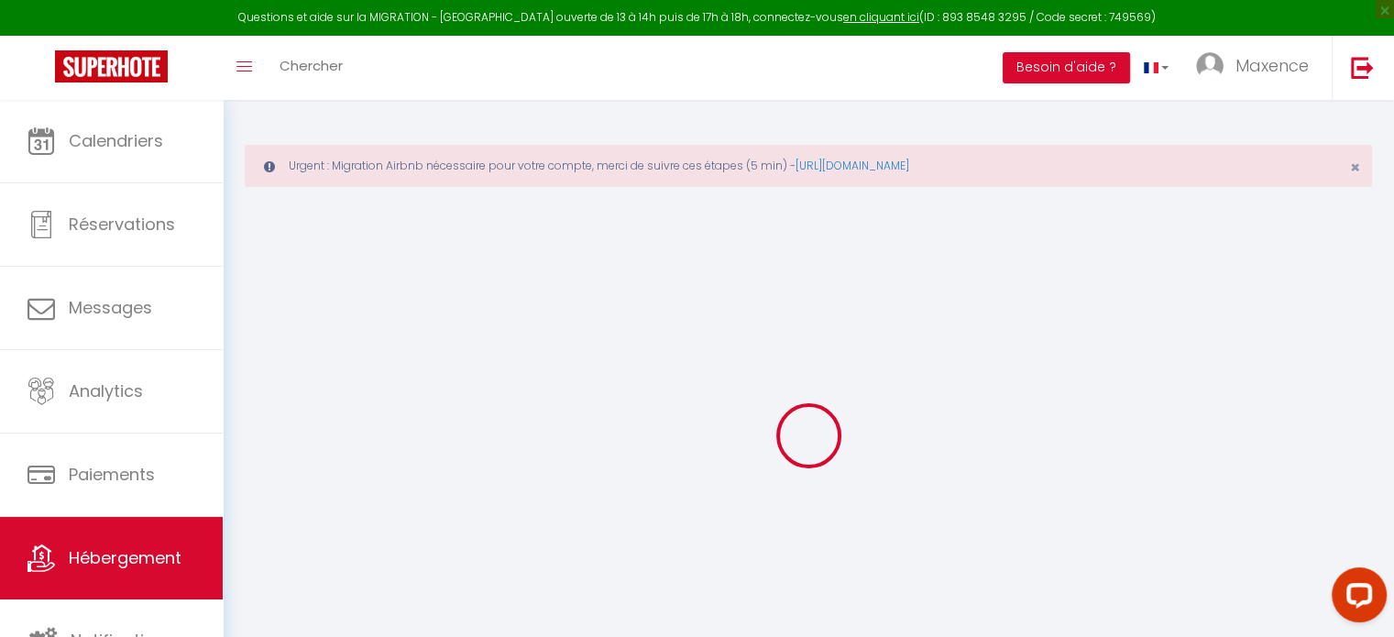
select select
type input "65a Rue des Petites Fermes"
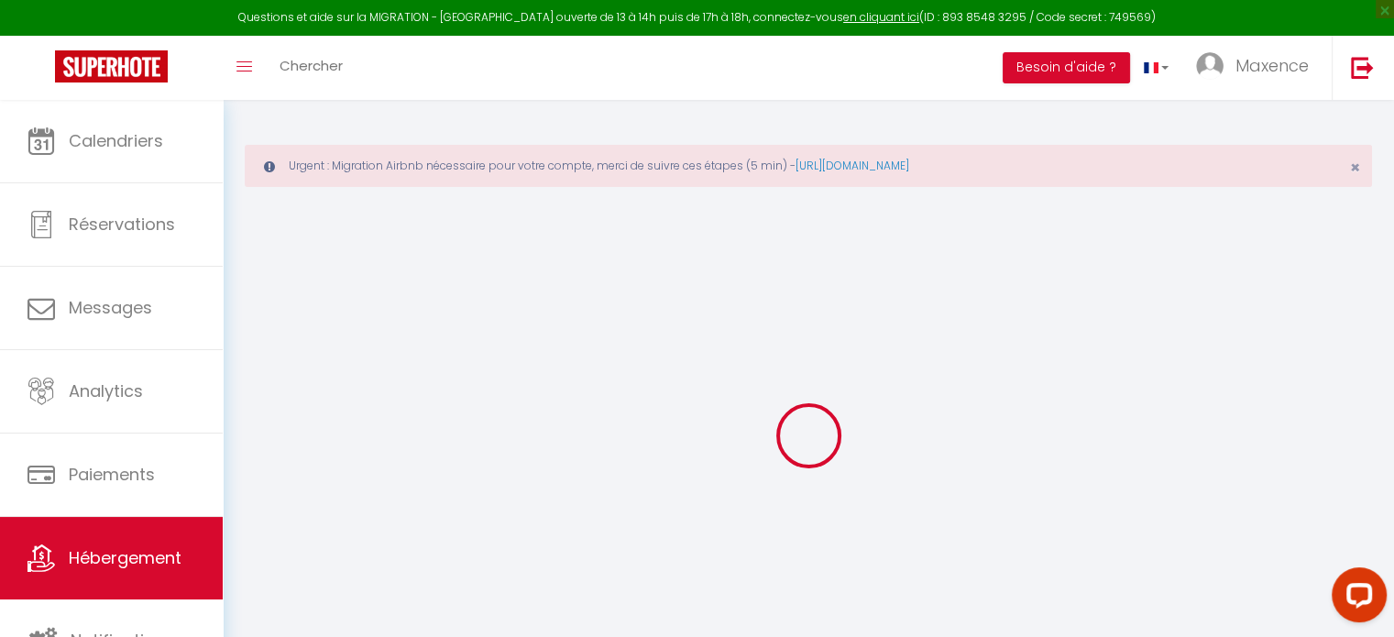
type input "67200"
type input "Strasbourg"
type input "[EMAIL_ADDRESS][DOMAIN_NAME]"
select select
checkbox input "false"
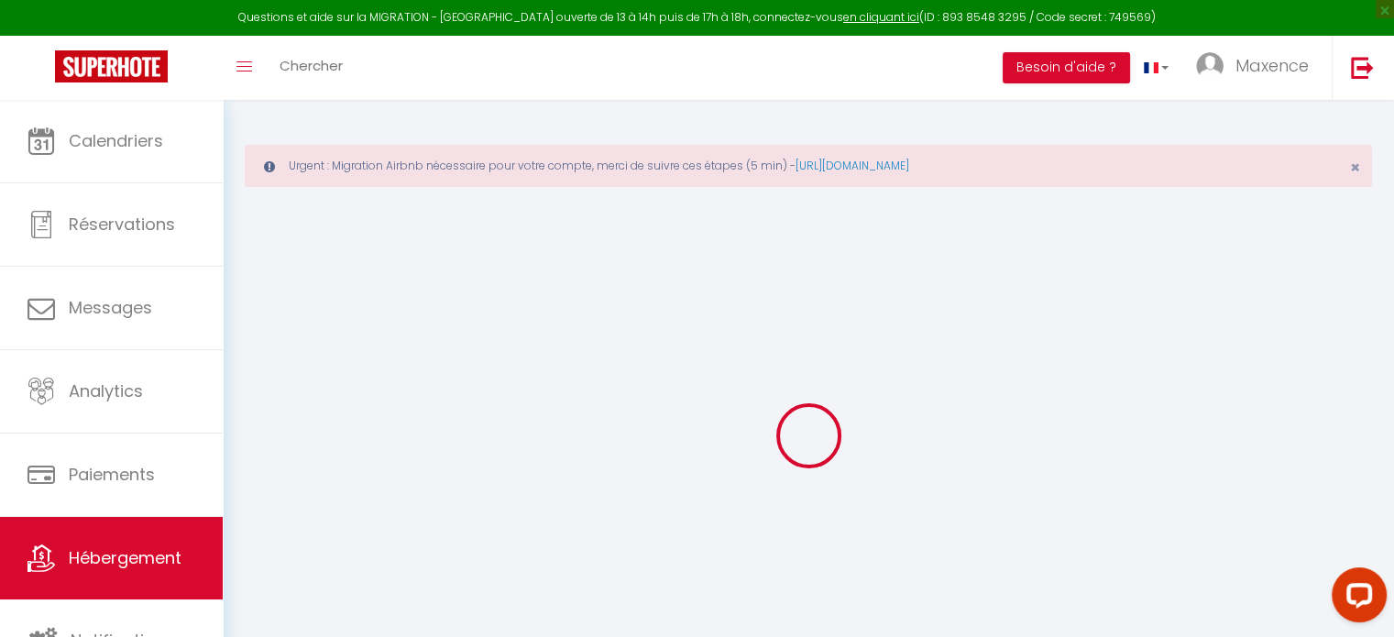
checkbox input "false"
type input "0"
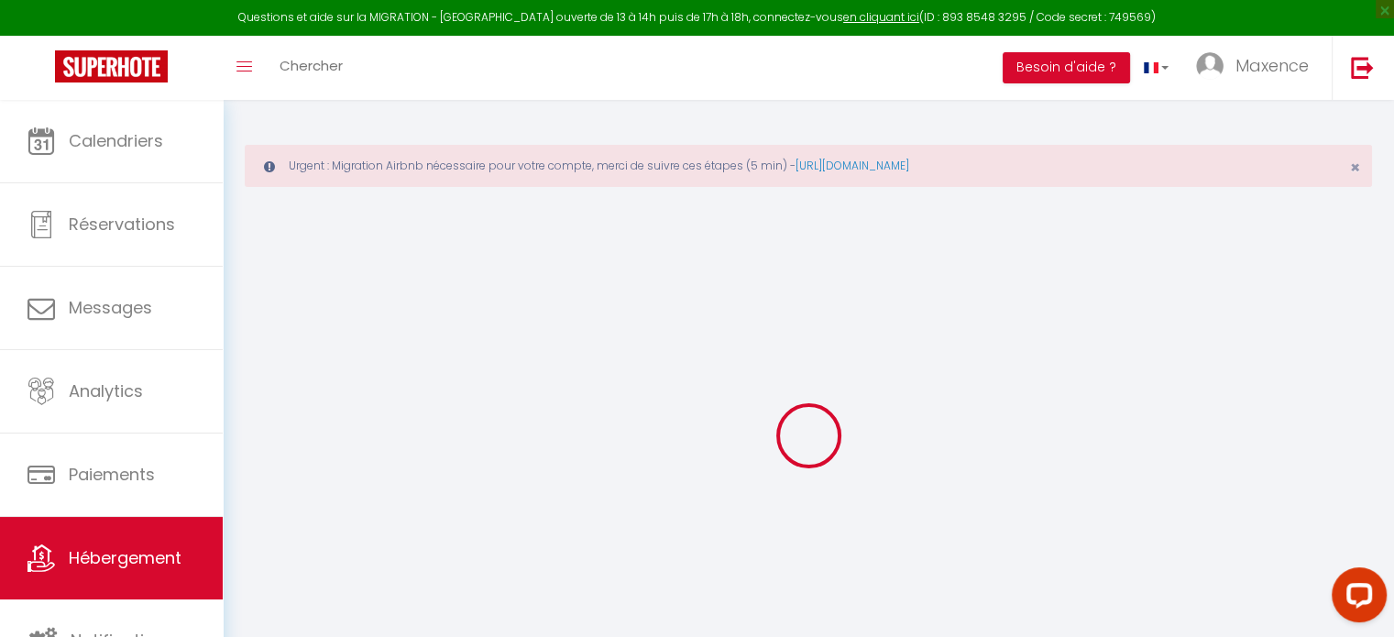
type input "0"
select select
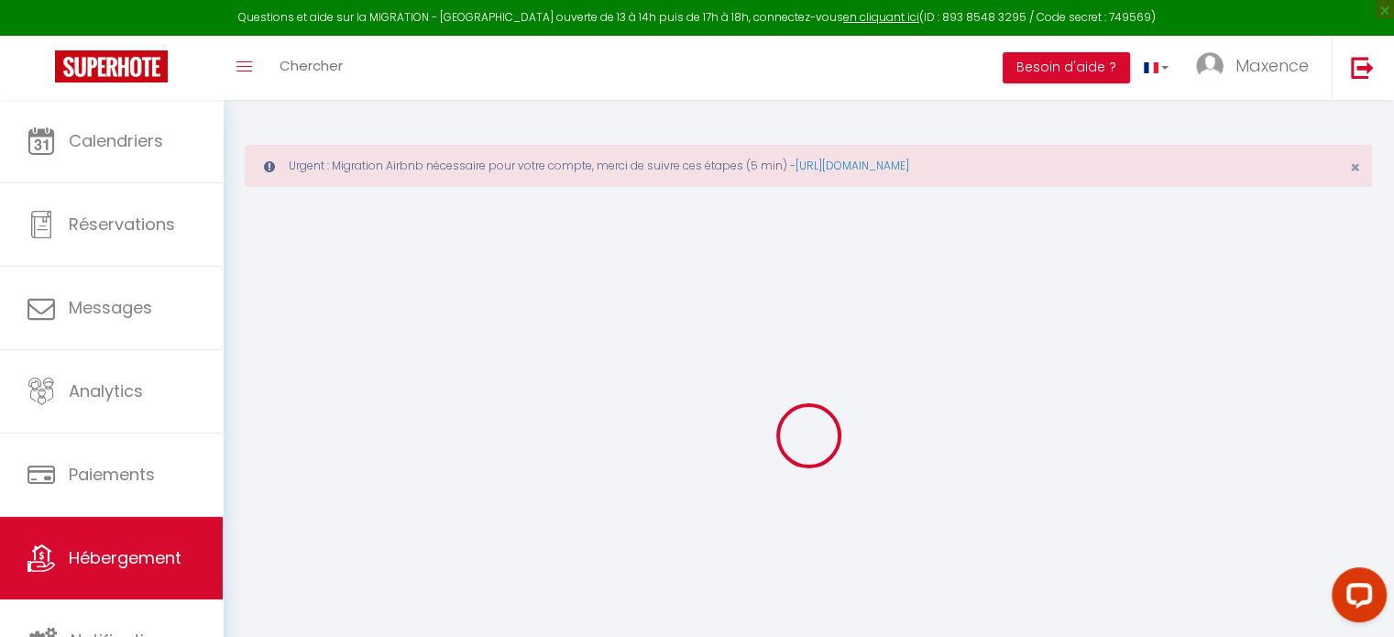
select select
checkbox input "false"
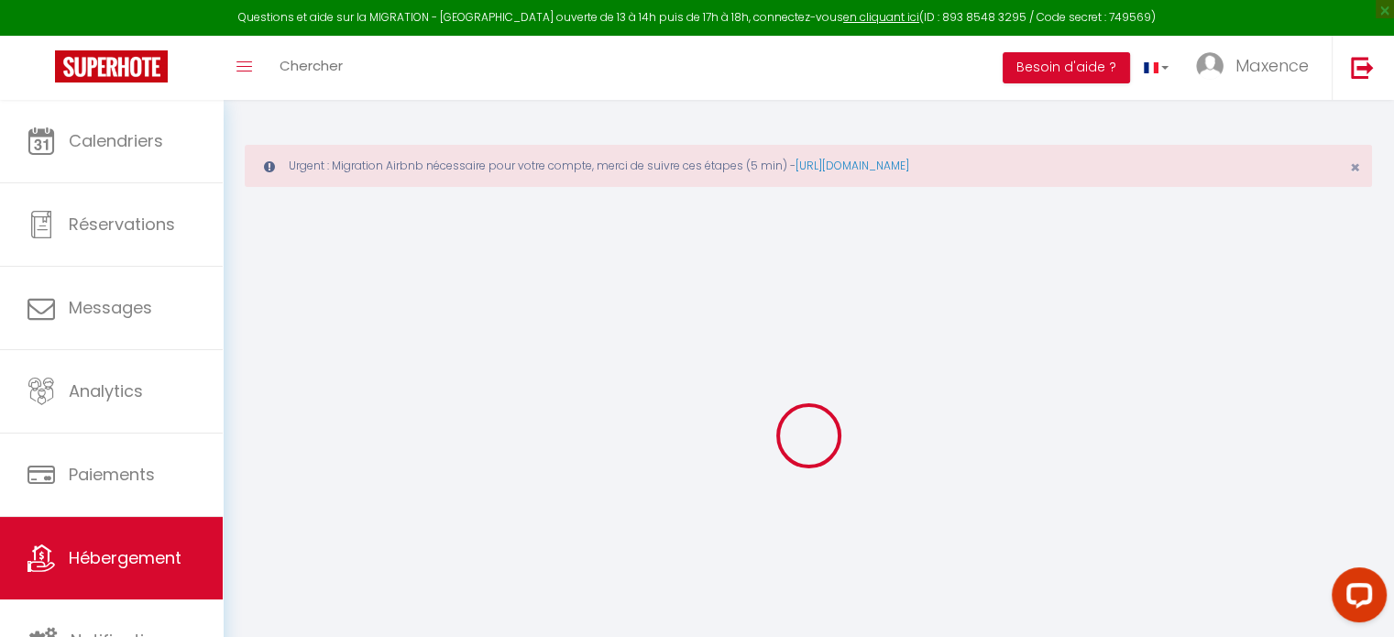
checkbox input "false"
select select
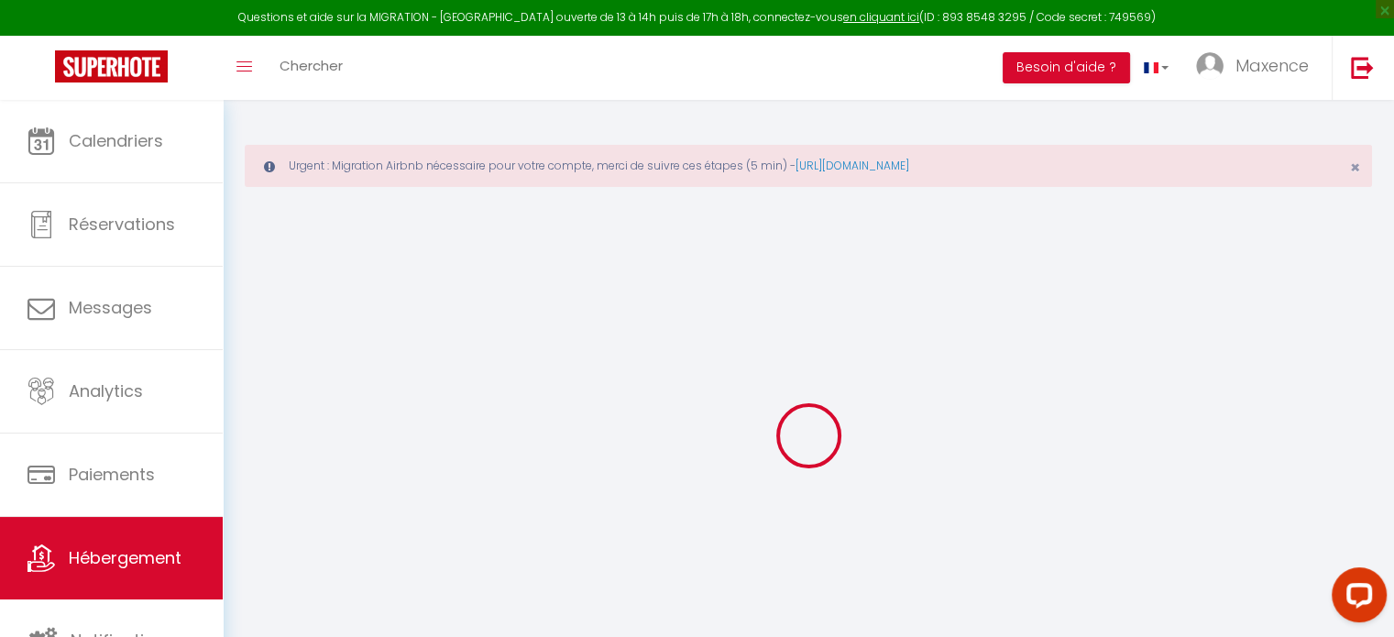
select select
checkbox input "false"
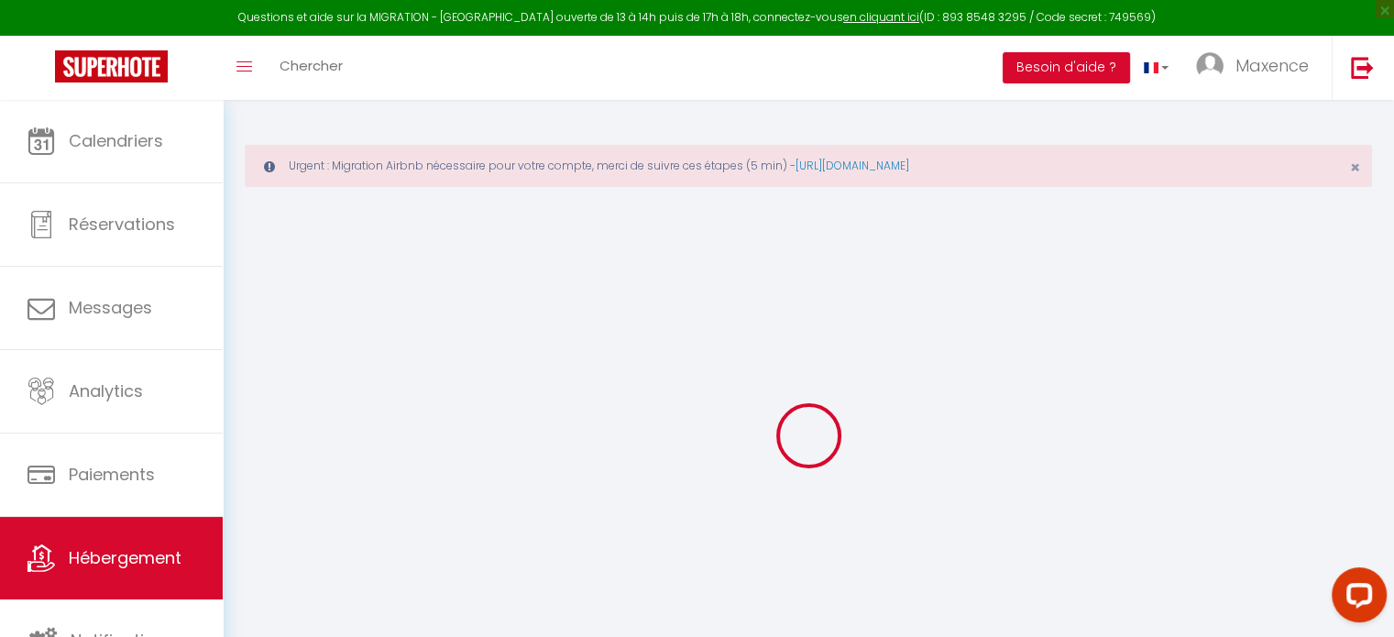
checkbox input "false"
select select
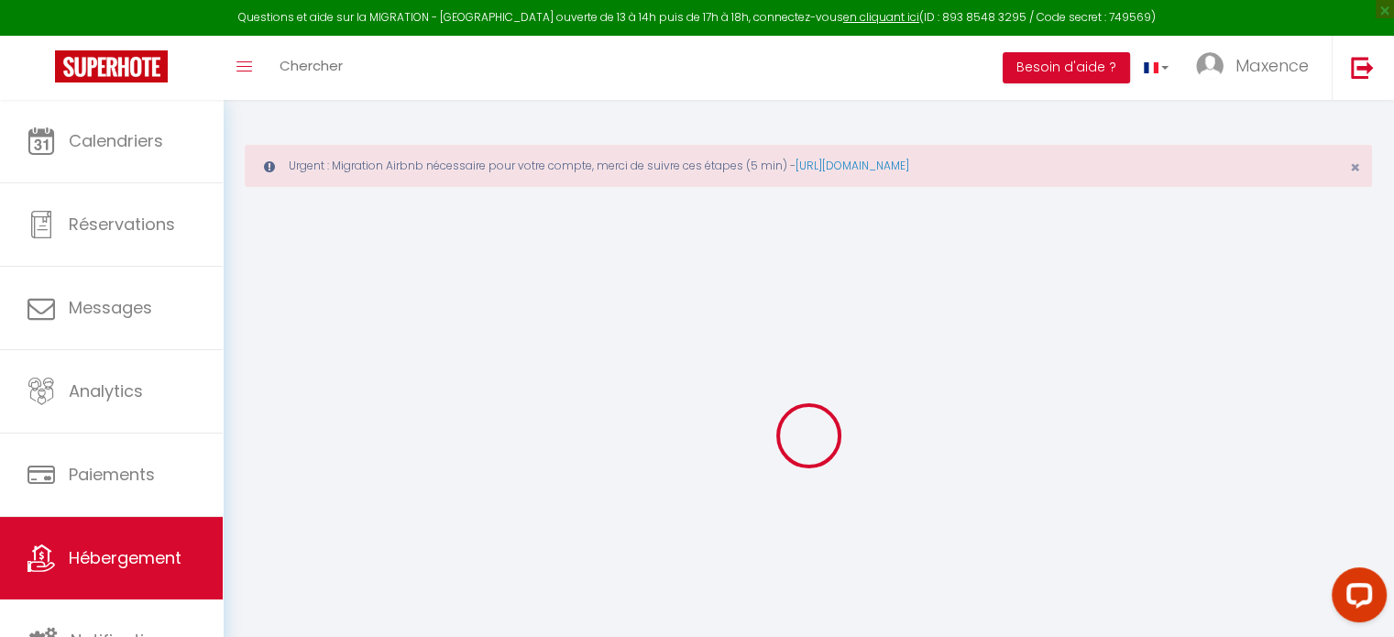
select select
checkbox input "false"
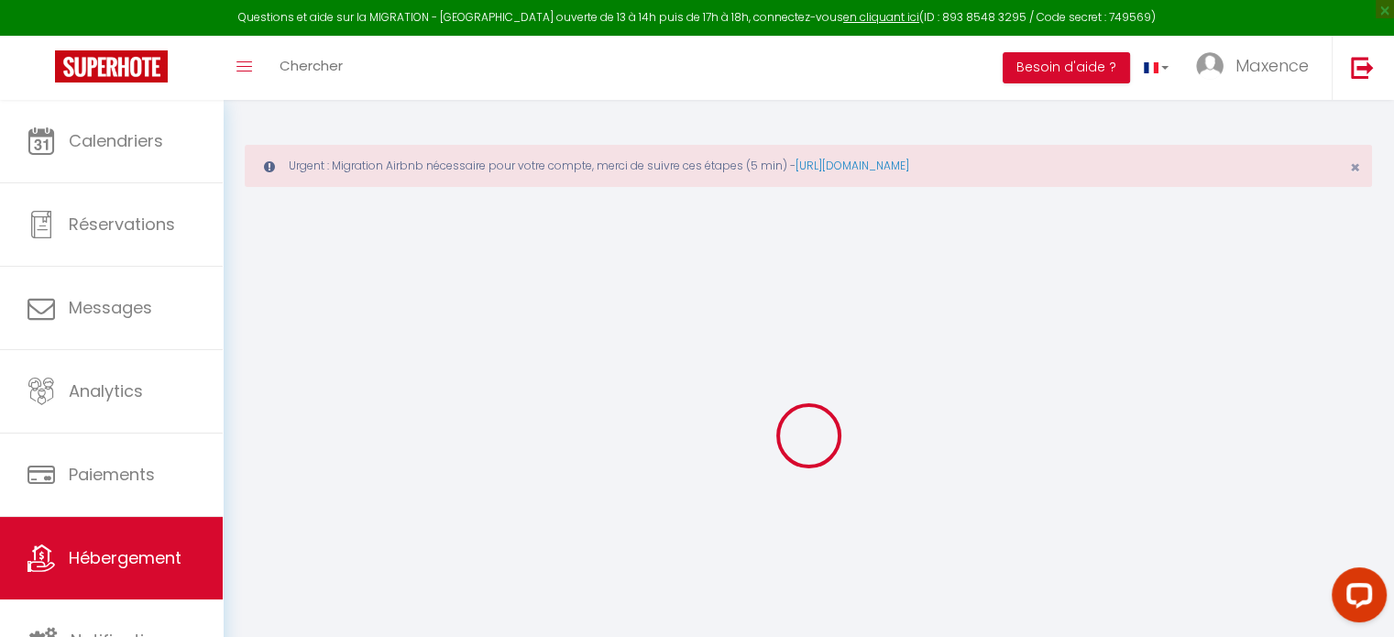
checkbox input "false"
select select
checkbox input "false"
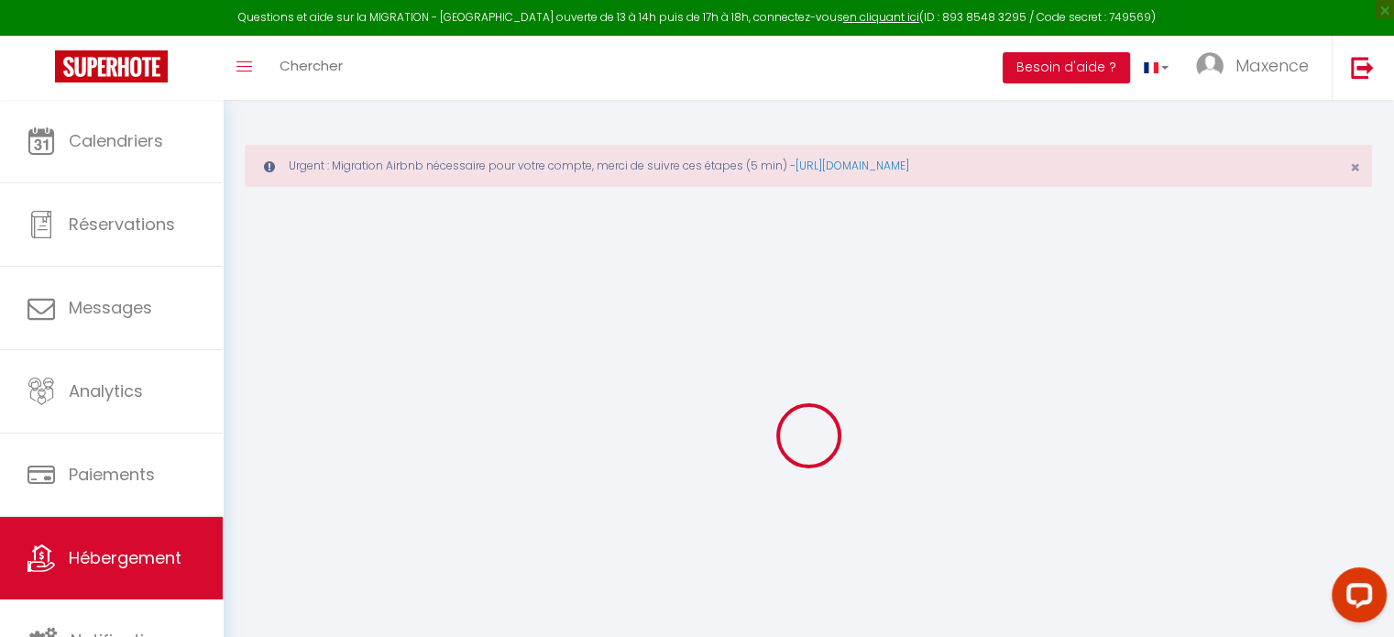
checkbox input "false"
select select "16:00"
select select
select select "10:00"
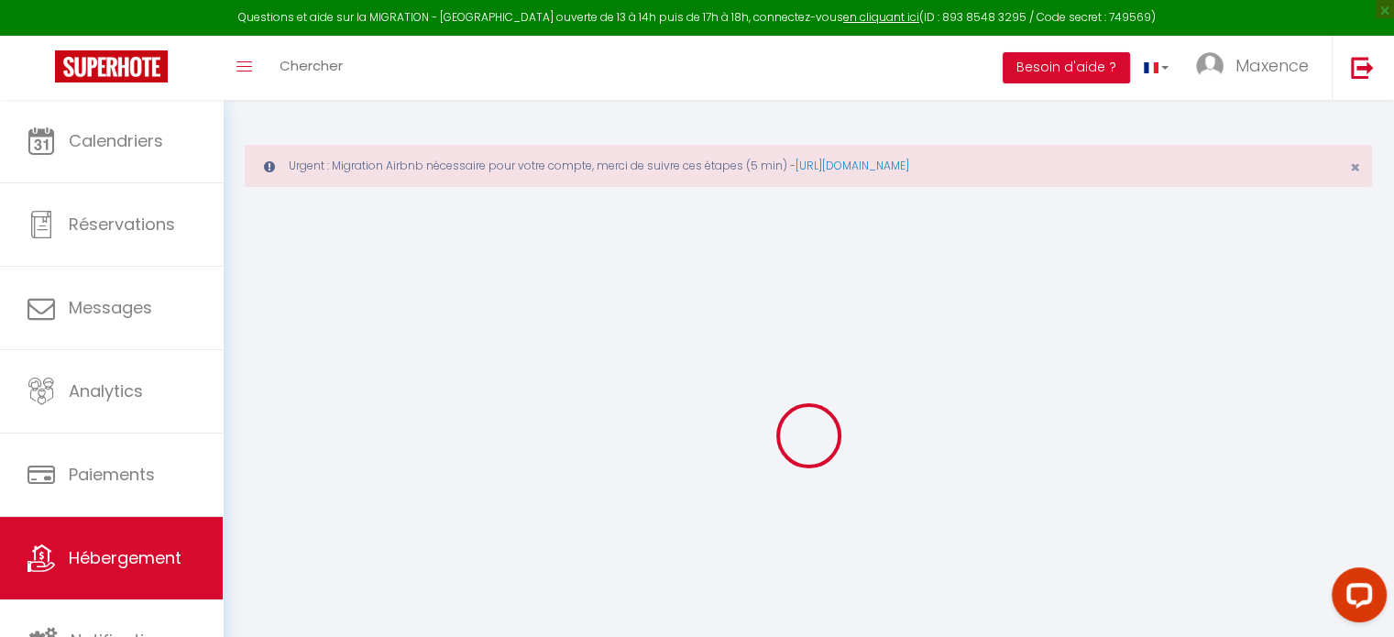
select select "30"
select select "120"
select select
checkbox input "false"
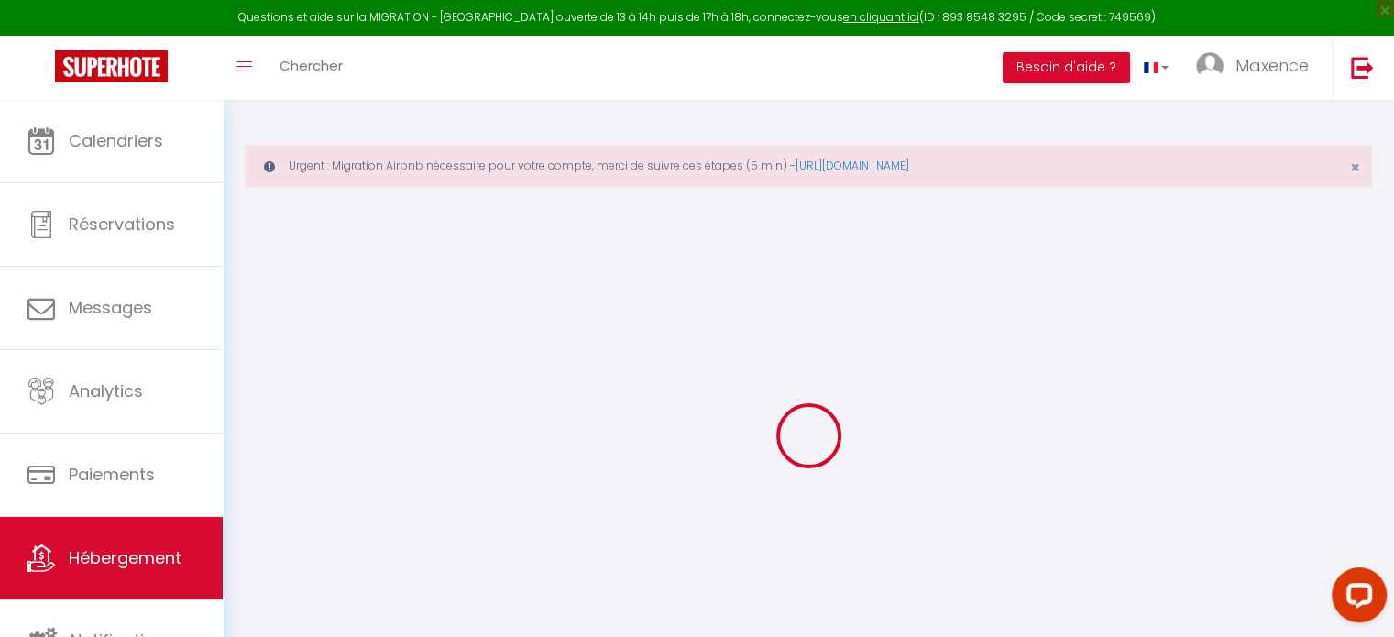
checkbox input "false"
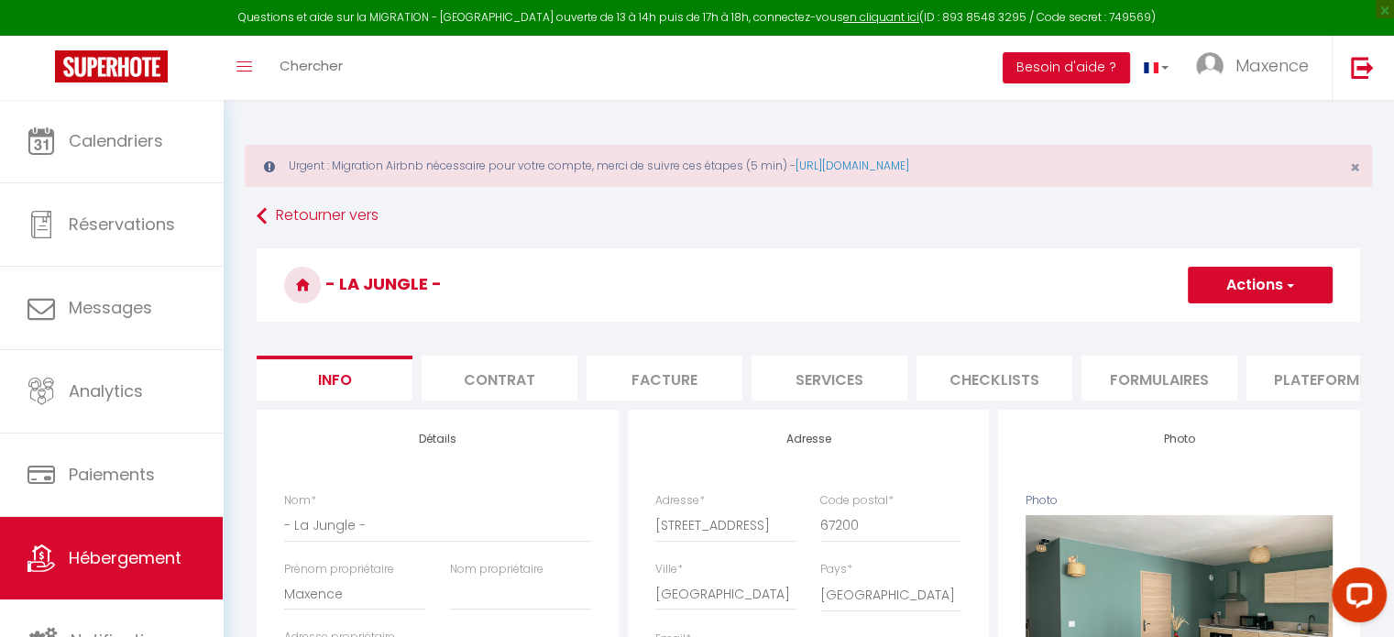
click at [847, 384] on li "Services" at bounding box center [830, 378] width 156 height 45
select select
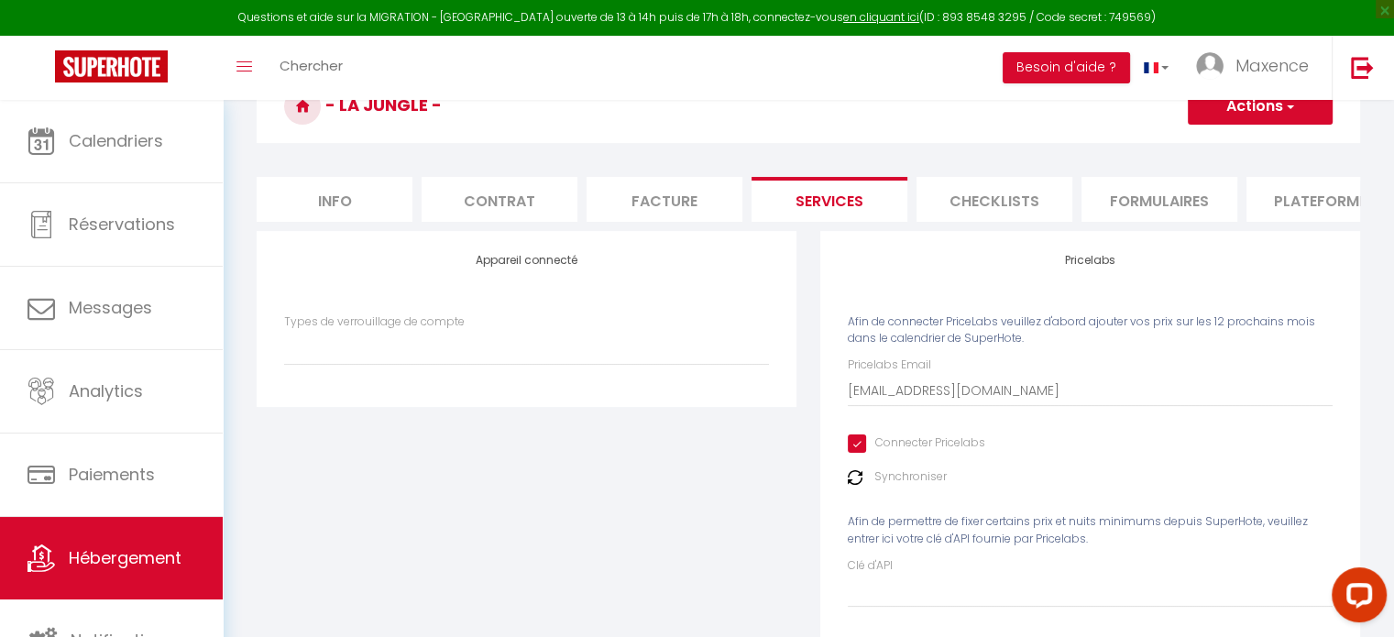
scroll to position [183, 0]
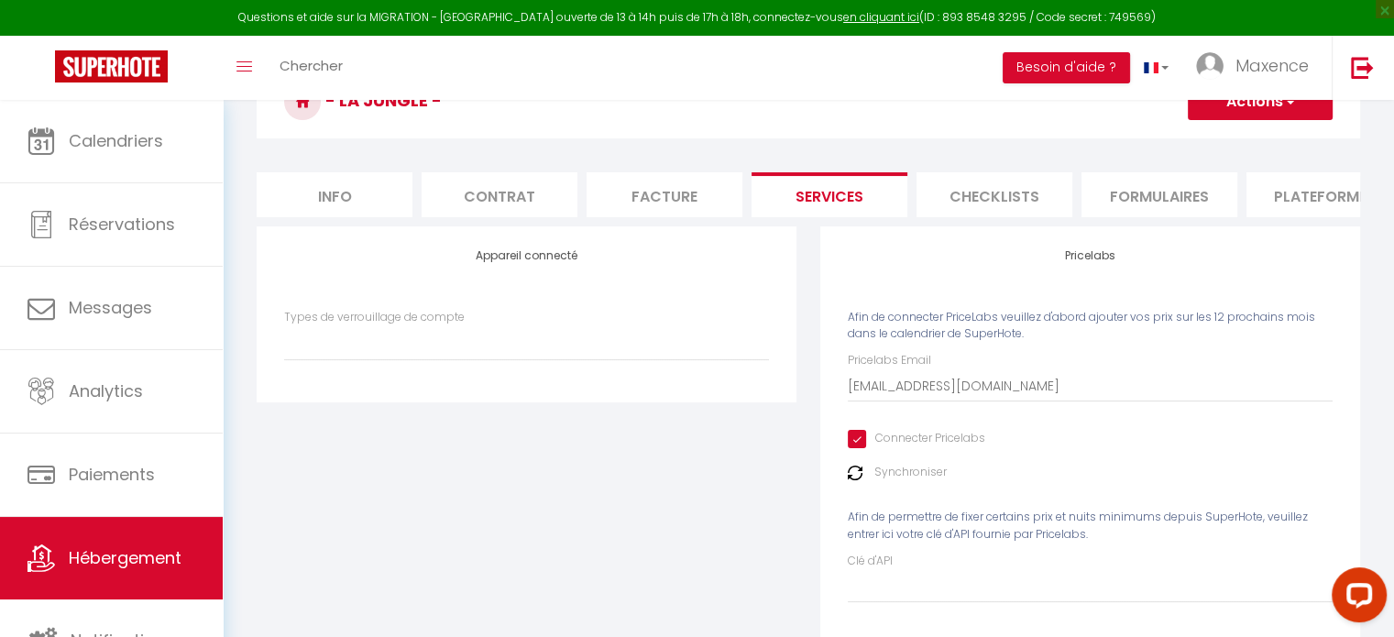
click at [852, 480] on img at bounding box center [855, 473] width 15 height 15
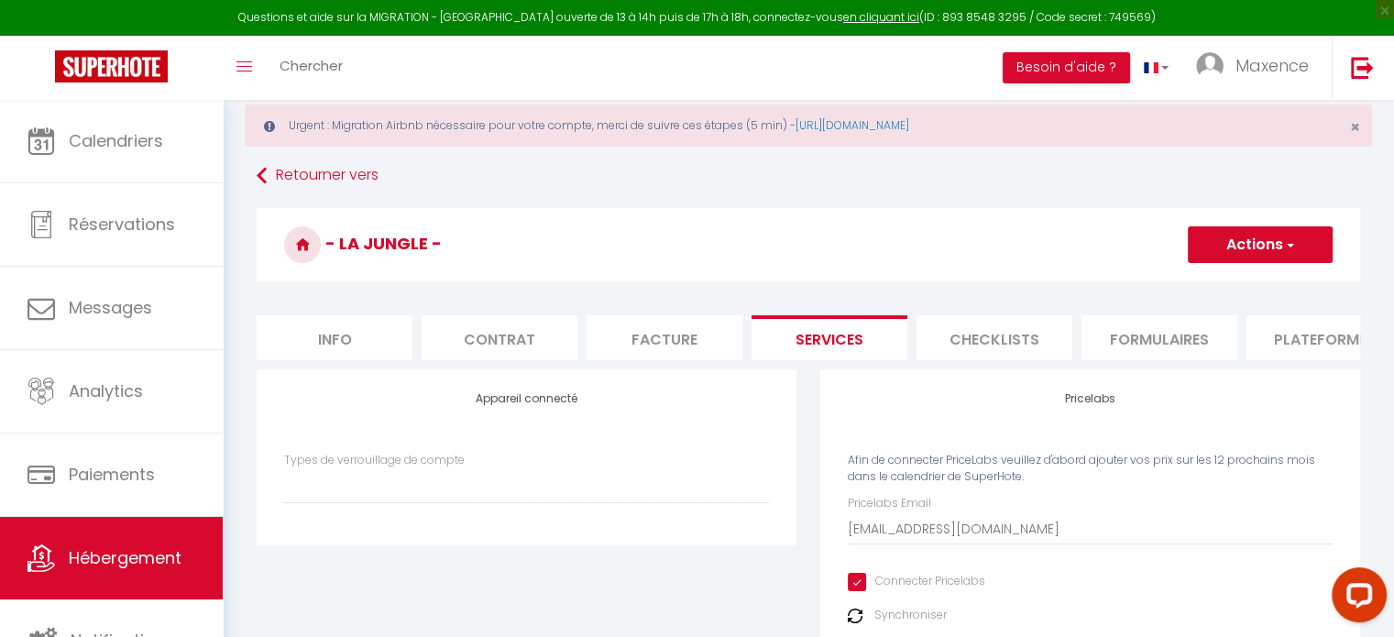
scroll to position [0, 0]
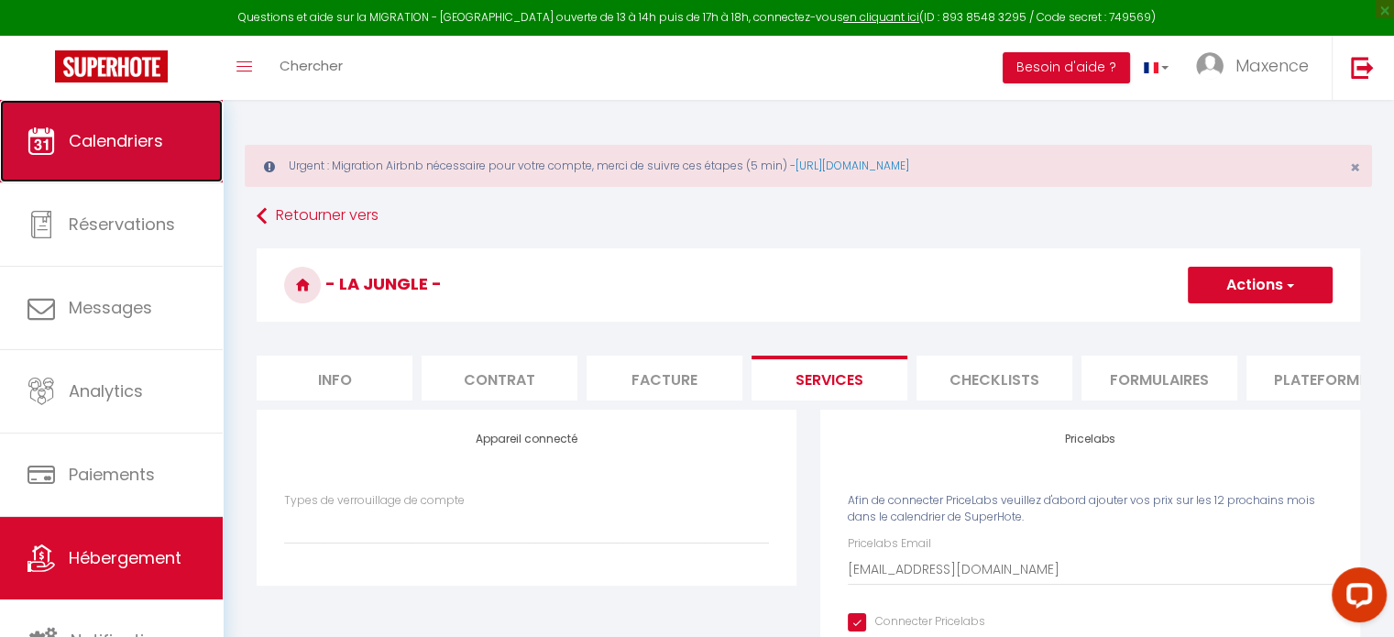
click at [149, 160] on link "Calendriers" at bounding box center [111, 141] width 223 height 82
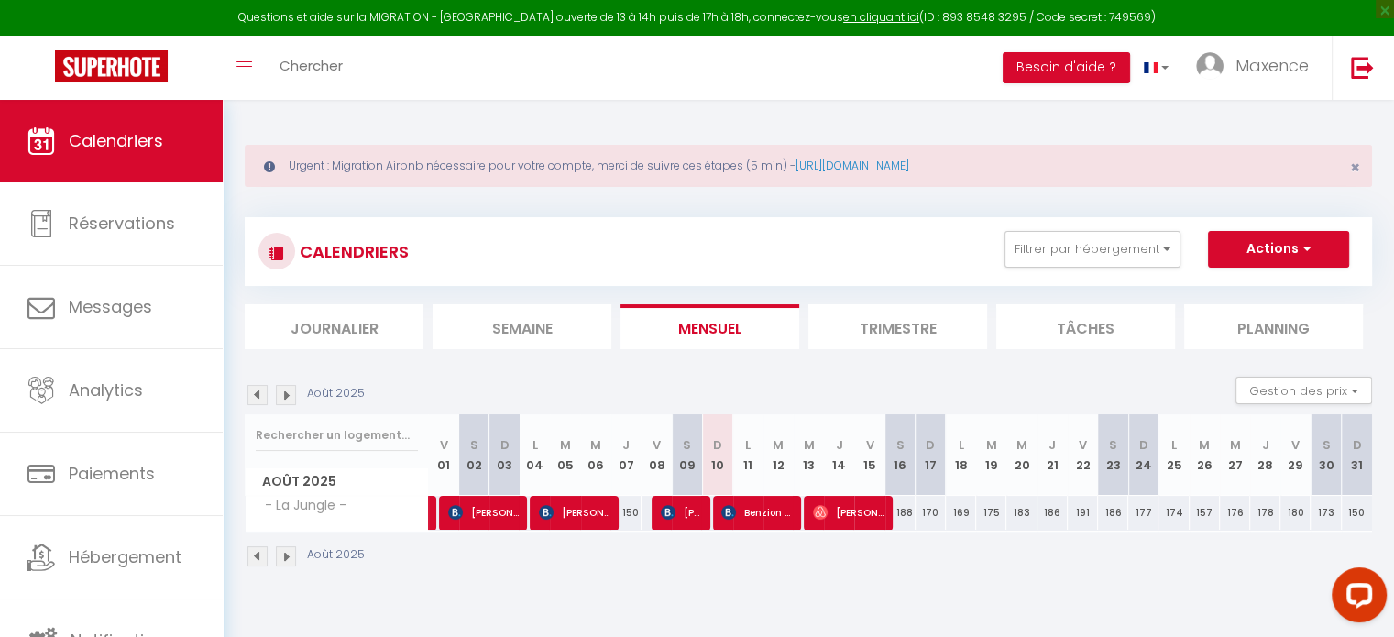
click at [291, 390] on img at bounding box center [286, 395] width 20 height 20
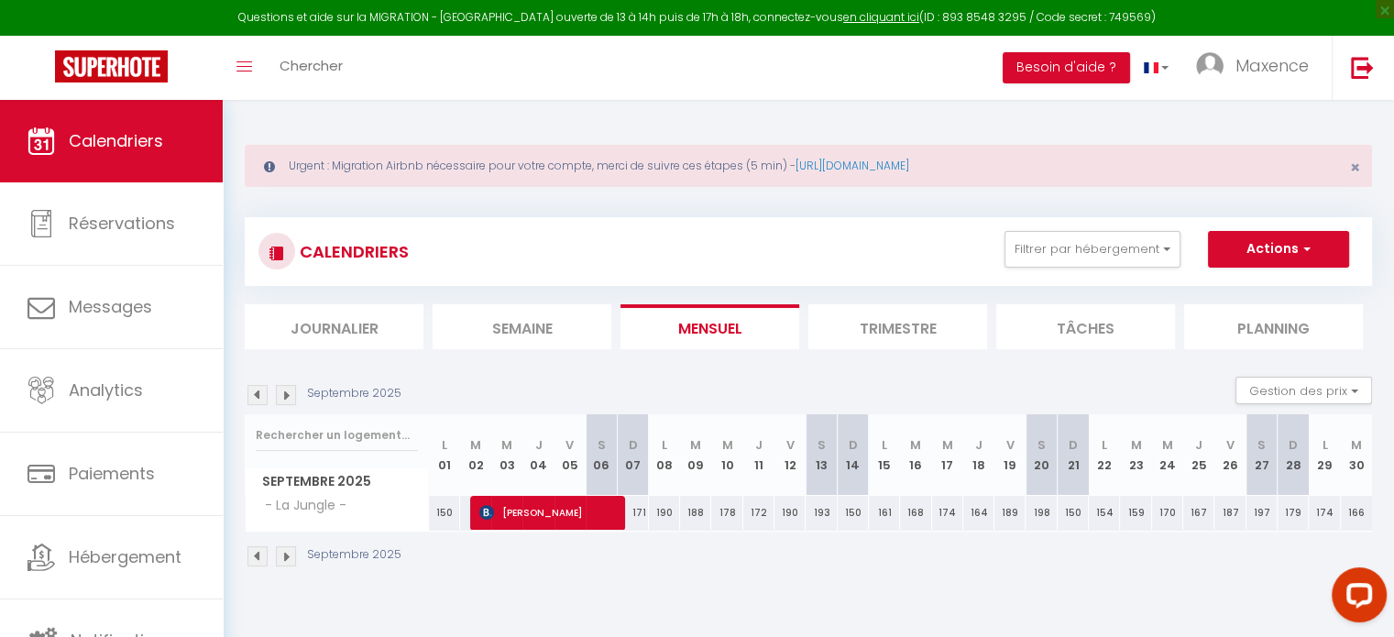
click at [291, 390] on img at bounding box center [286, 395] width 20 height 20
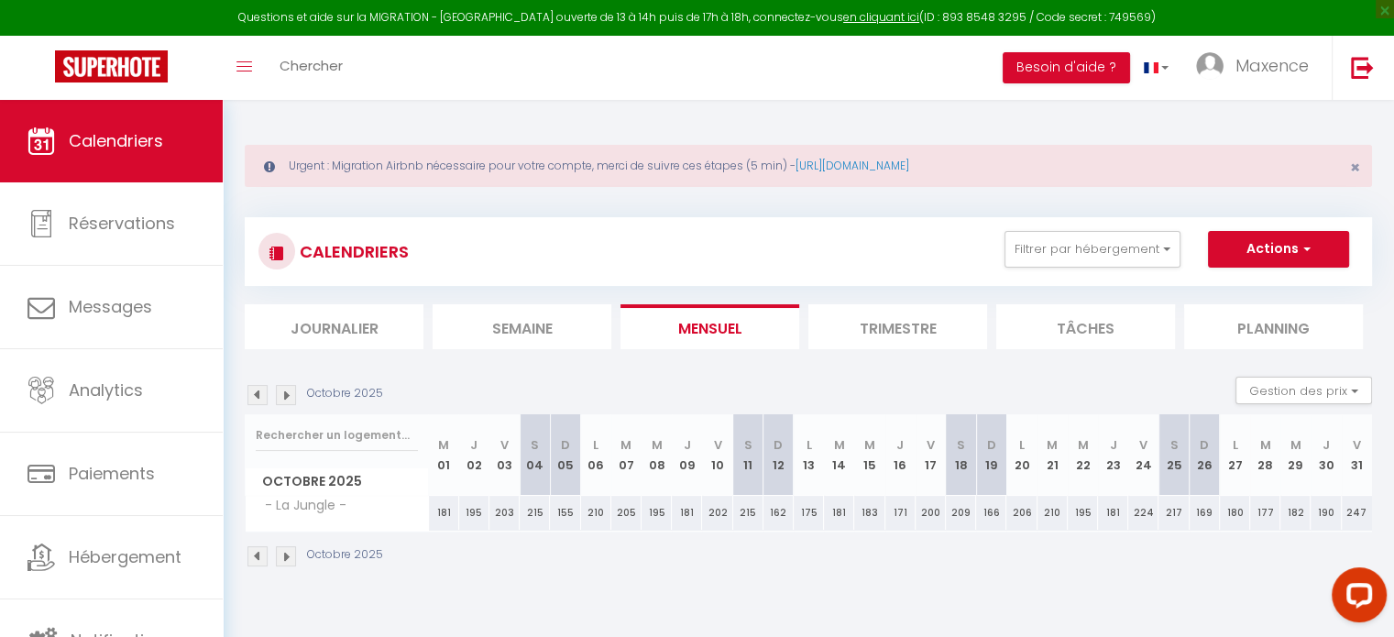
click at [291, 390] on img at bounding box center [286, 395] width 20 height 20
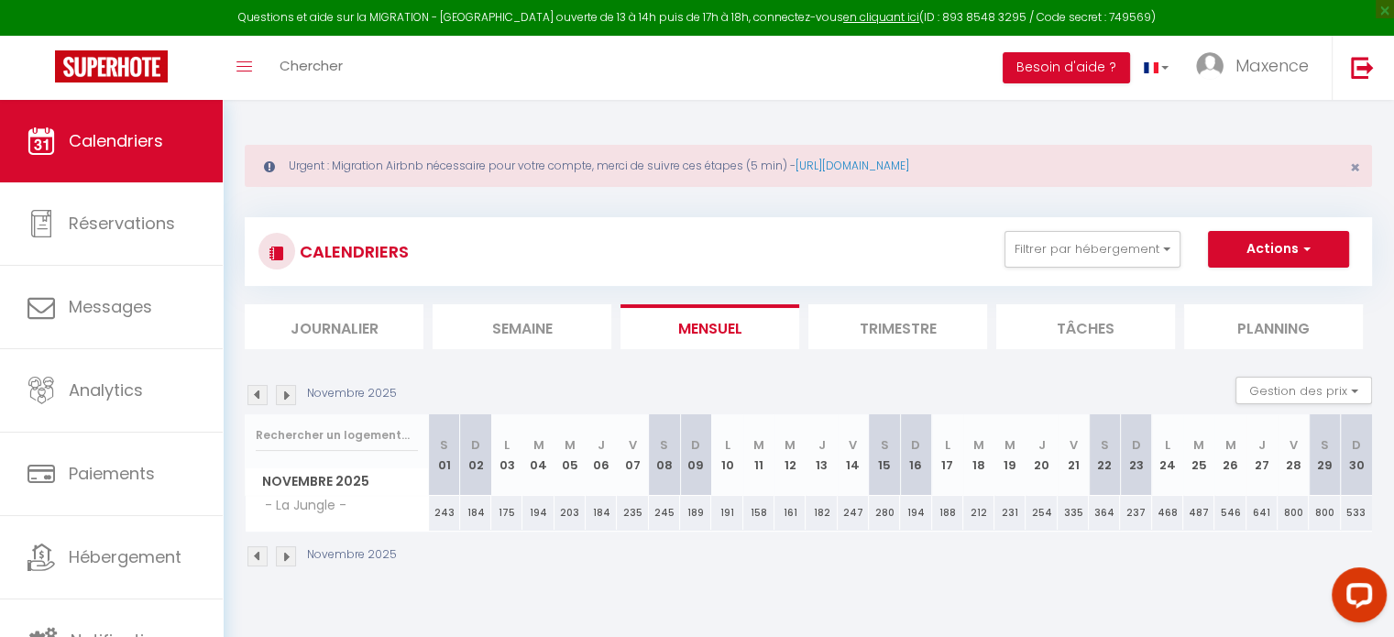
click at [291, 390] on img at bounding box center [286, 395] width 20 height 20
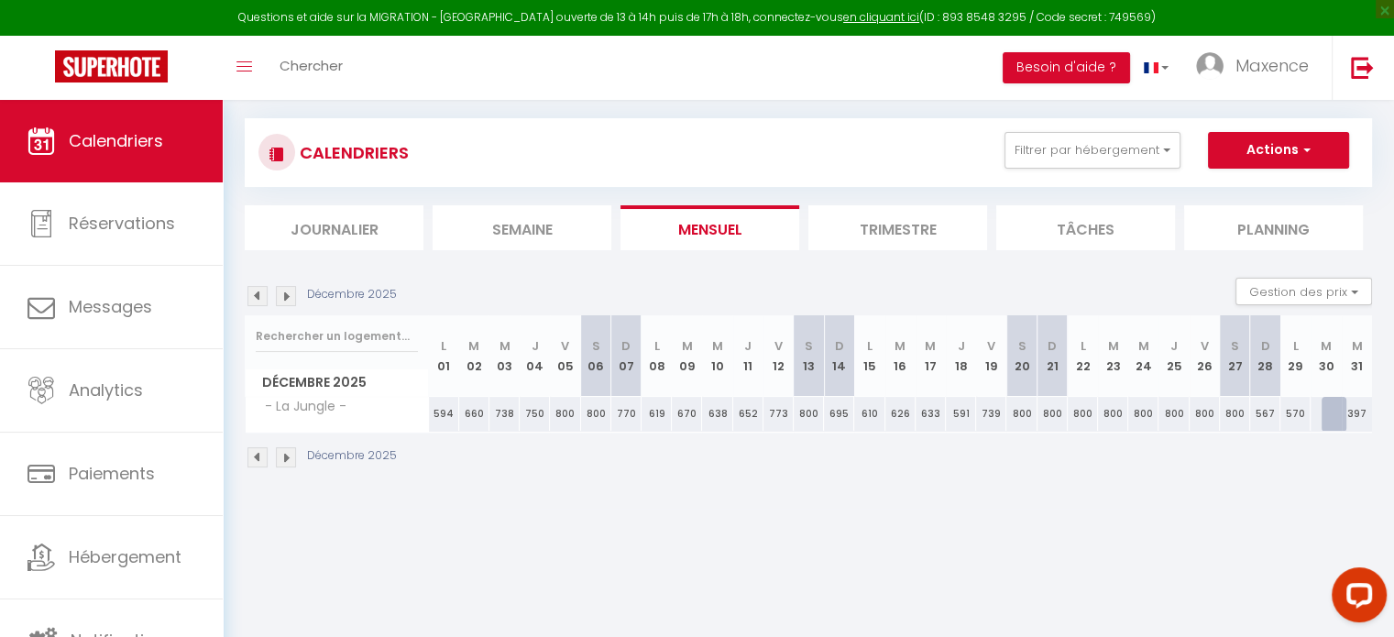
scroll to position [5, 0]
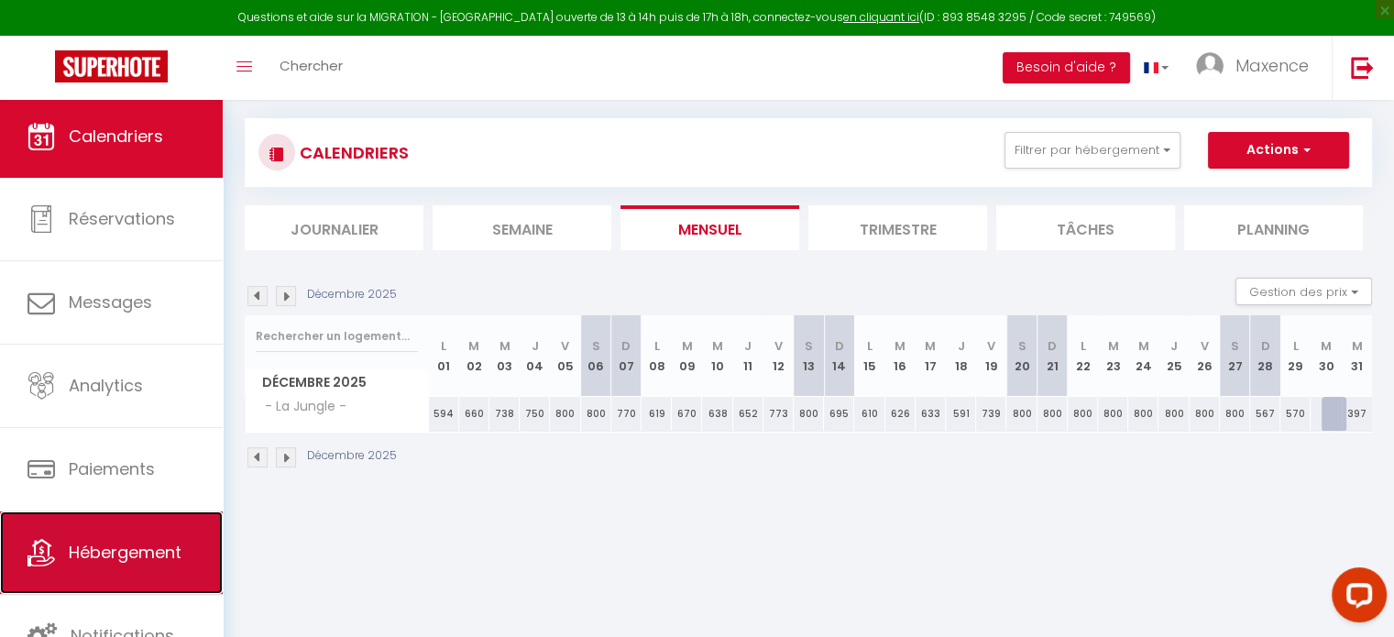
click at [152, 559] on span "Hébergement" at bounding box center [125, 552] width 113 height 23
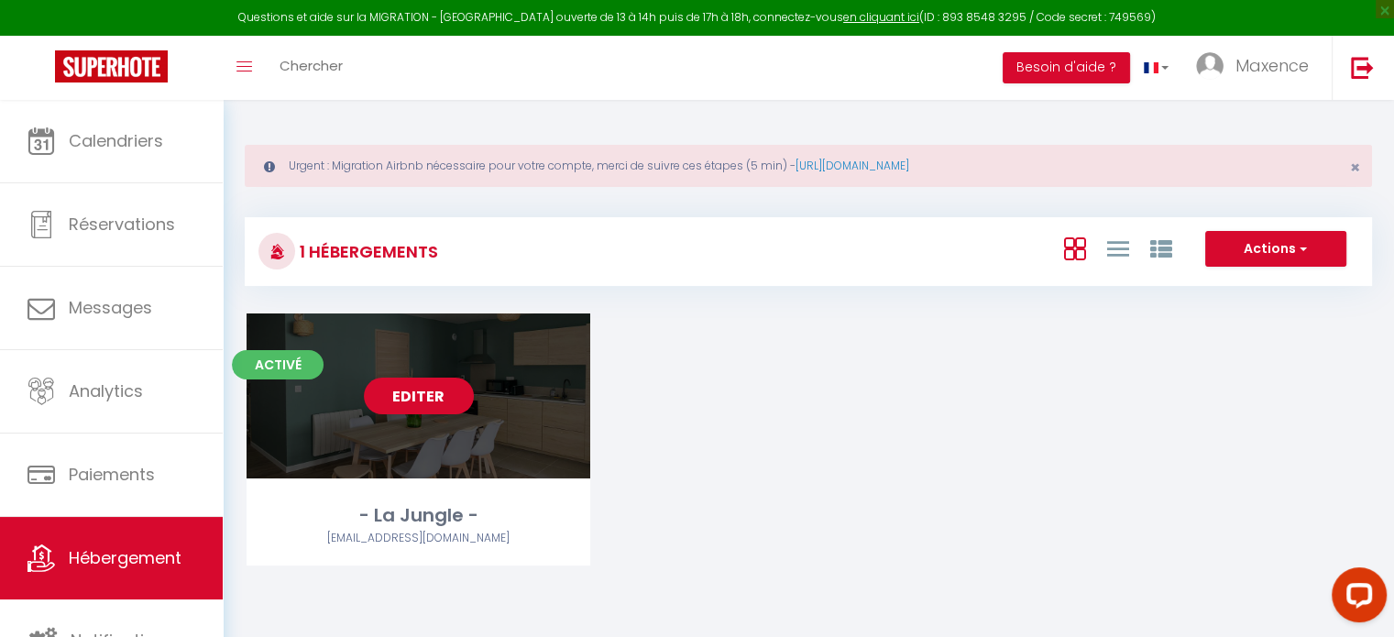
click at [441, 437] on div "Editer" at bounding box center [419, 395] width 344 height 165
select select "3"
select select "2"
select select "1"
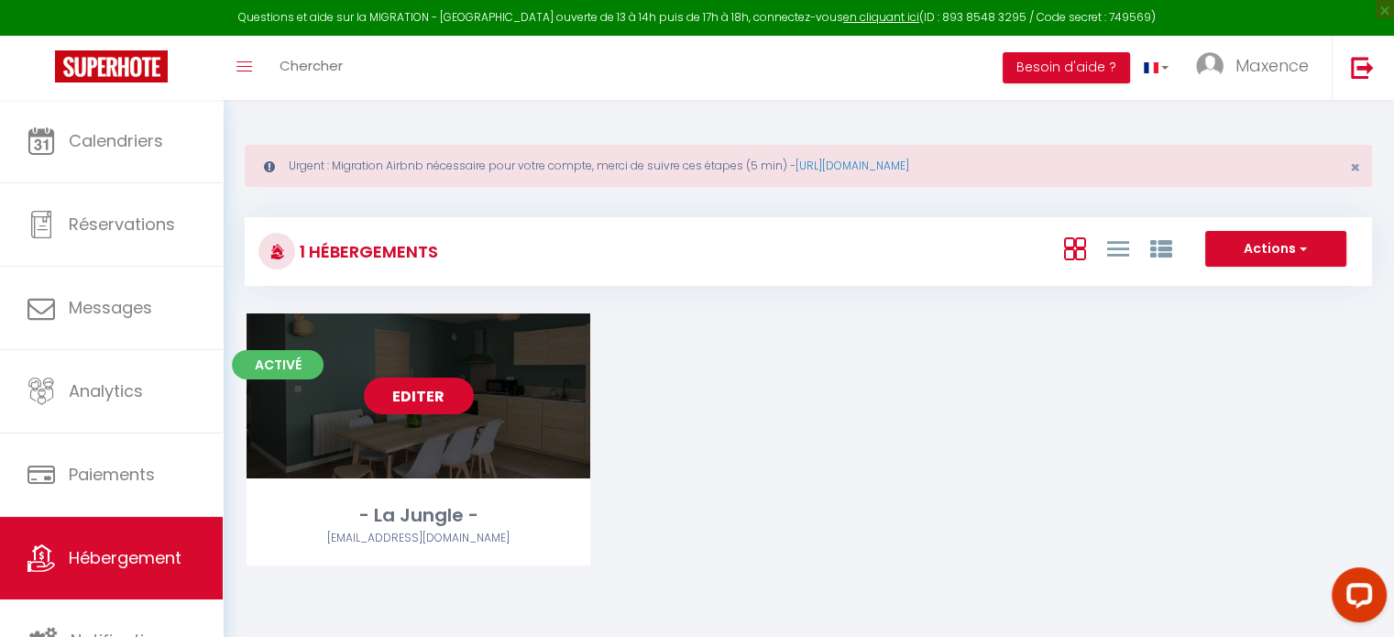
select select
select select "28"
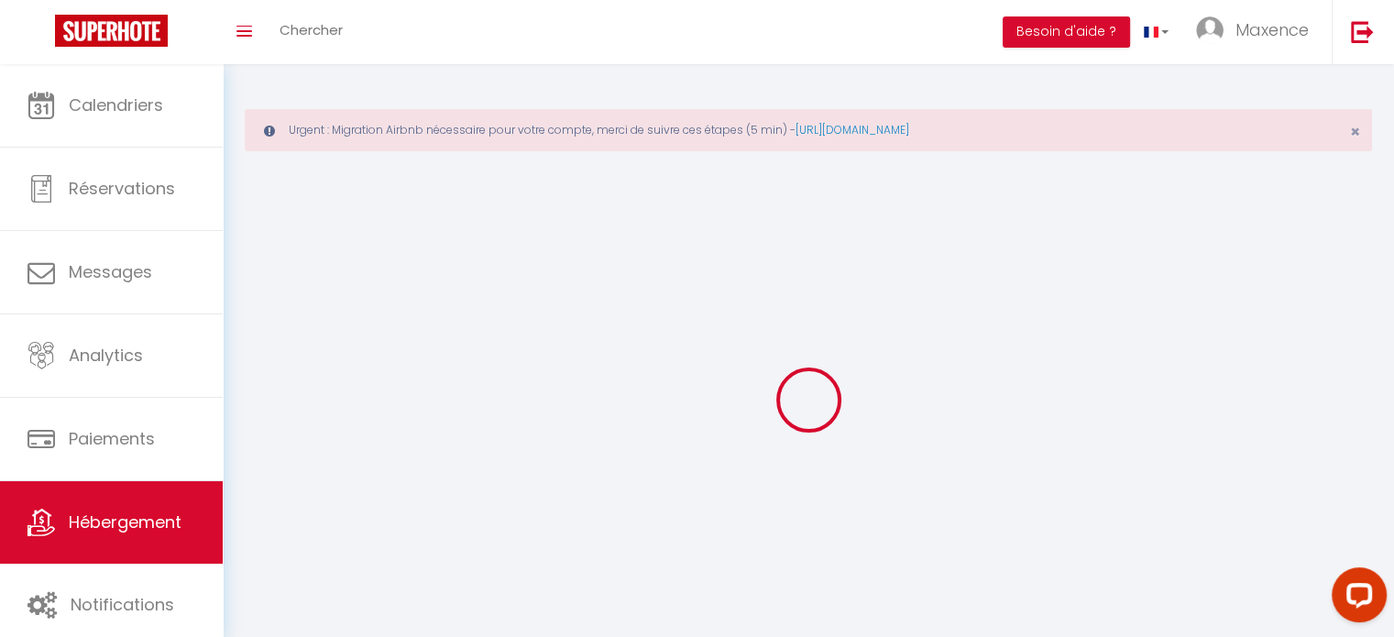
select select
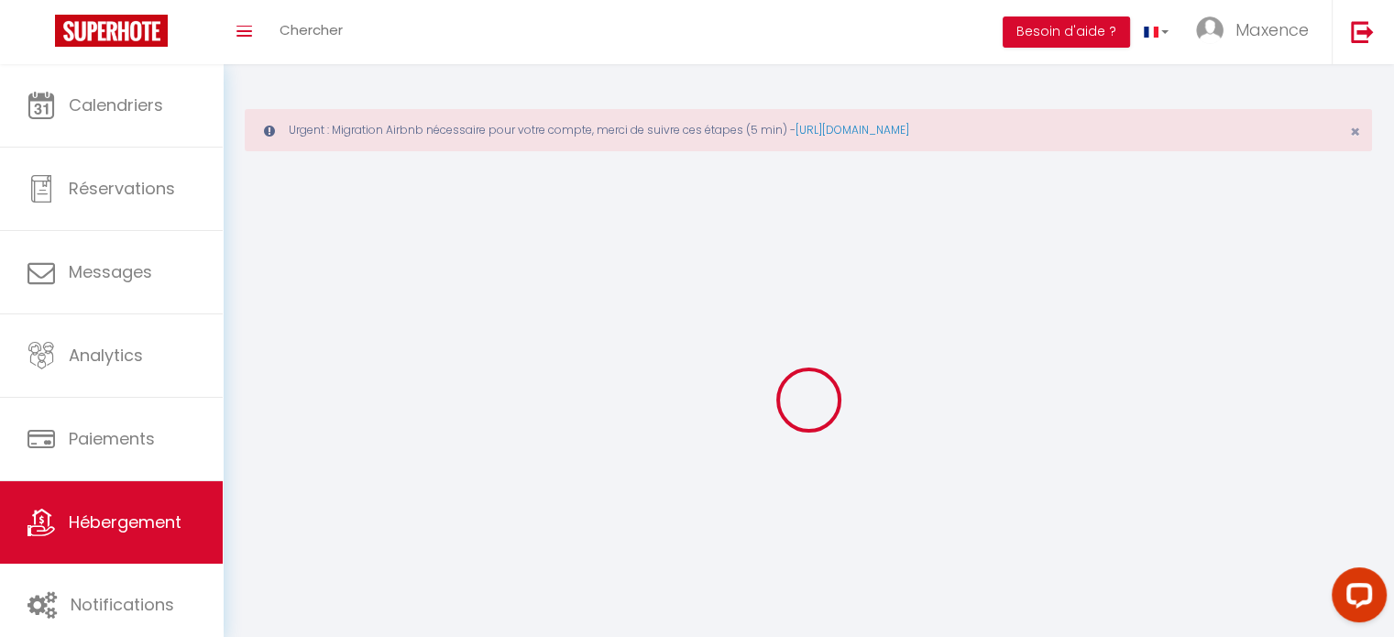
select select
checkbox input "false"
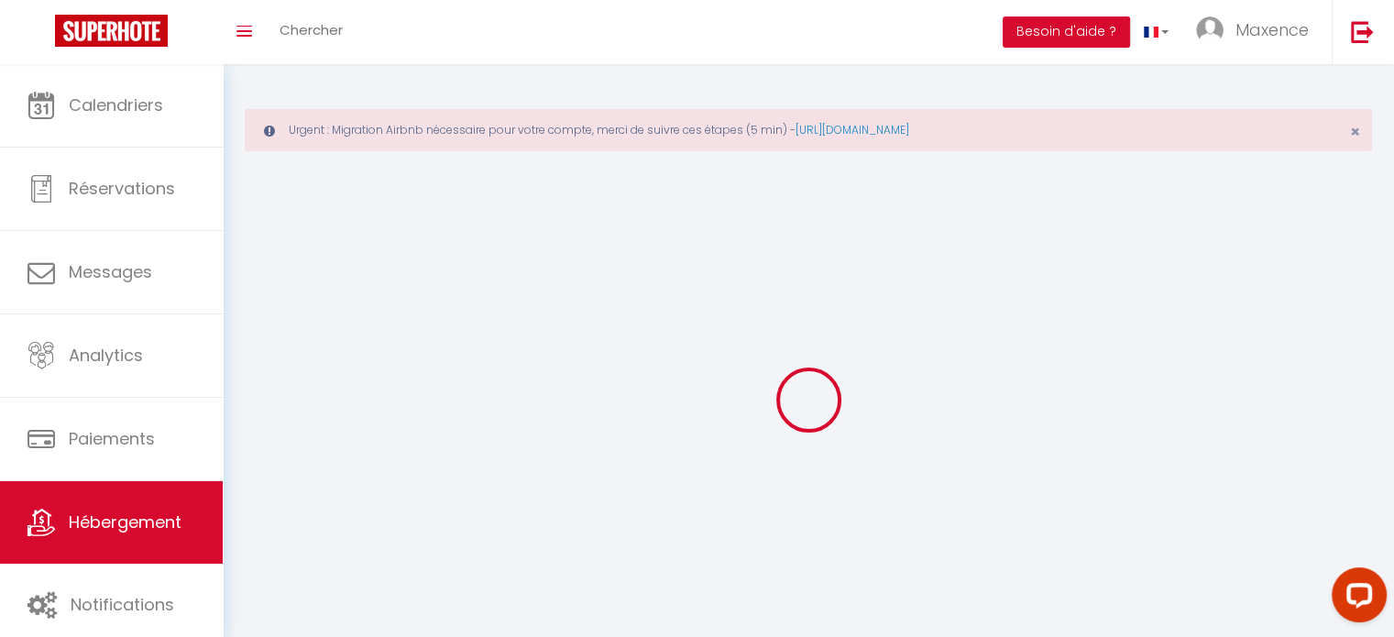
select select
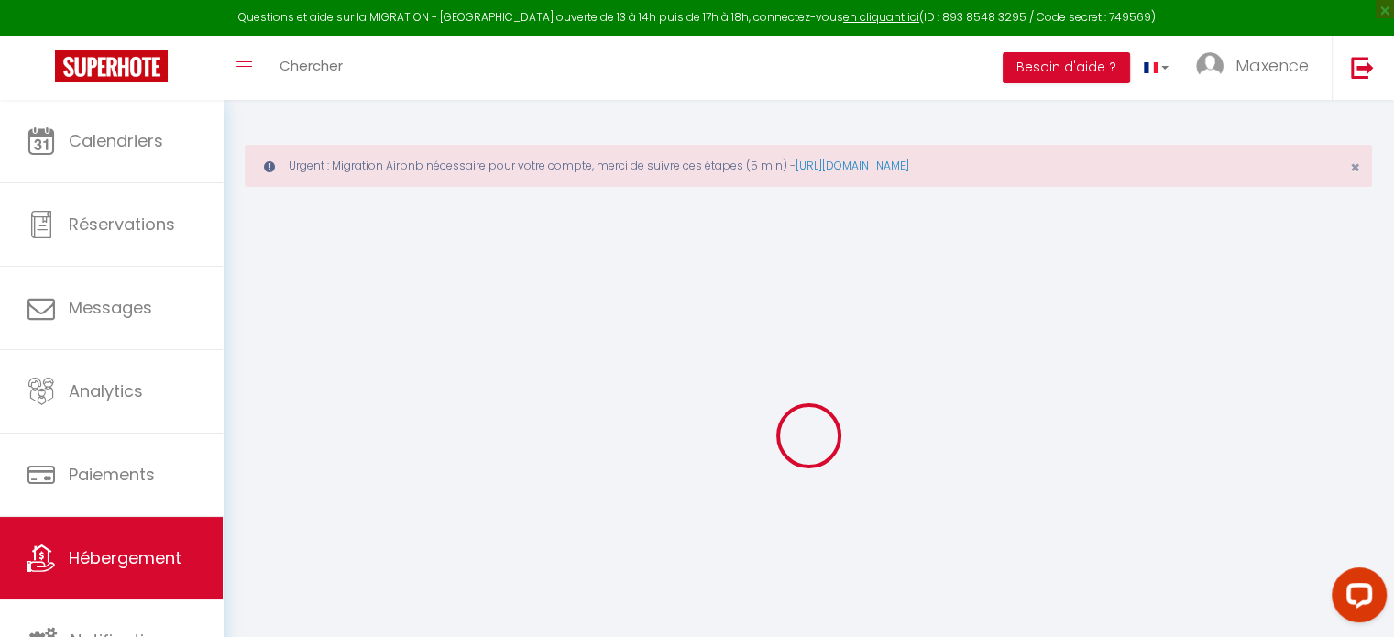
select select
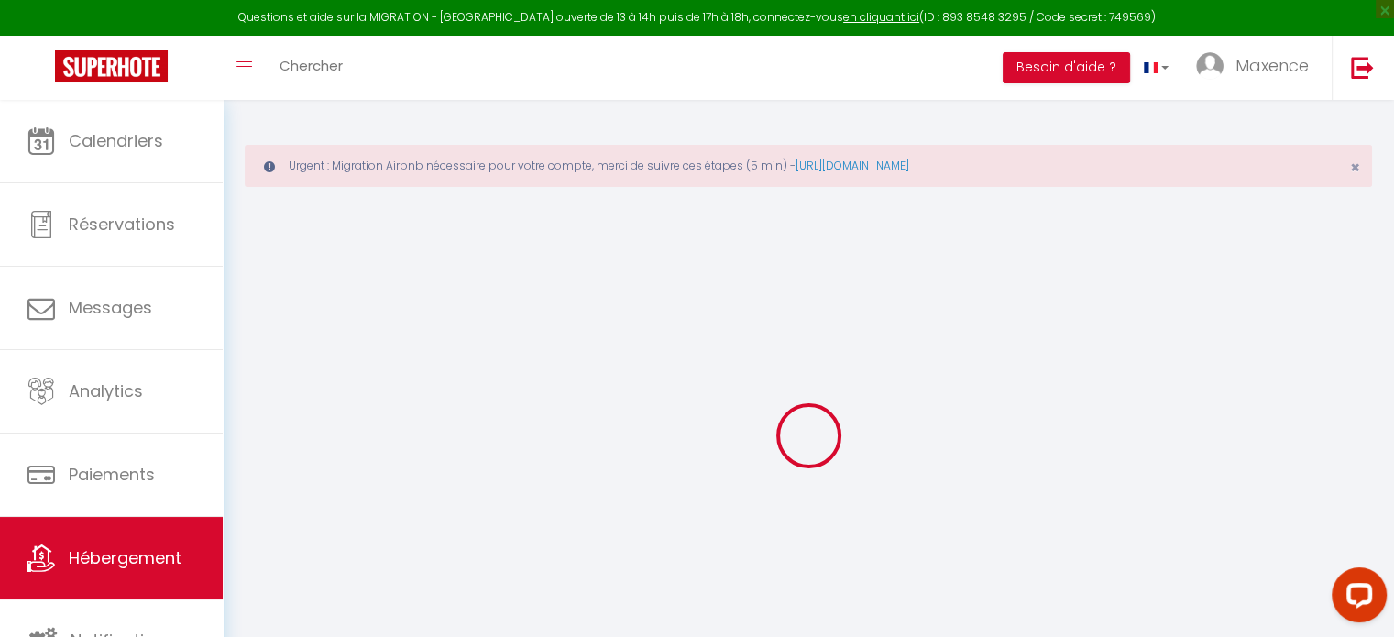
select select
checkbox input "false"
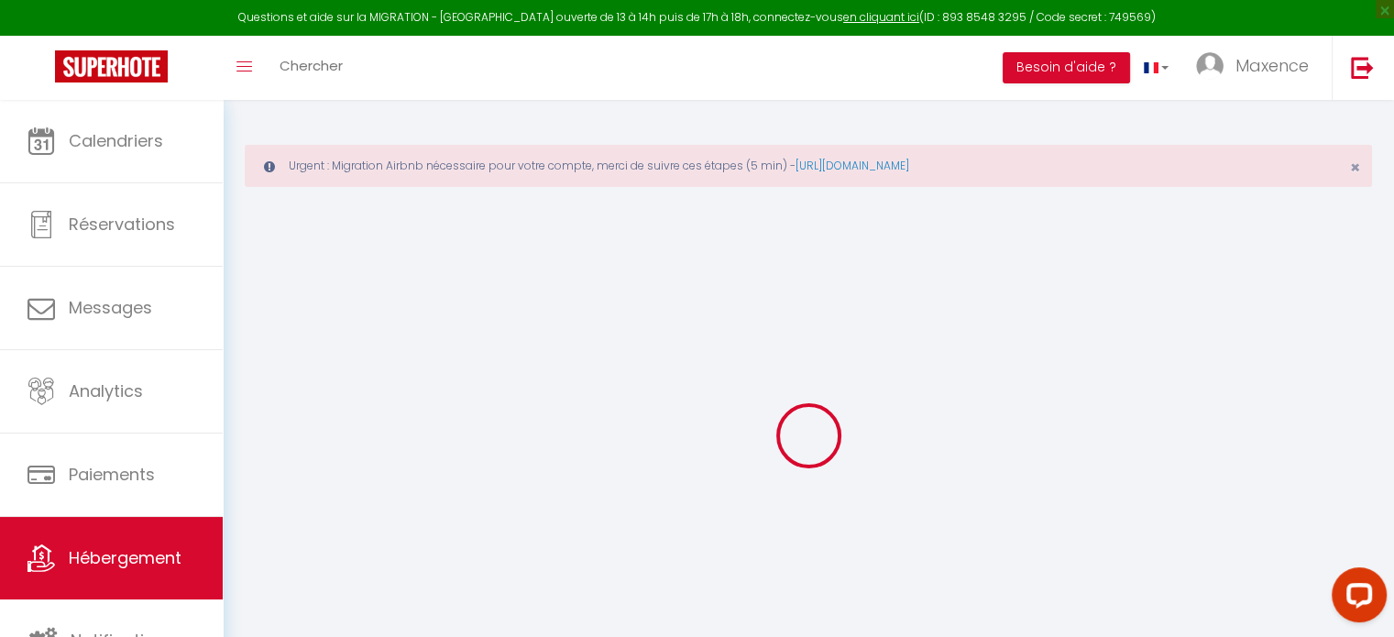
select select
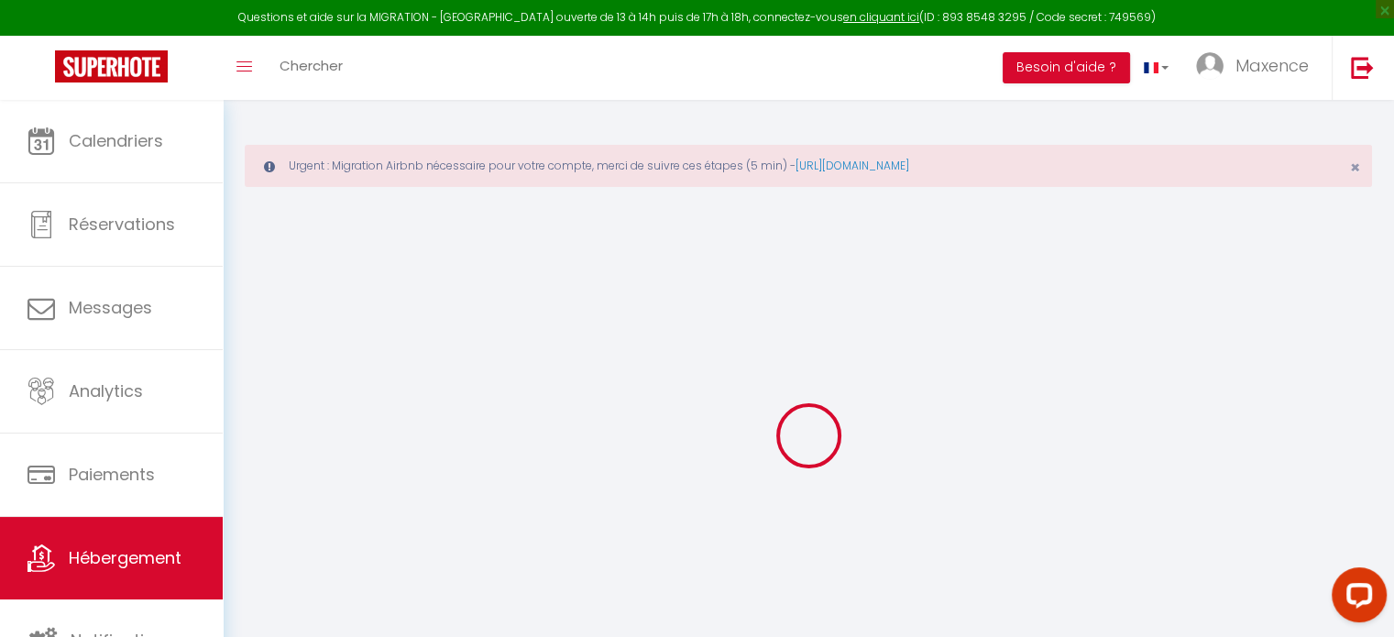
select select
checkbox input "false"
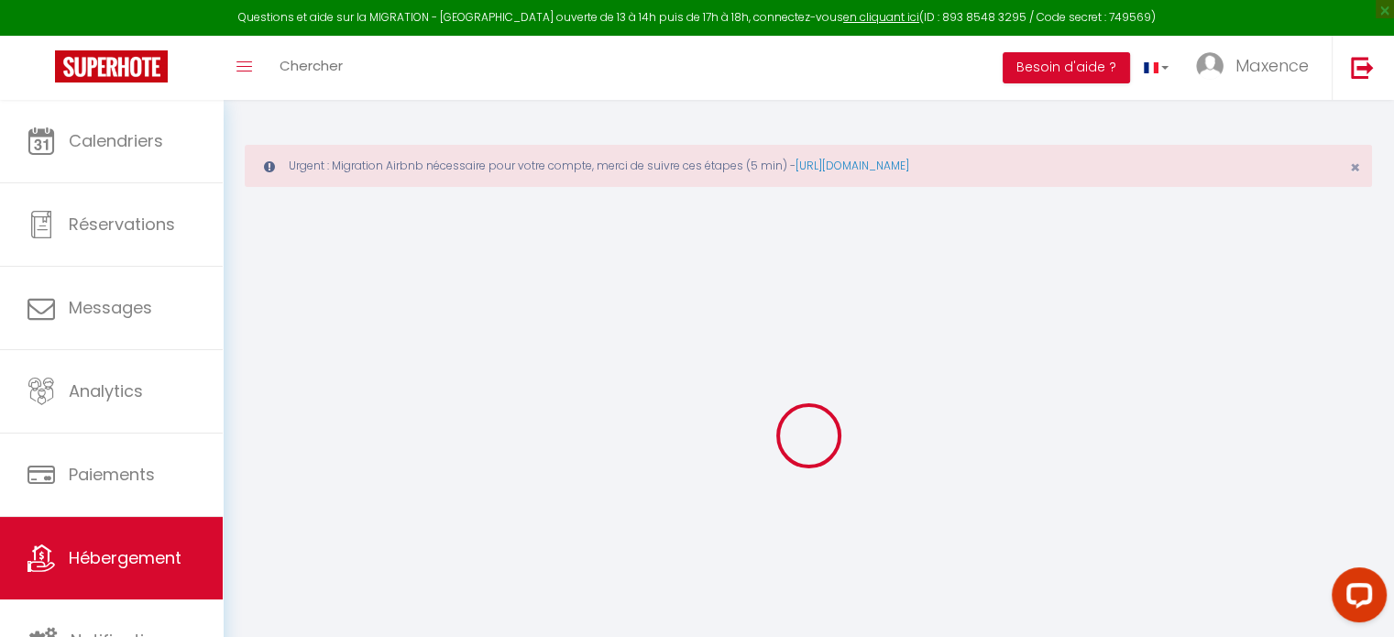
checkbox input "false"
select select
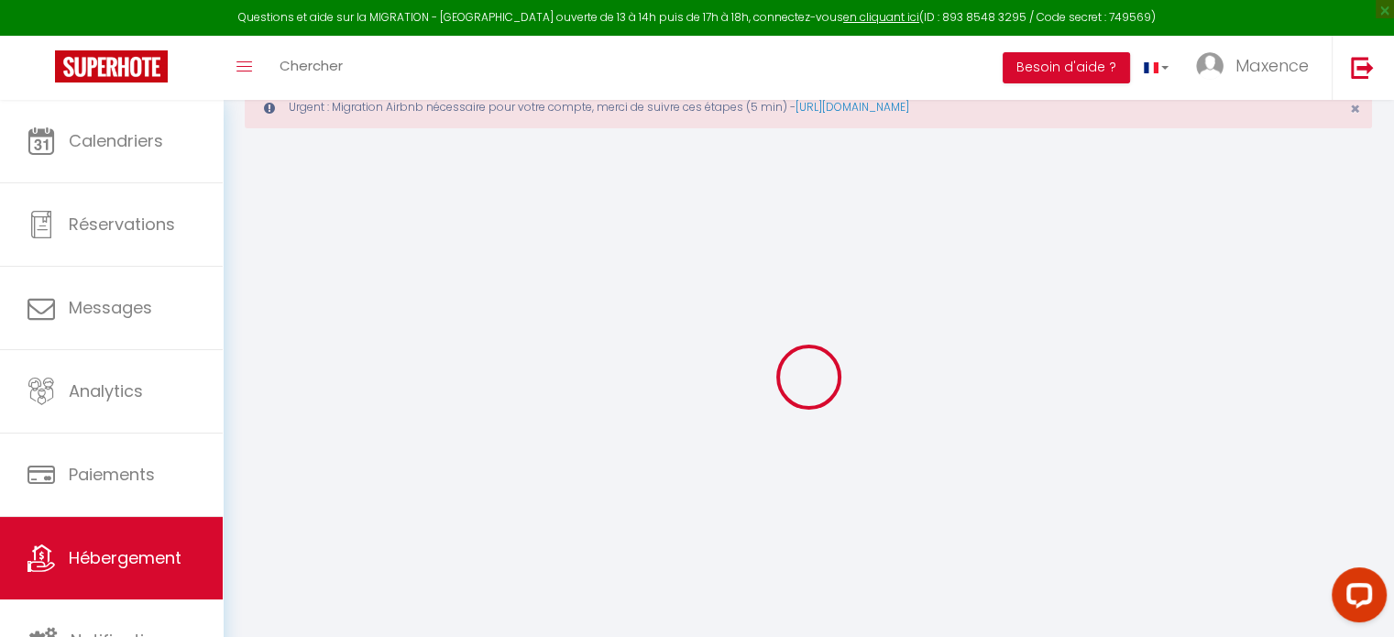
select select
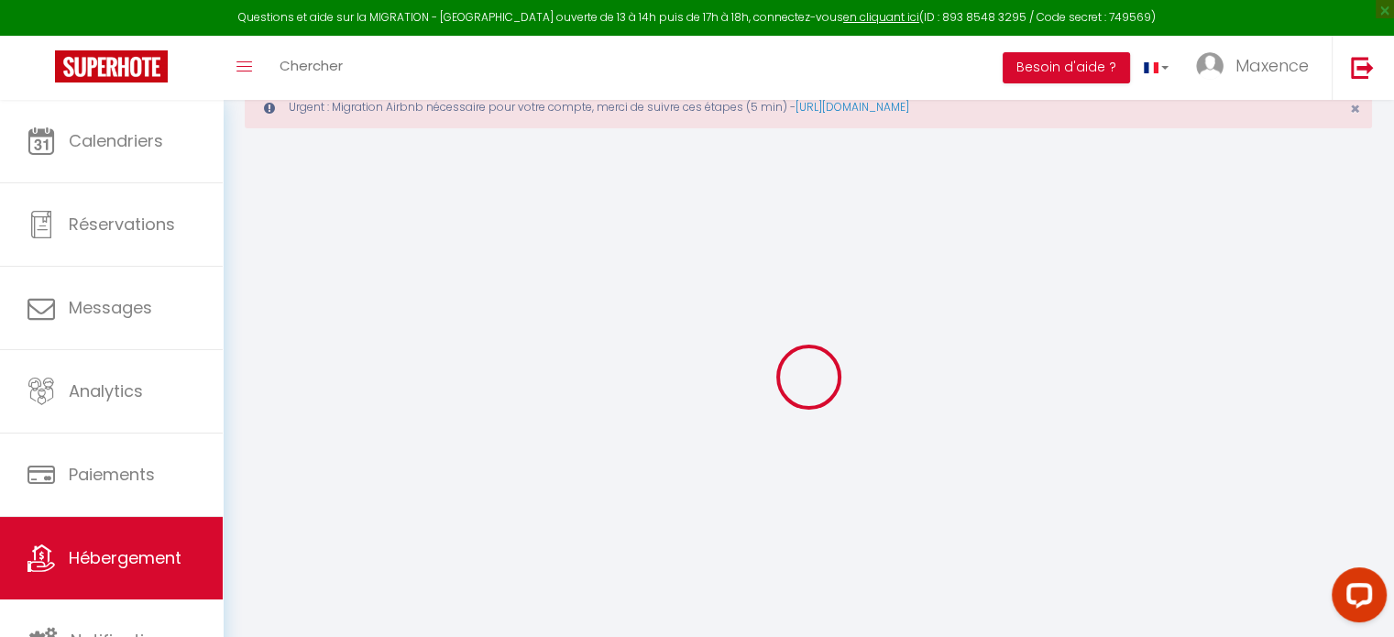
select select
checkbox input "false"
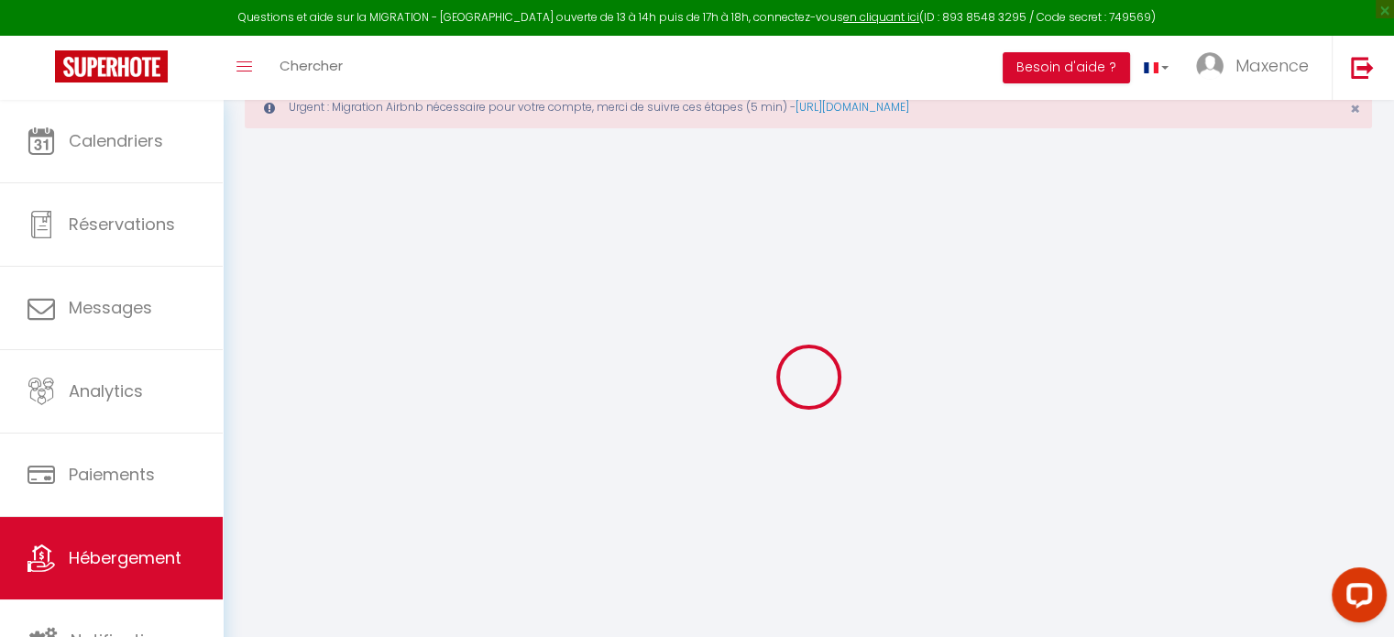
select select
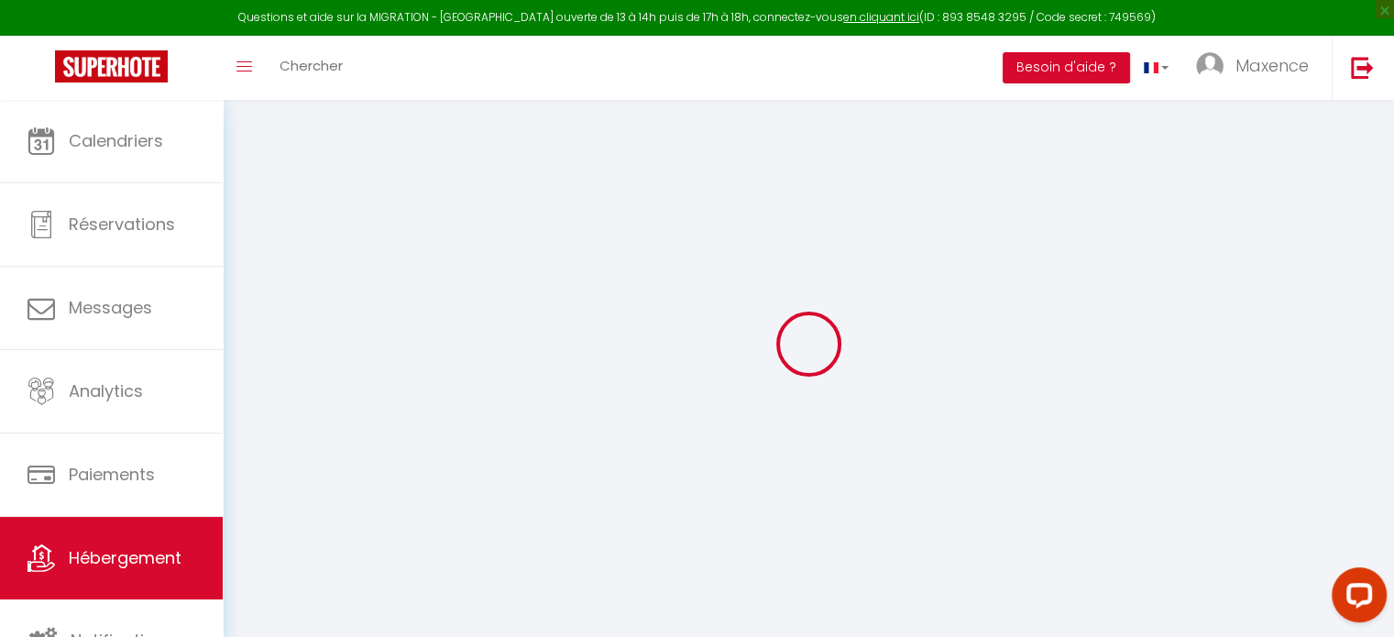
select select
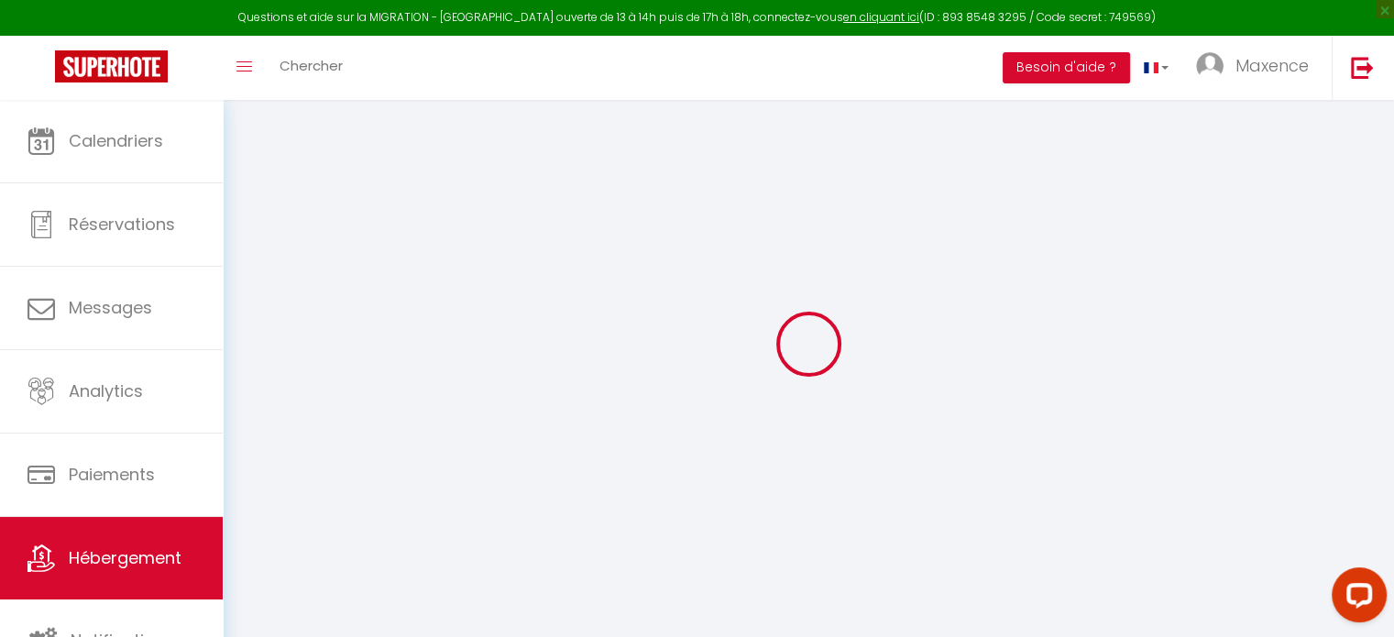
select select
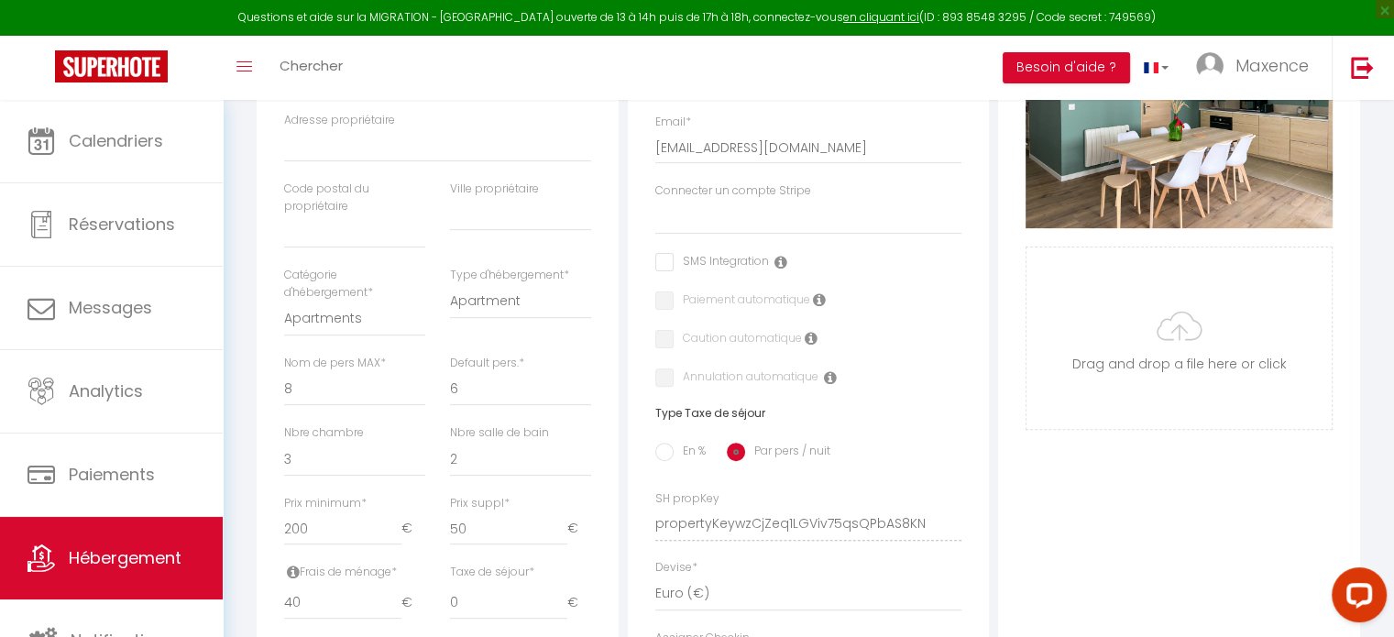
scroll to position [550, 0]
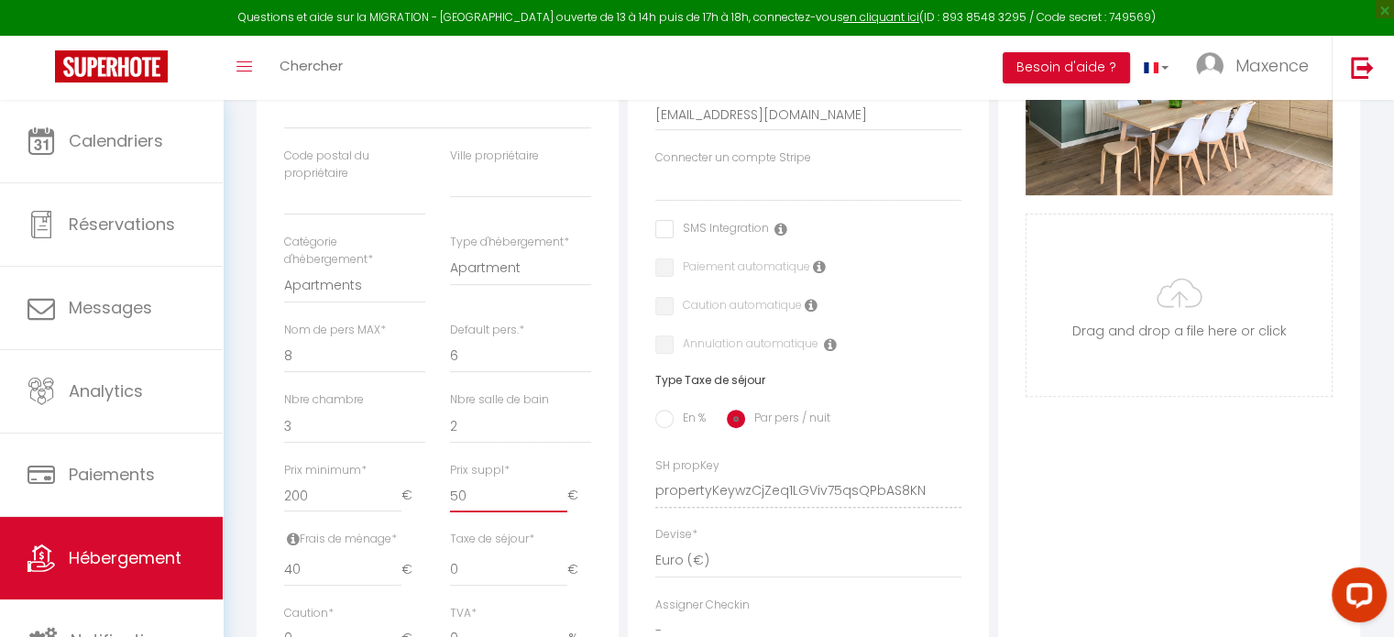
drag, startPoint x: 472, startPoint y: 515, endPoint x: 393, endPoint y: 511, distance: 78.9
click at [393, 512] on div "Prix minimum * 200 € Prix suppl * 50 €" at bounding box center [437, 496] width 331 height 69
click at [489, 479] on label "Prix suppl *" at bounding box center [480, 470] width 60 height 17
click at [489, 479] on input "75" at bounding box center [508, 495] width 117 height 33
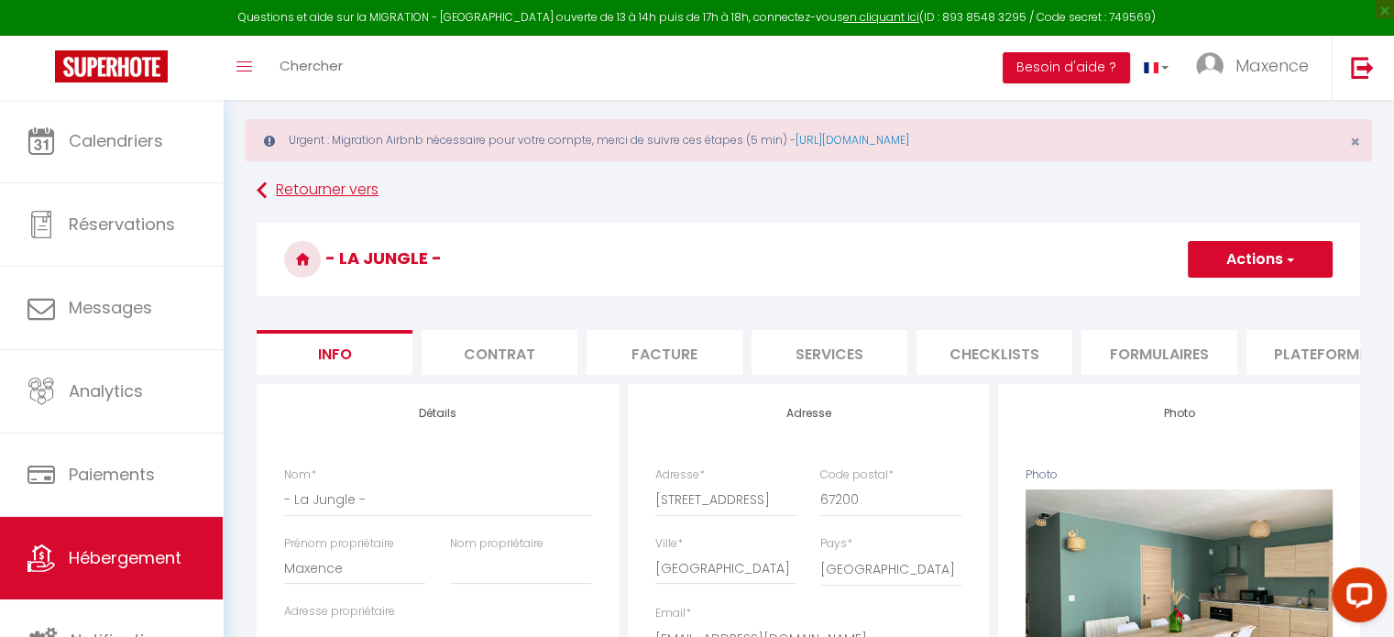
scroll to position [0, 0]
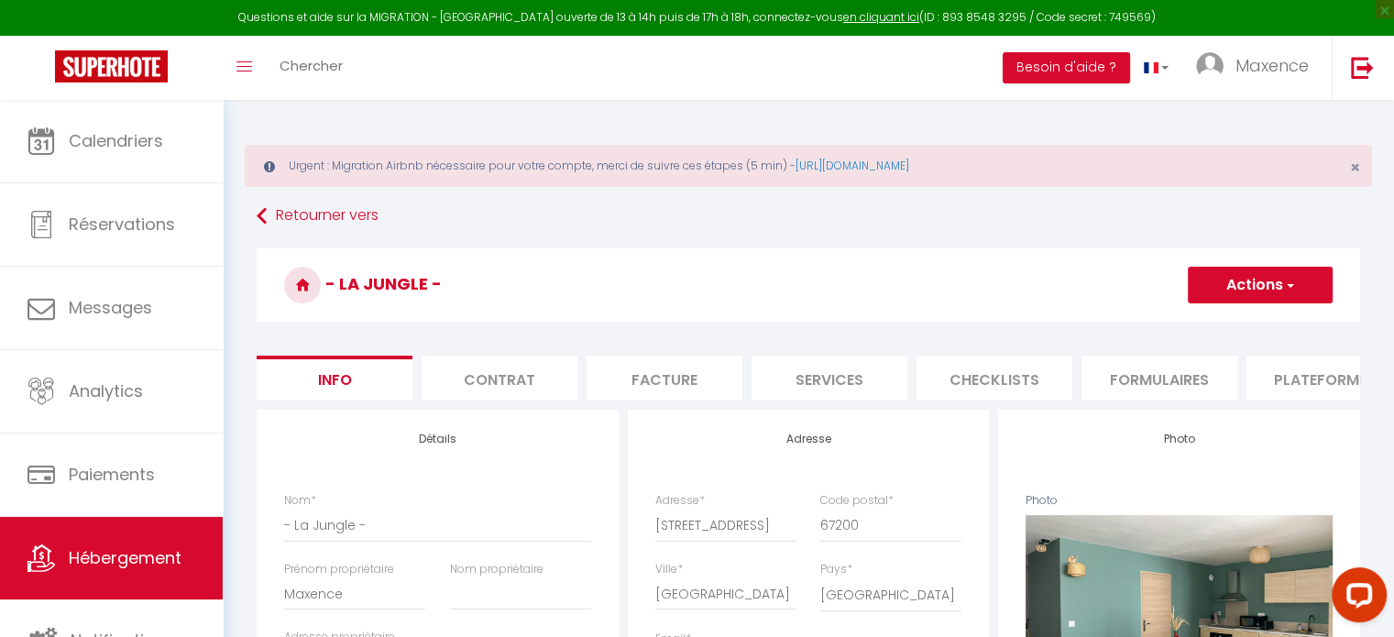
click at [1294, 276] on button "Actions" at bounding box center [1260, 285] width 145 height 37
click at [1181, 325] on input "Enregistrer" at bounding box center [1188, 325] width 68 height 18
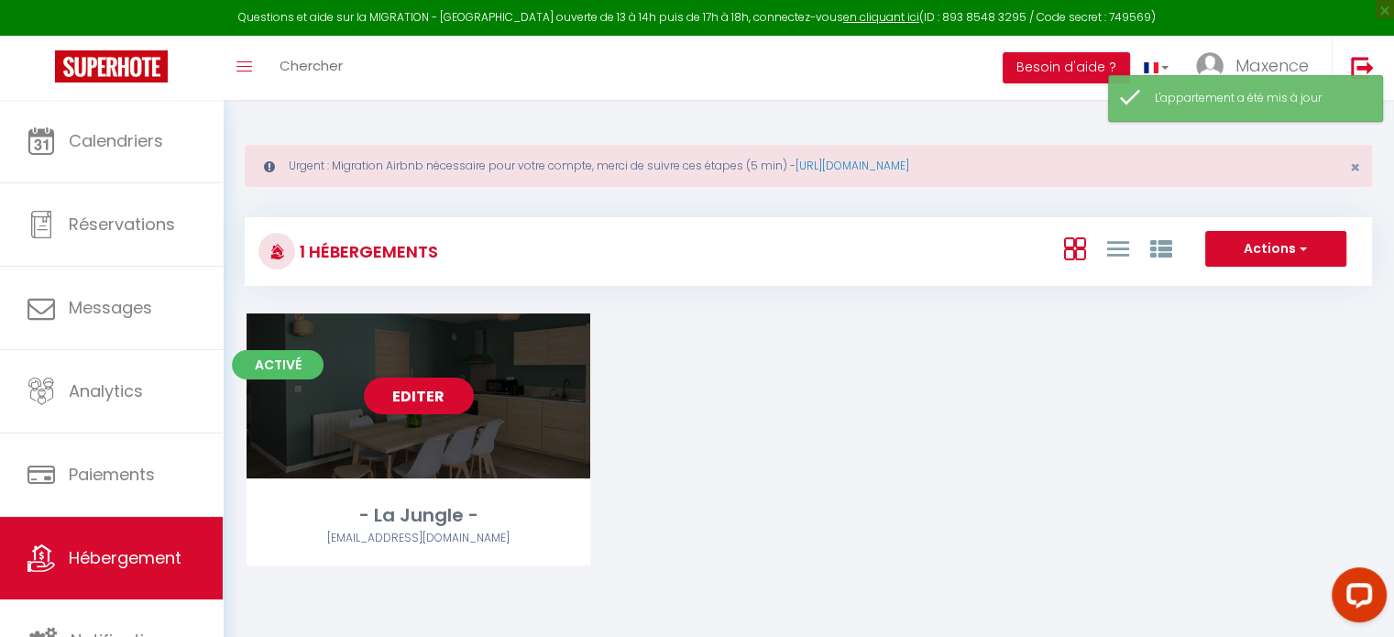
click at [465, 446] on div "Editer" at bounding box center [419, 395] width 344 height 165
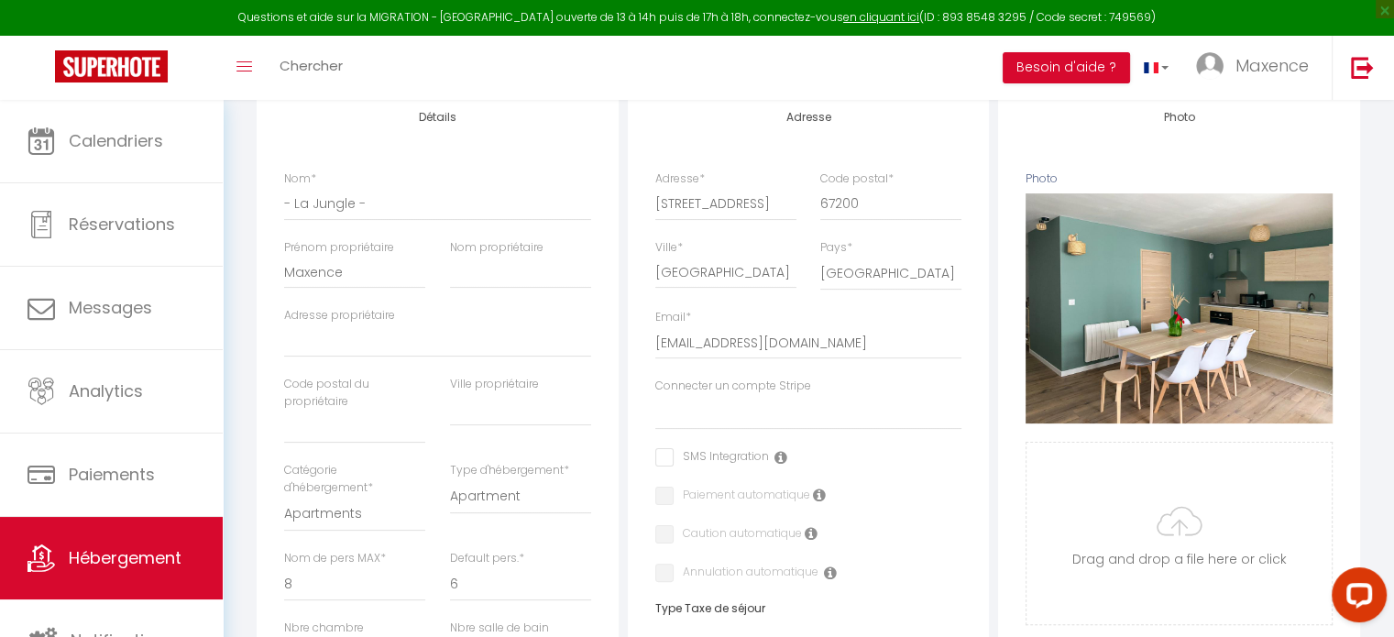
scroll to position [367, 0]
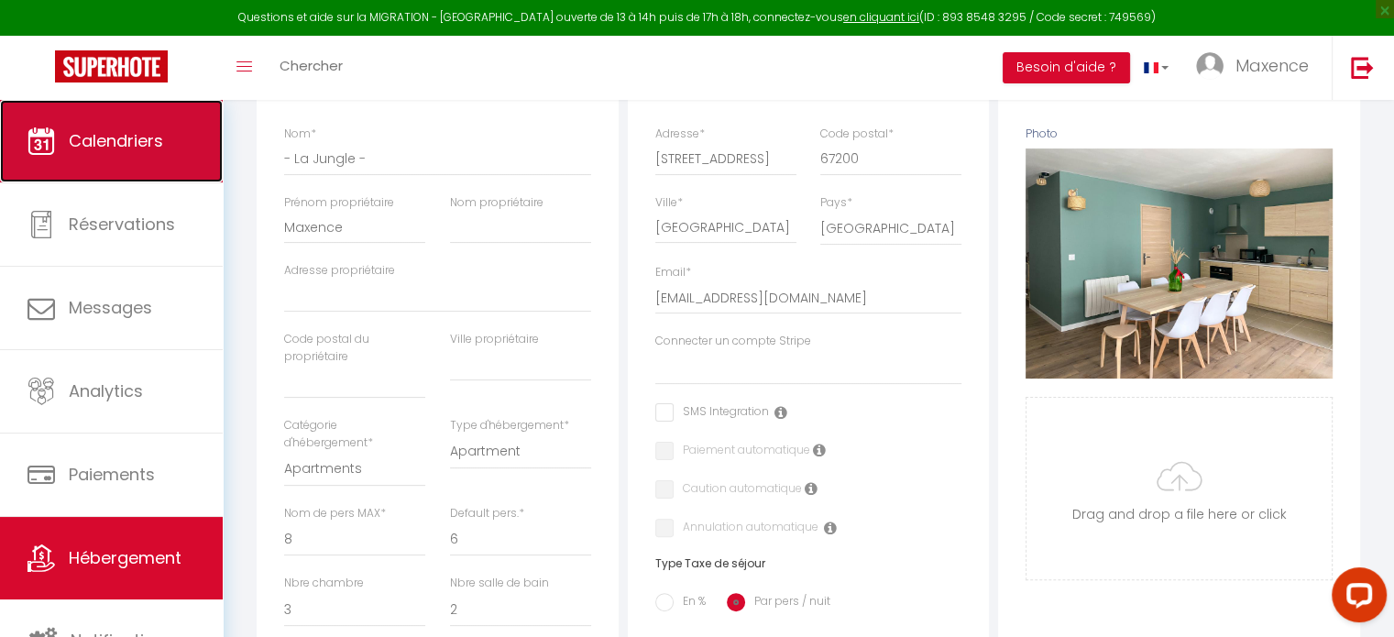
click at [135, 135] on span "Calendriers" at bounding box center [116, 140] width 94 height 23
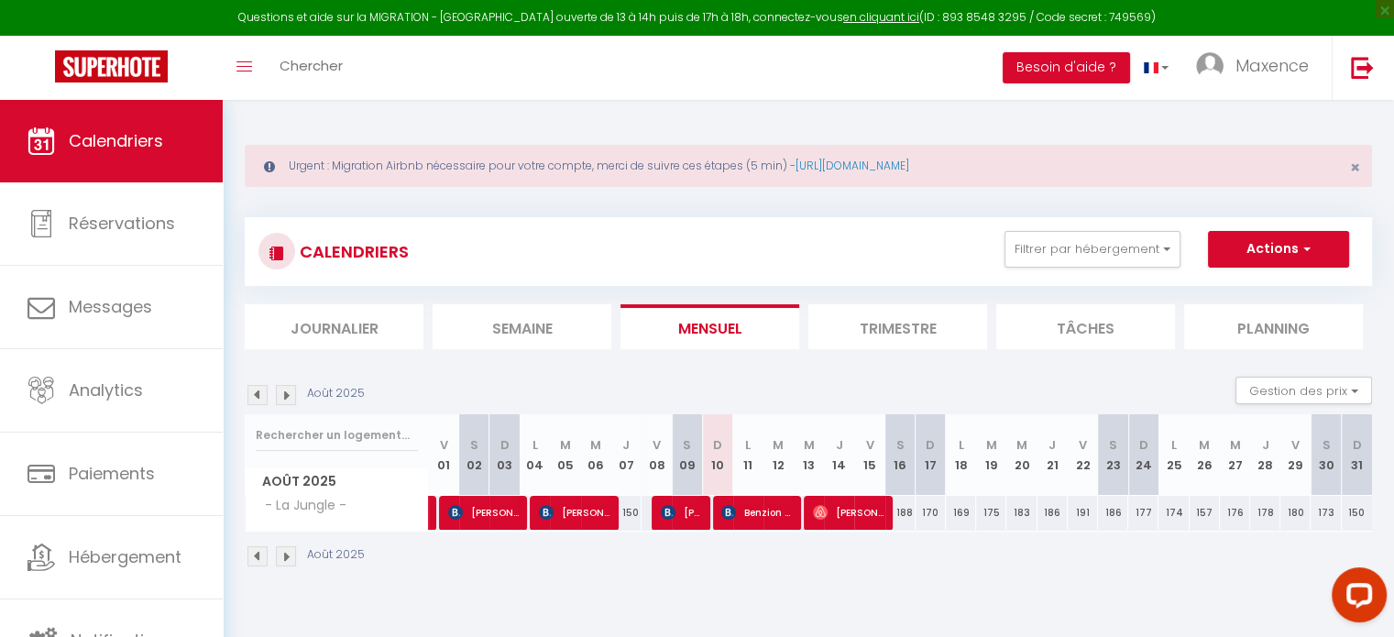
click at [884, 333] on li "Trimestre" at bounding box center [897, 326] width 179 height 45
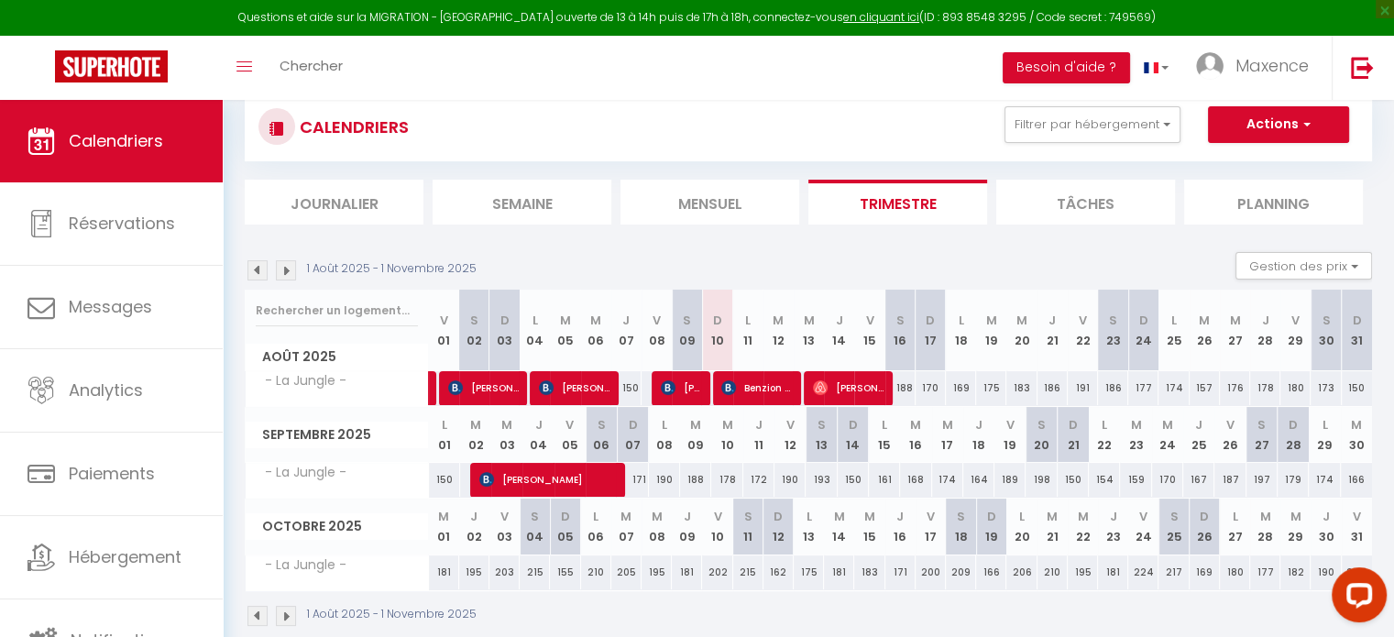
scroll to position [151, 0]
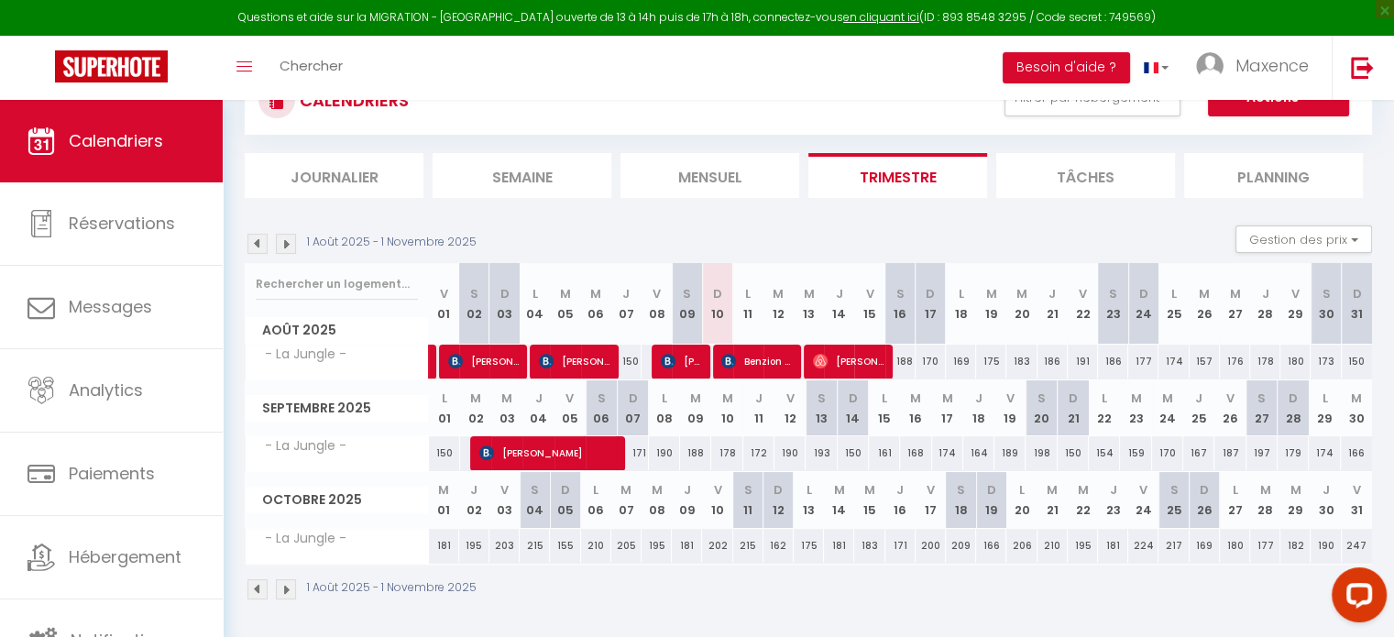
click at [281, 593] on img at bounding box center [286, 589] width 20 height 20
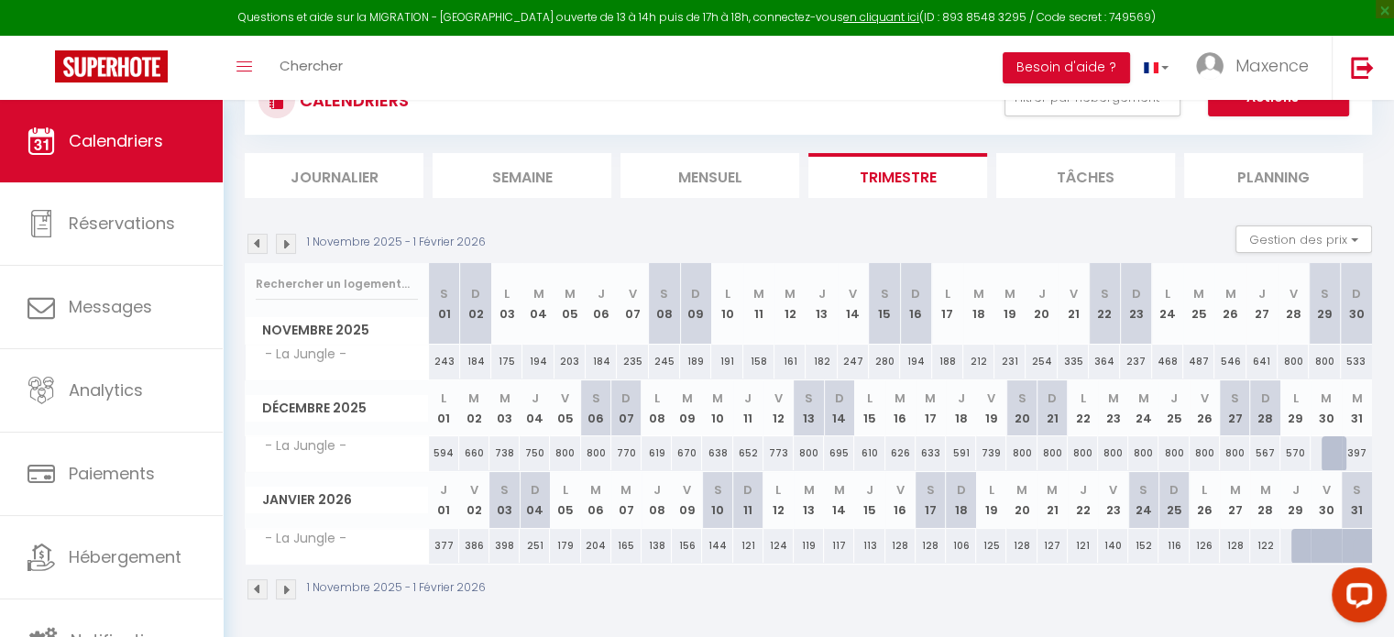
scroll to position [60, 0]
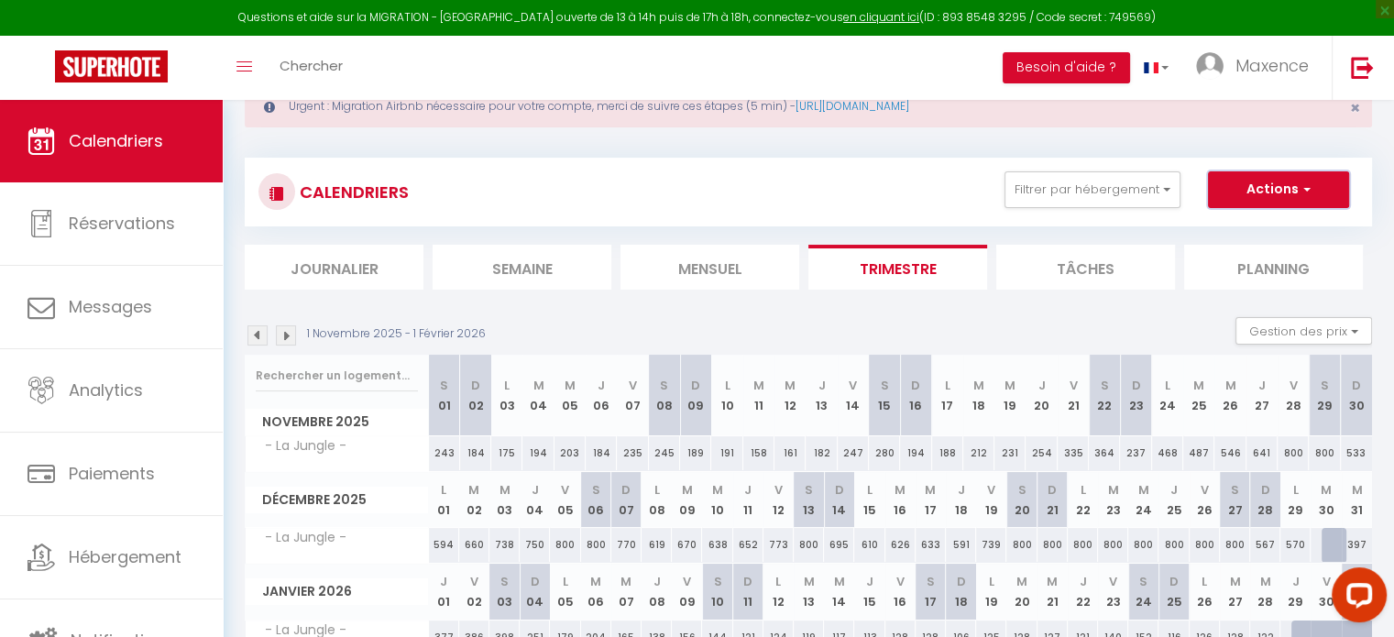
click at [1305, 181] on span "button" at bounding box center [1304, 189] width 11 height 18
click at [989, 333] on div "1 Novembre 2025 - 1 Février 2026 Gestion des prix Nb Nuits minimum Règles Dispo…" at bounding box center [808, 336] width 1127 height 38
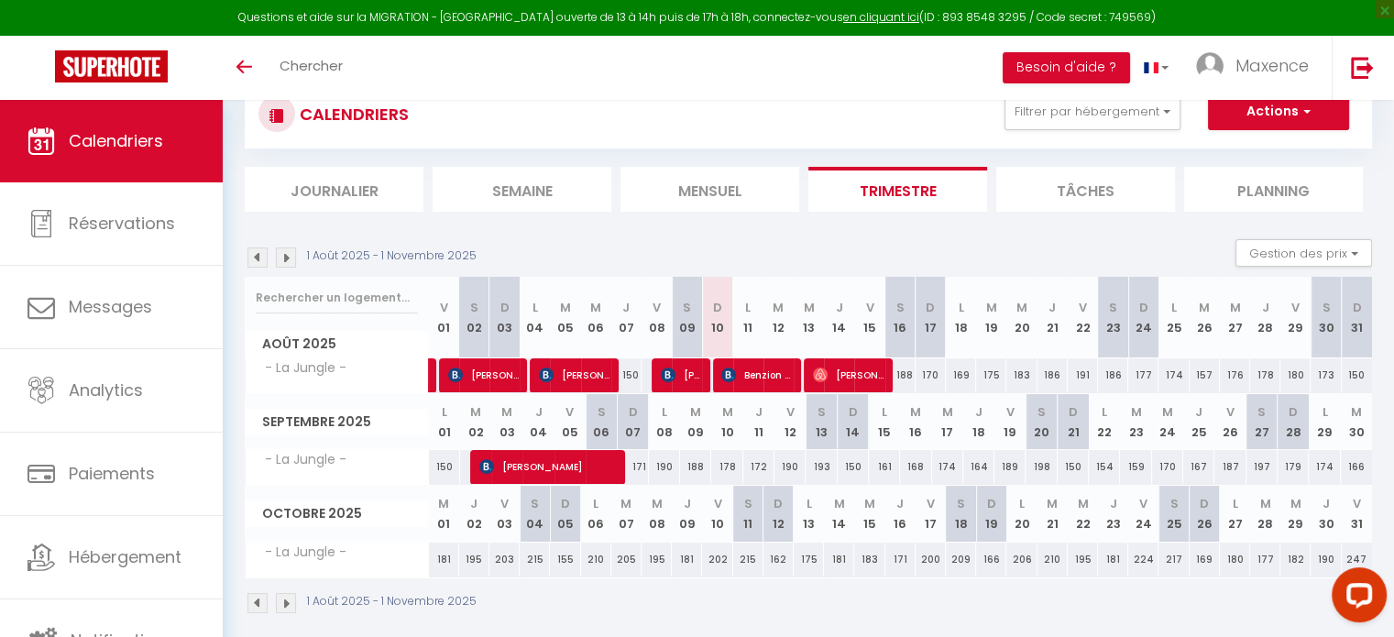
click at [294, 601] on img at bounding box center [286, 603] width 20 height 20
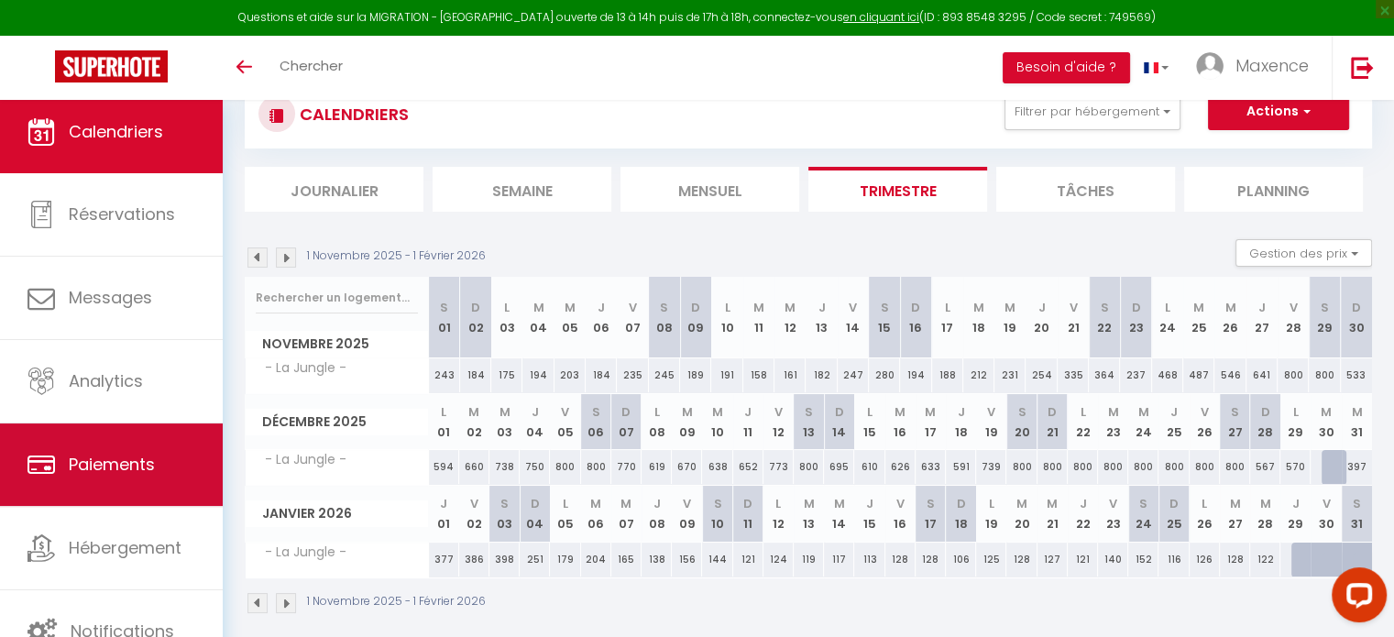
scroll to position [5, 0]
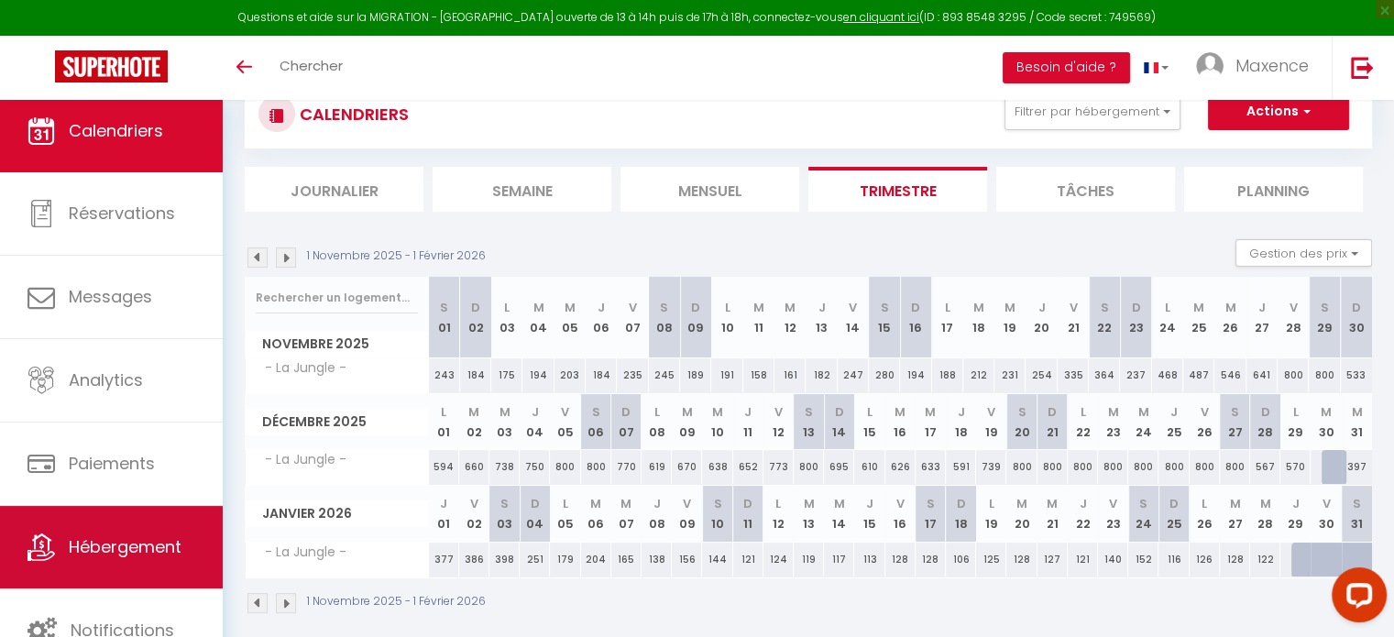
click at [142, 551] on span "Hébergement" at bounding box center [125, 546] width 113 height 23
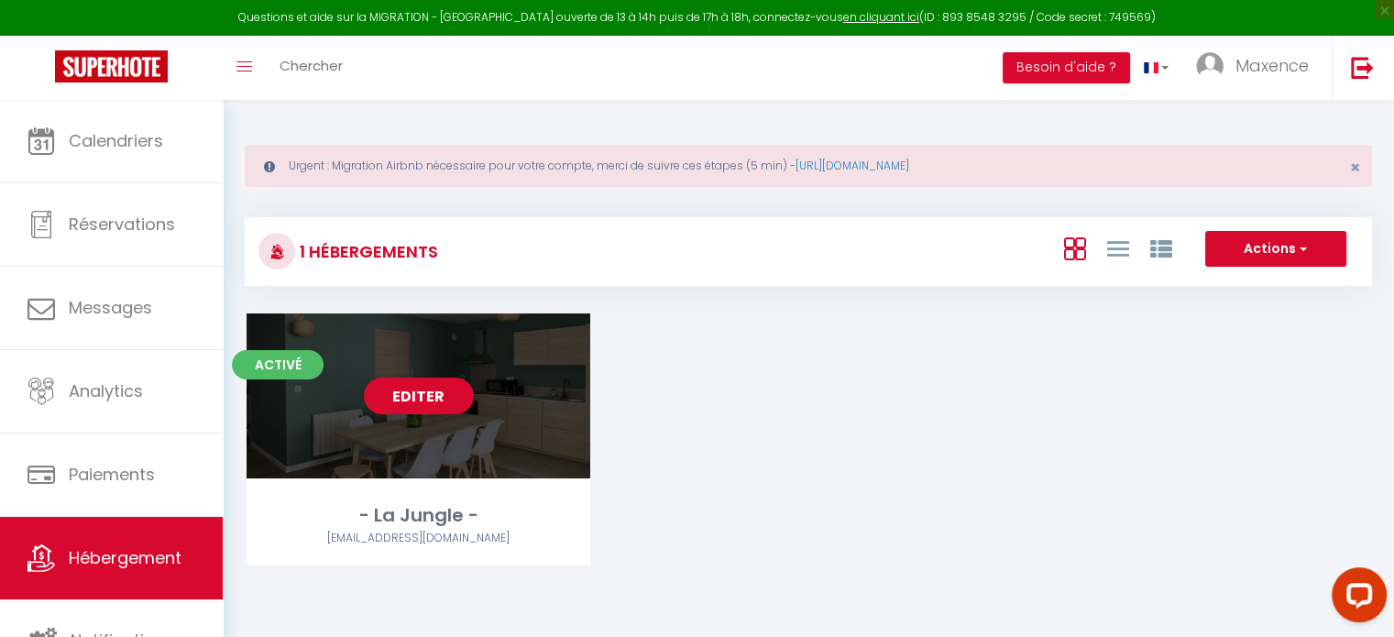
click at [403, 450] on div "Editer" at bounding box center [419, 395] width 344 height 165
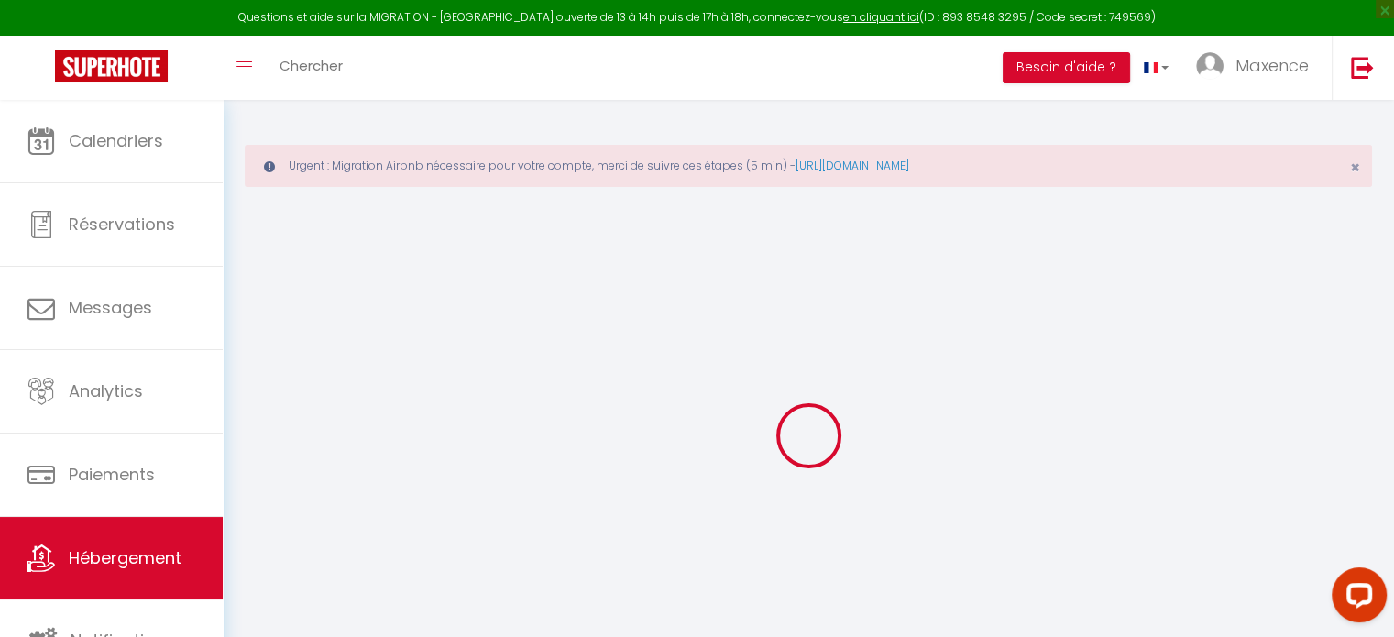
select select
type input "[EMAIL_ADDRESS][DOMAIN_NAME]"
checkbox input "true"
select select
select select "16:00"
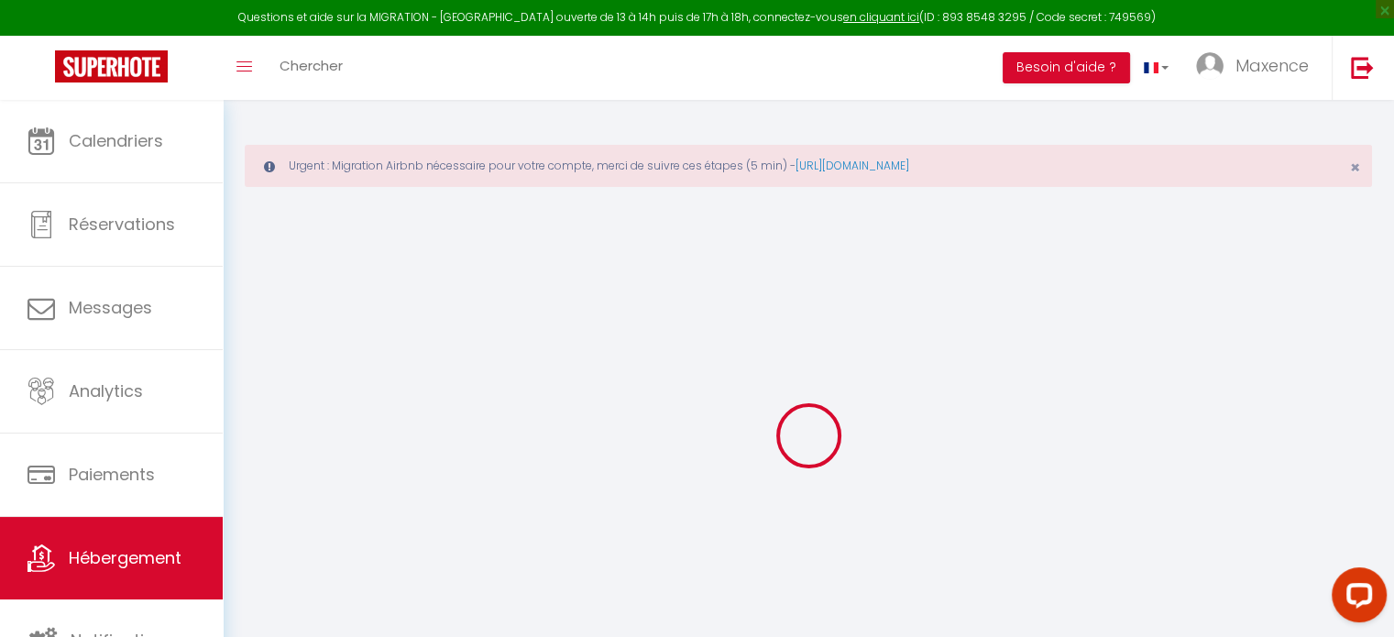
select select
select select "10:00"
select select "30"
select select "120"
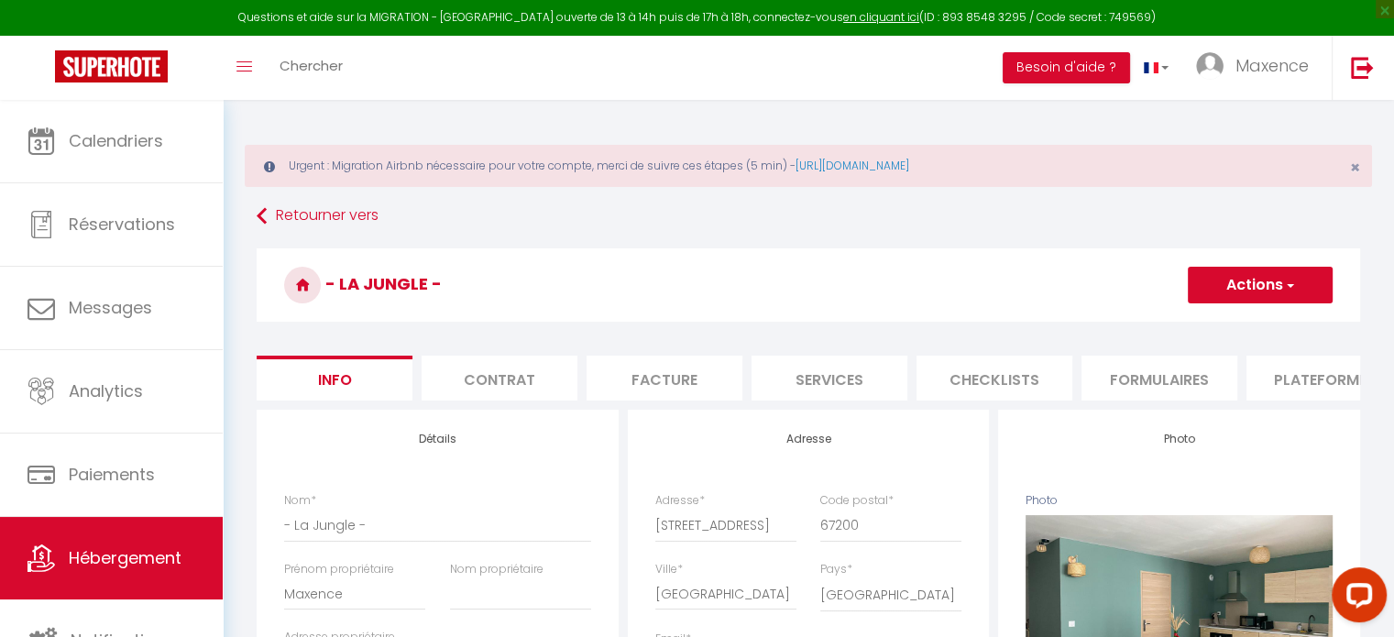
select select
checkbox input "false"
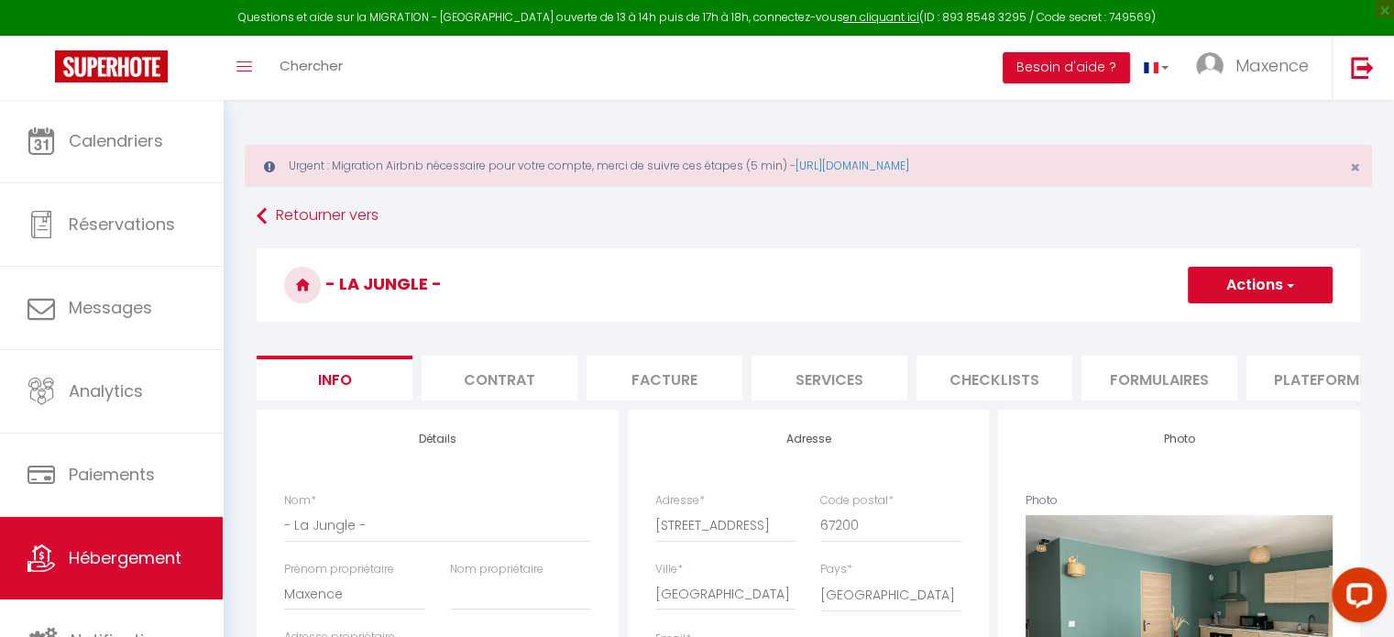
checkbox input "false"
click at [829, 375] on li "Services" at bounding box center [830, 378] width 156 height 45
select select
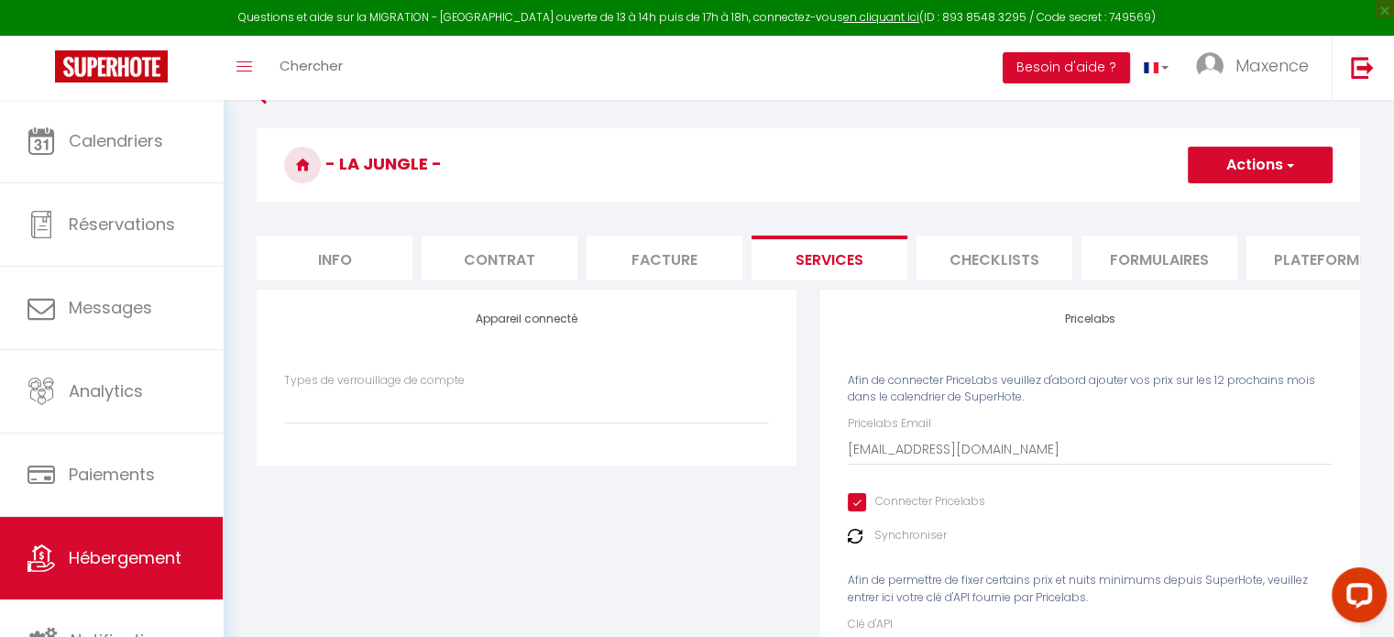
scroll to position [92, 0]
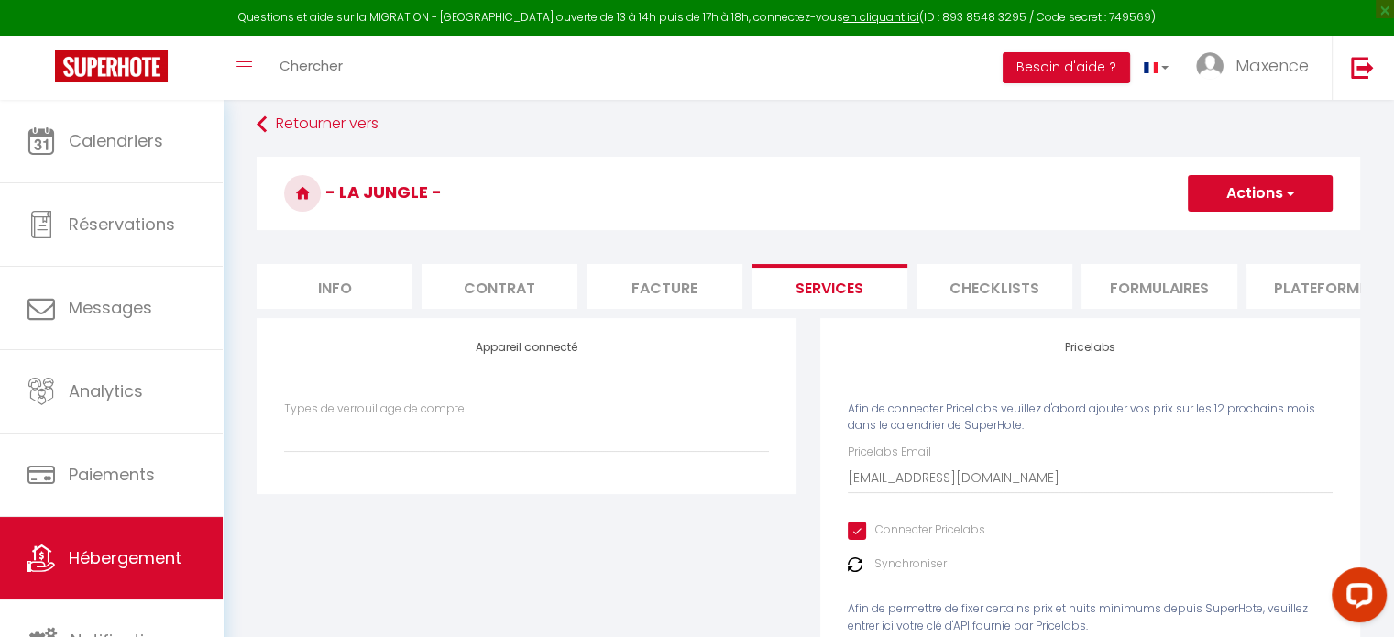
click at [883, 573] on label "Synchroniser" at bounding box center [910, 563] width 72 height 17
click at [865, 573] on div "Synchroniser" at bounding box center [1090, 563] width 485 height 17
click at [862, 572] on img at bounding box center [855, 564] width 15 height 15
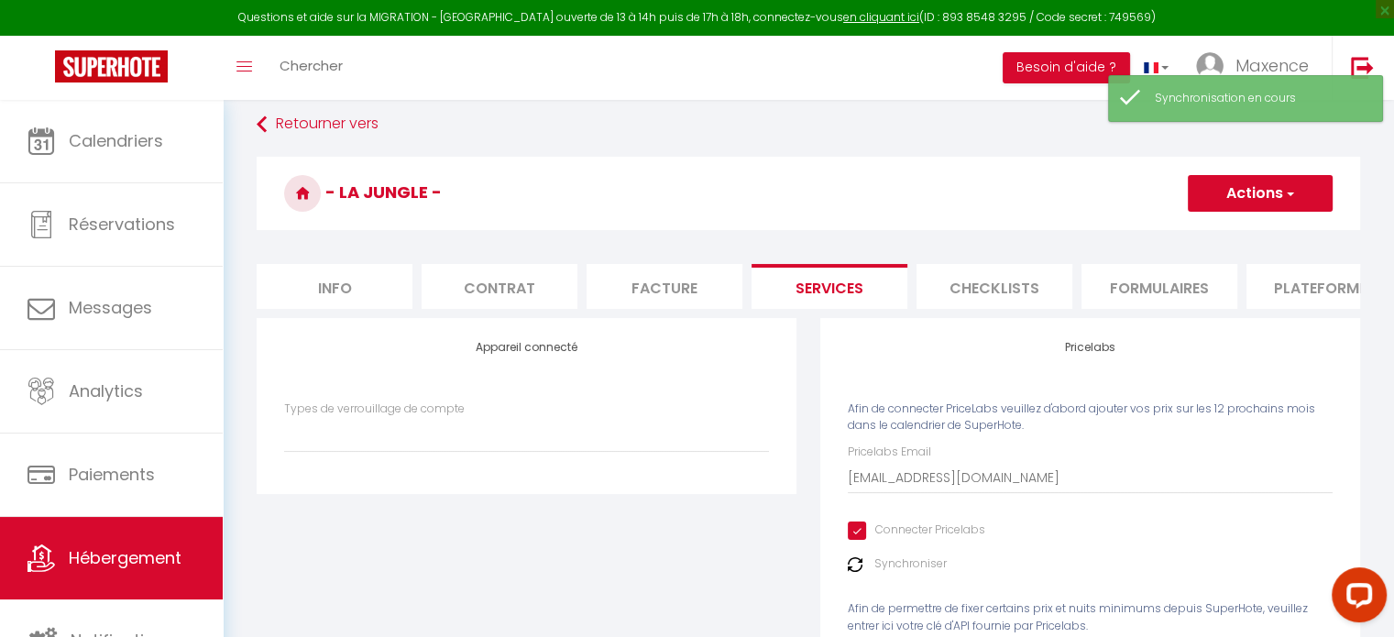
click at [854, 572] on img at bounding box center [855, 564] width 15 height 15
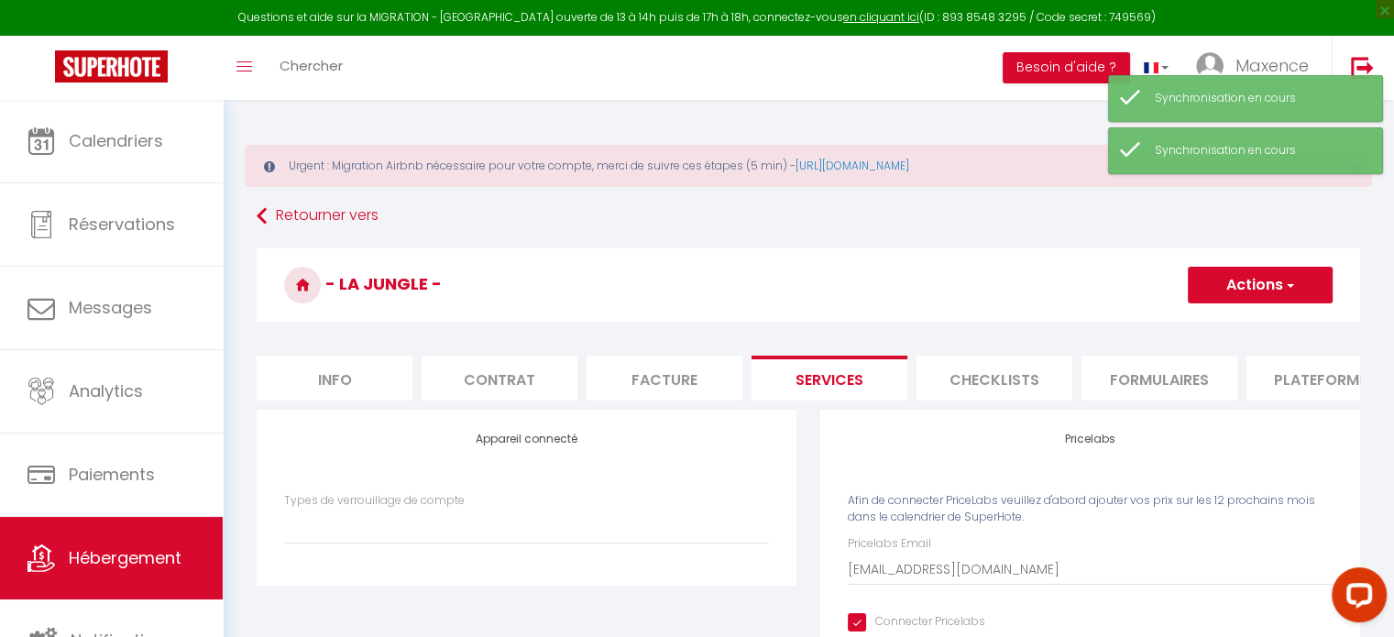
scroll to position [0, 0]
